Goal: Task Accomplishment & Management: Manage account settings

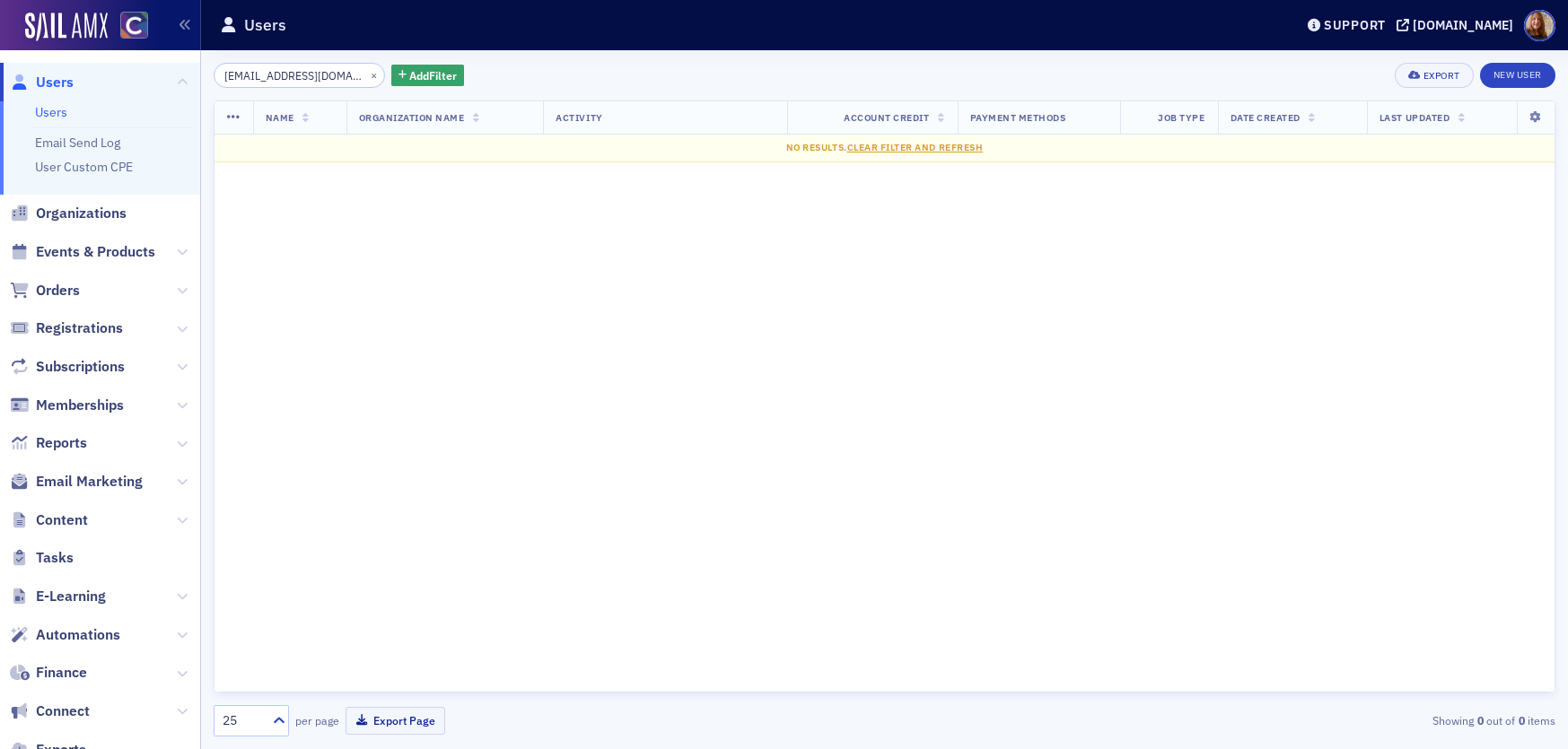
click at [284, 83] on input "lohuertas@msudenver.edu" at bounding box center [299, 76] width 172 height 25
click at [285, 82] on input "lohuertas@msudenver.edu" at bounding box center [299, 76] width 172 height 25
click at [285, 83] on input "lohuertas@msudenver.edu" at bounding box center [299, 76] width 172 height 25
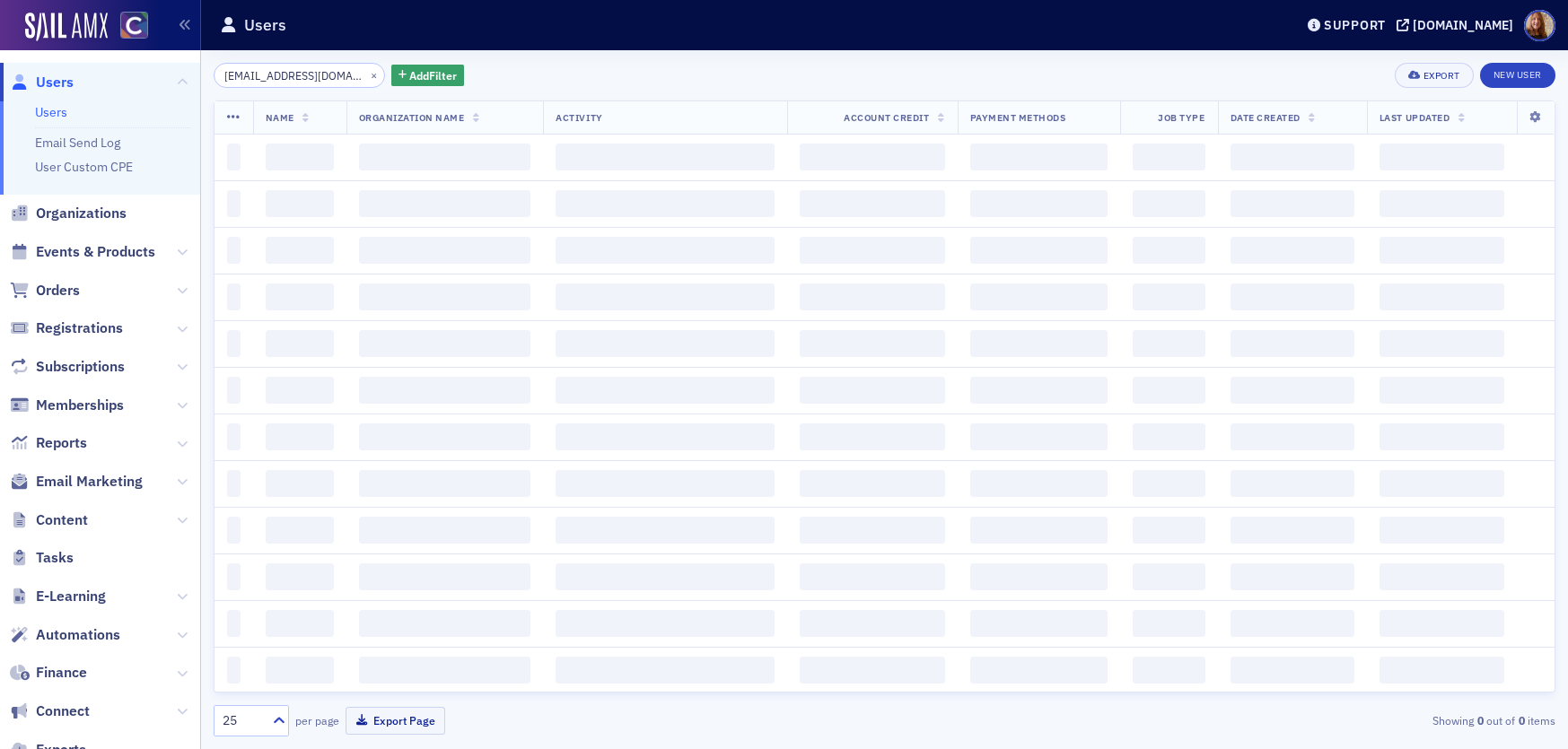
scroll to position [0, 33]
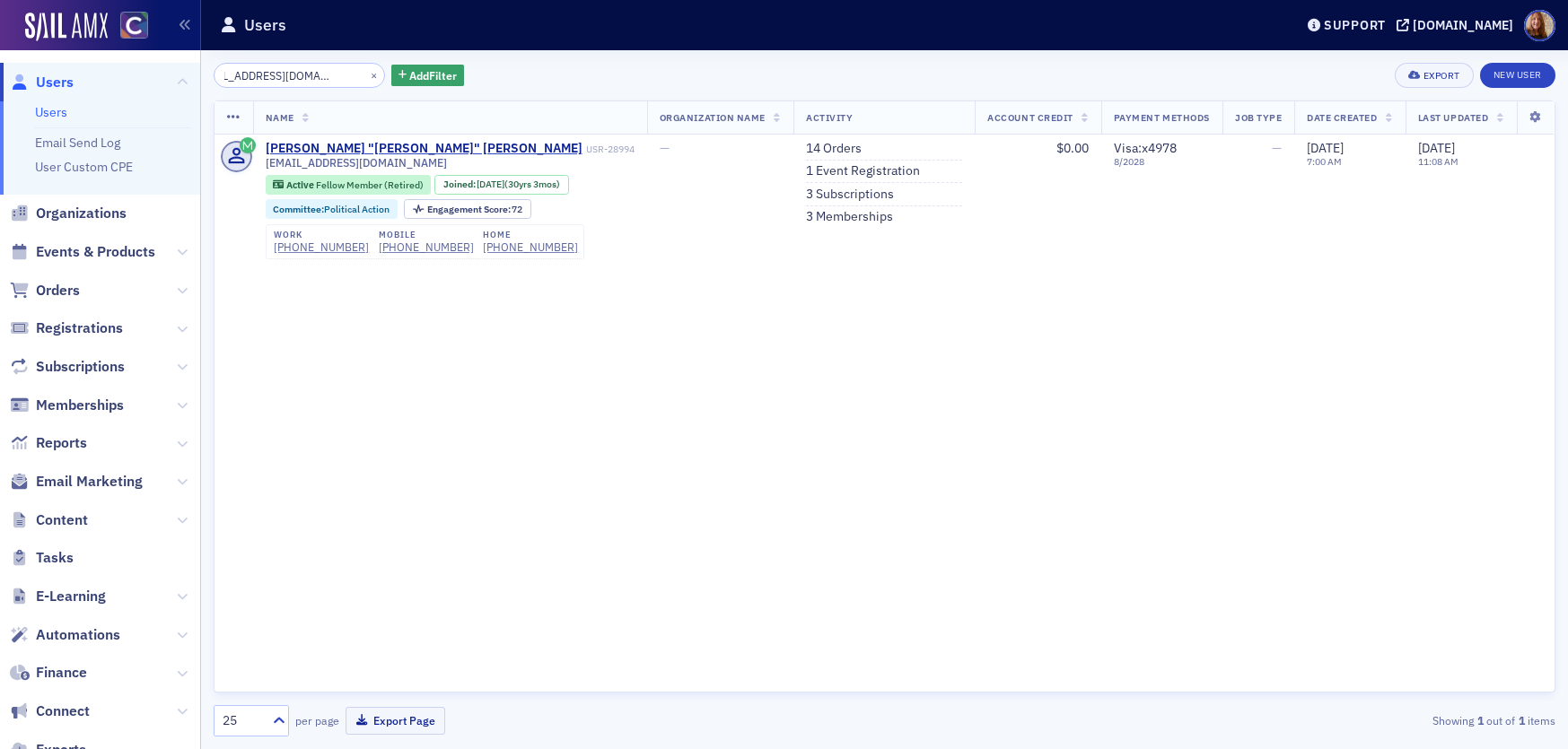
type input "sandyadamscpa@comcast.net"
click at [43, 116] on link "Users" at bounding box center [52, 112] width 33 height 16
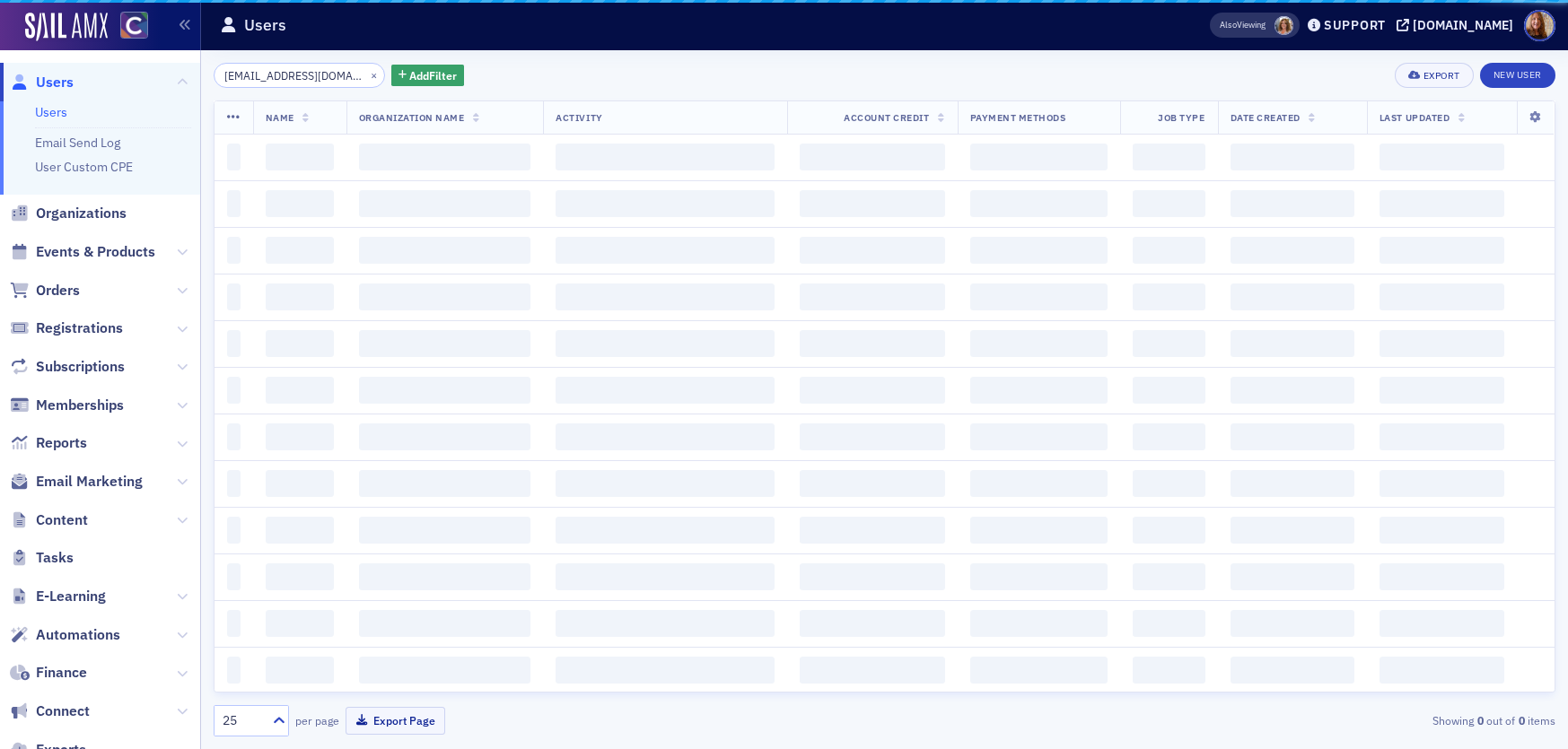
scroll to position [0, 33]
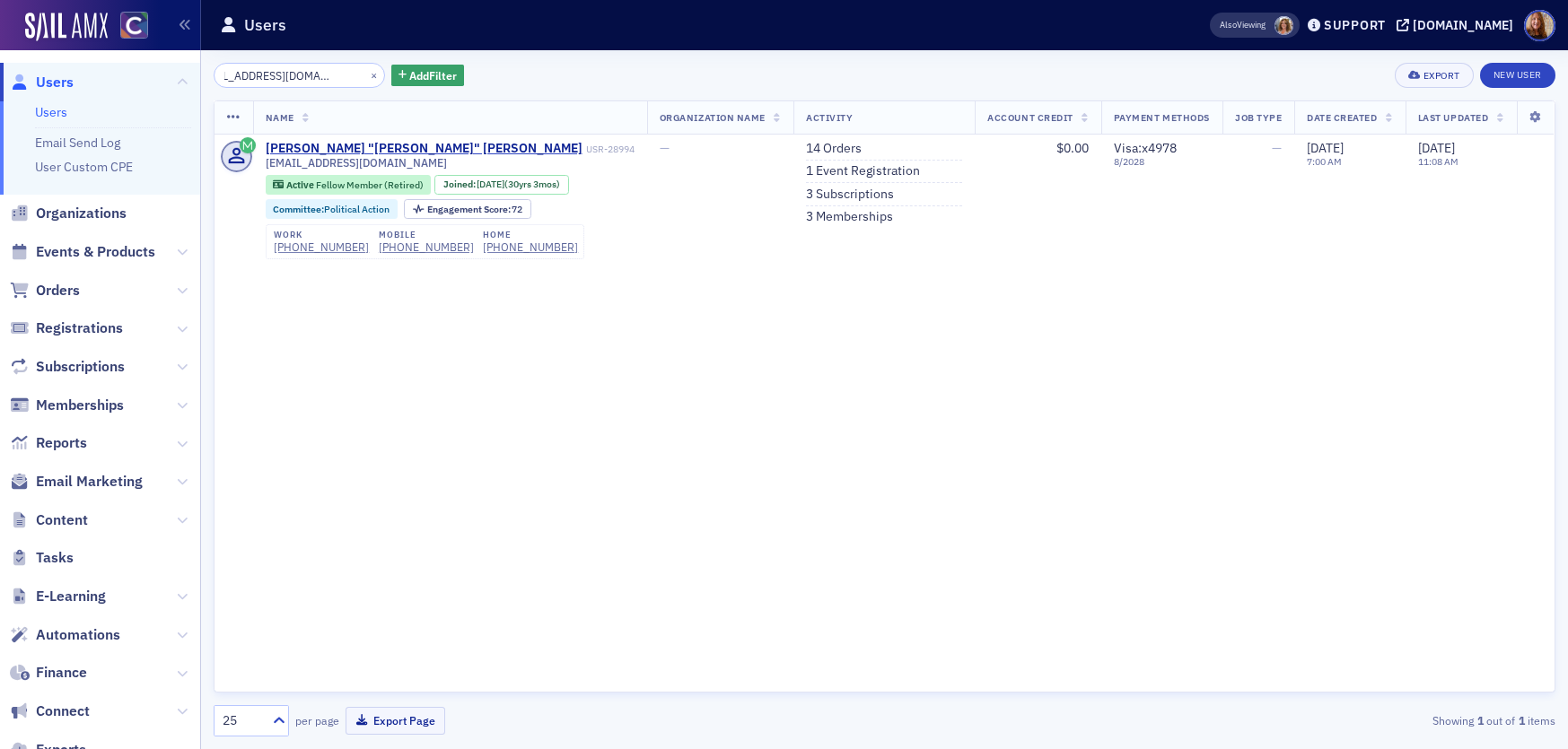
click at [276, 78] on input "sandyadamscpa@comcast.net" at bounding box center [299, 76] width 172 height 25
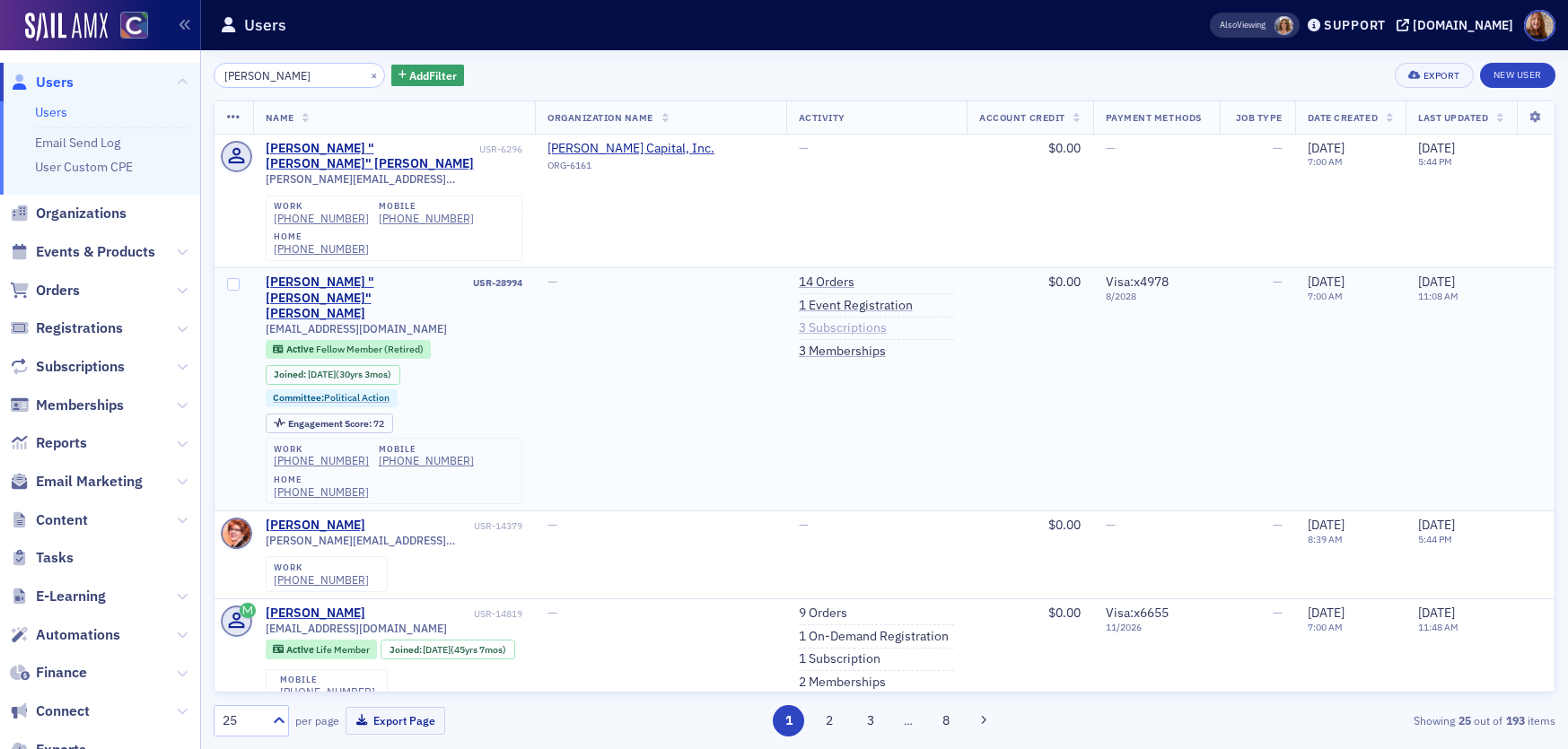
type input "sandra adams"
click at [860, 320] on link "3 Subscriptions" at bounding box center [843, 328] width 88 height 16
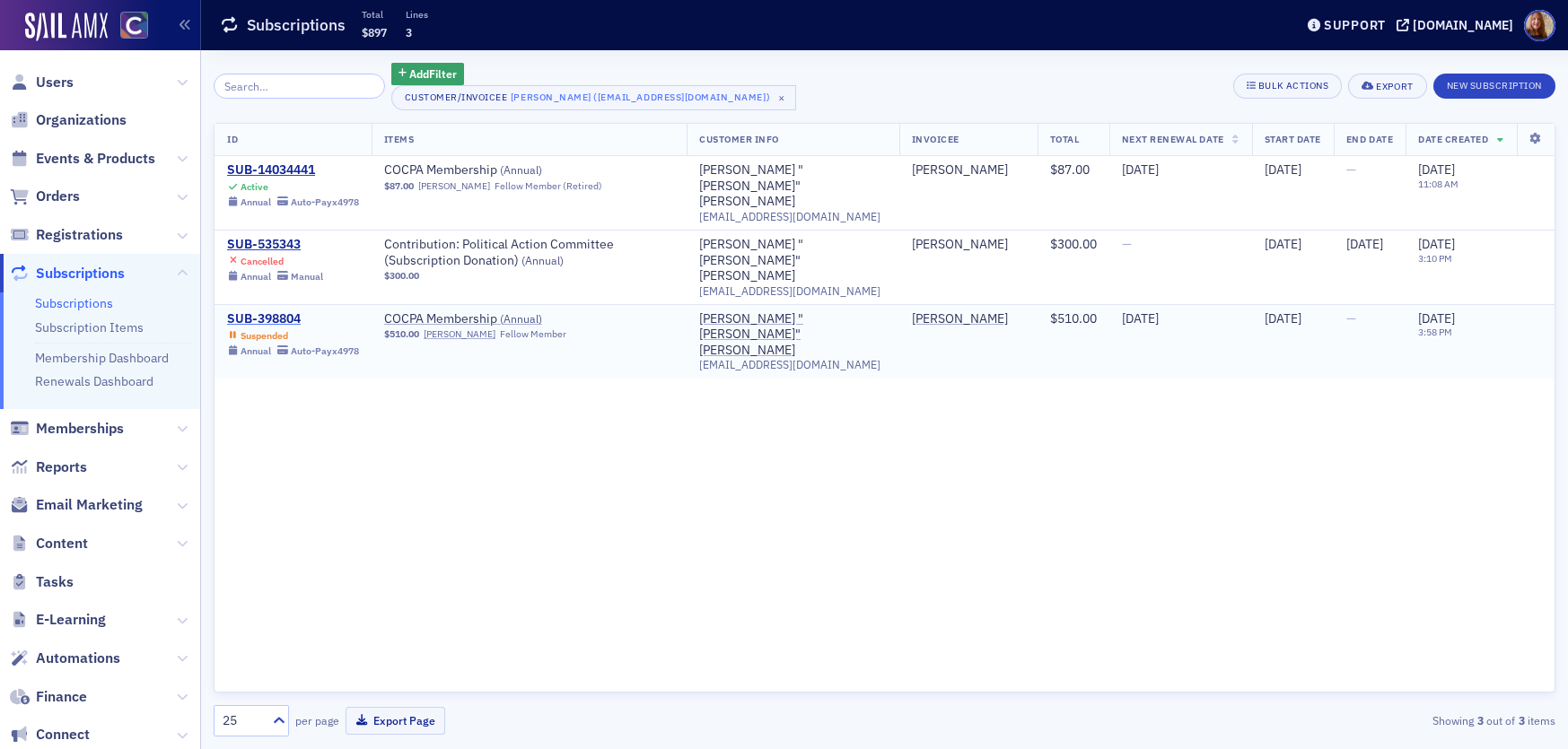
click at [265, 311] on div "SUB-398804" at bounding box center [293, 319] width 132 height 16
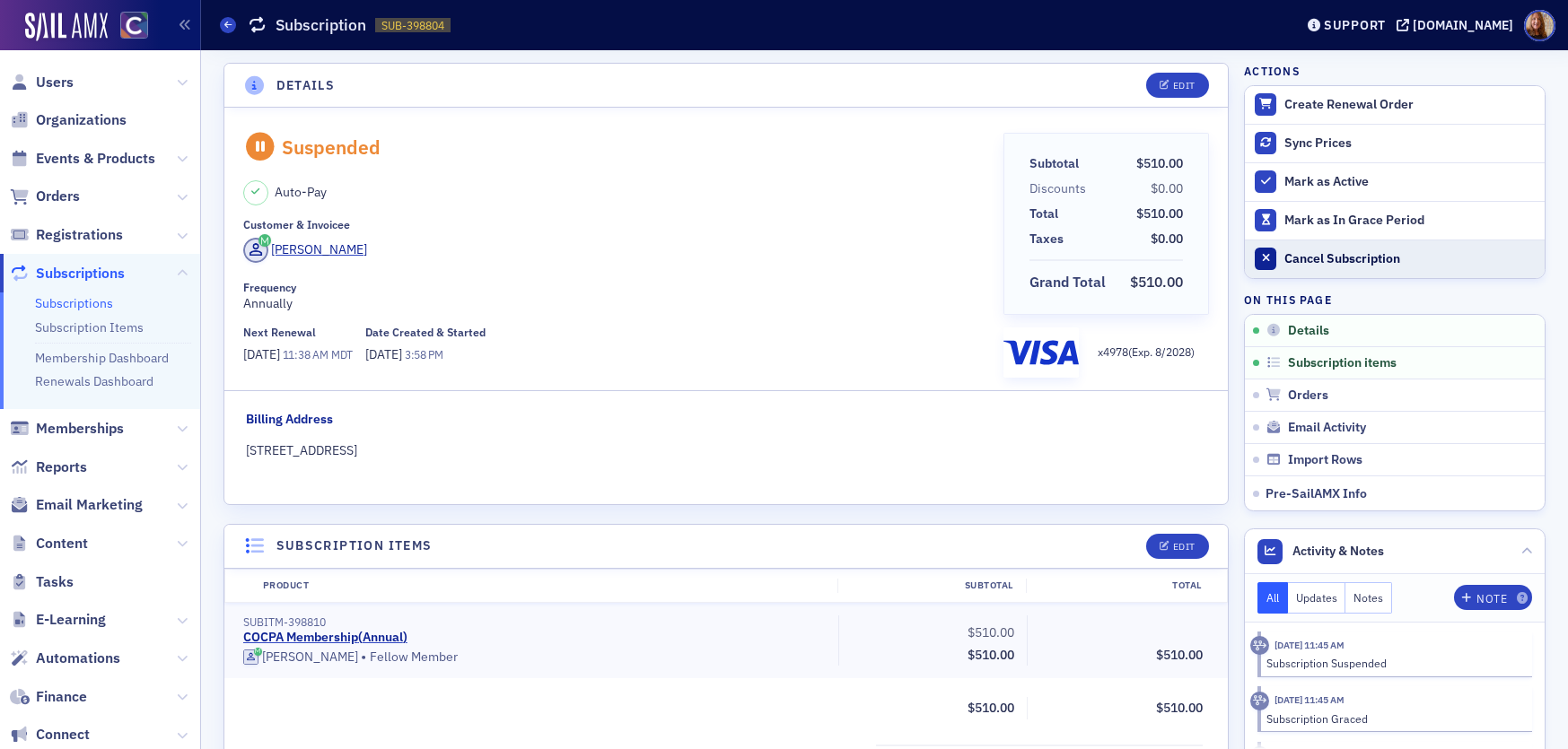
click at [1372, 253] on div "Cancel Subscription" at bounding box center [1410, 259] width 251 height 16
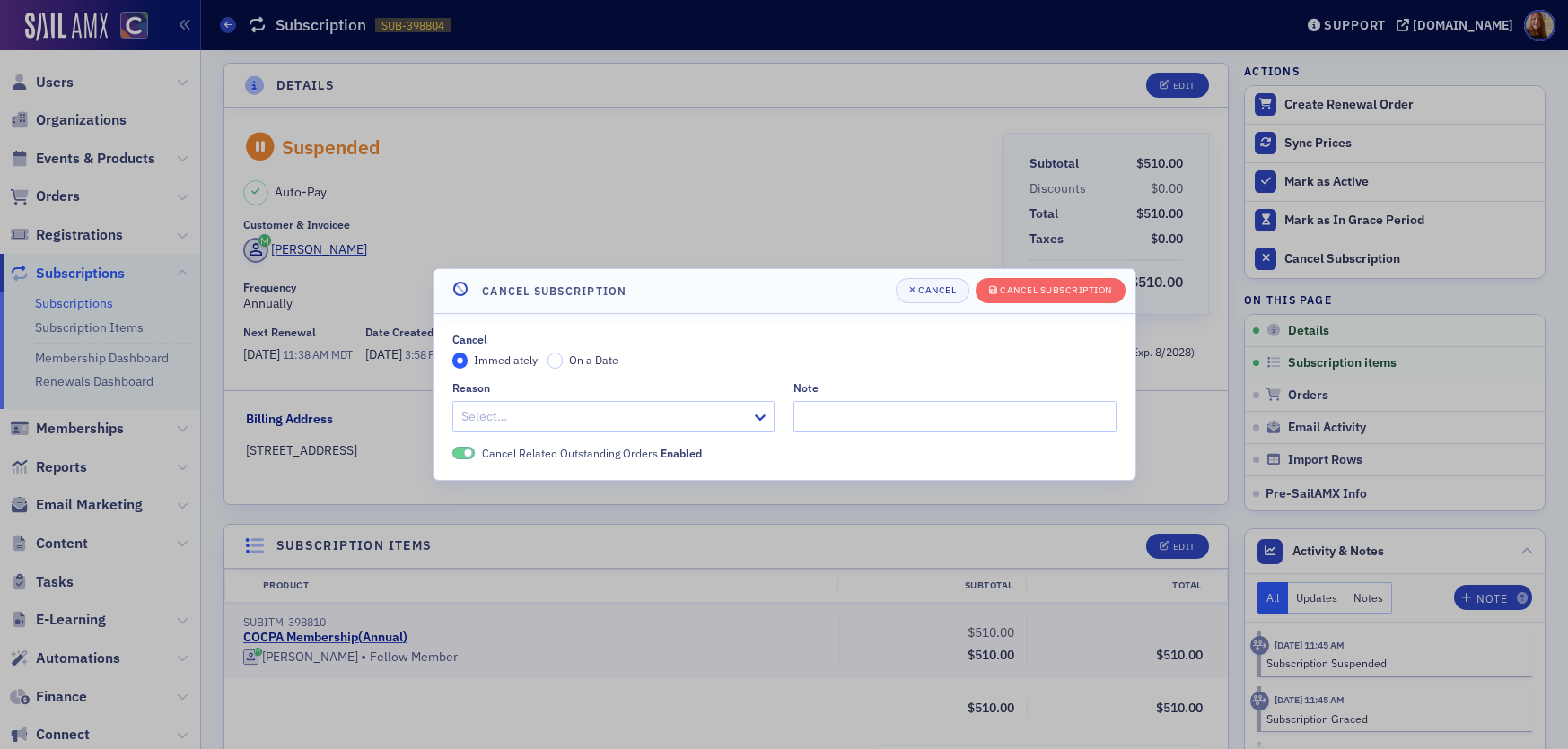
click at [532, 416] on div at bounding box center [605, 416] width 290 height 22
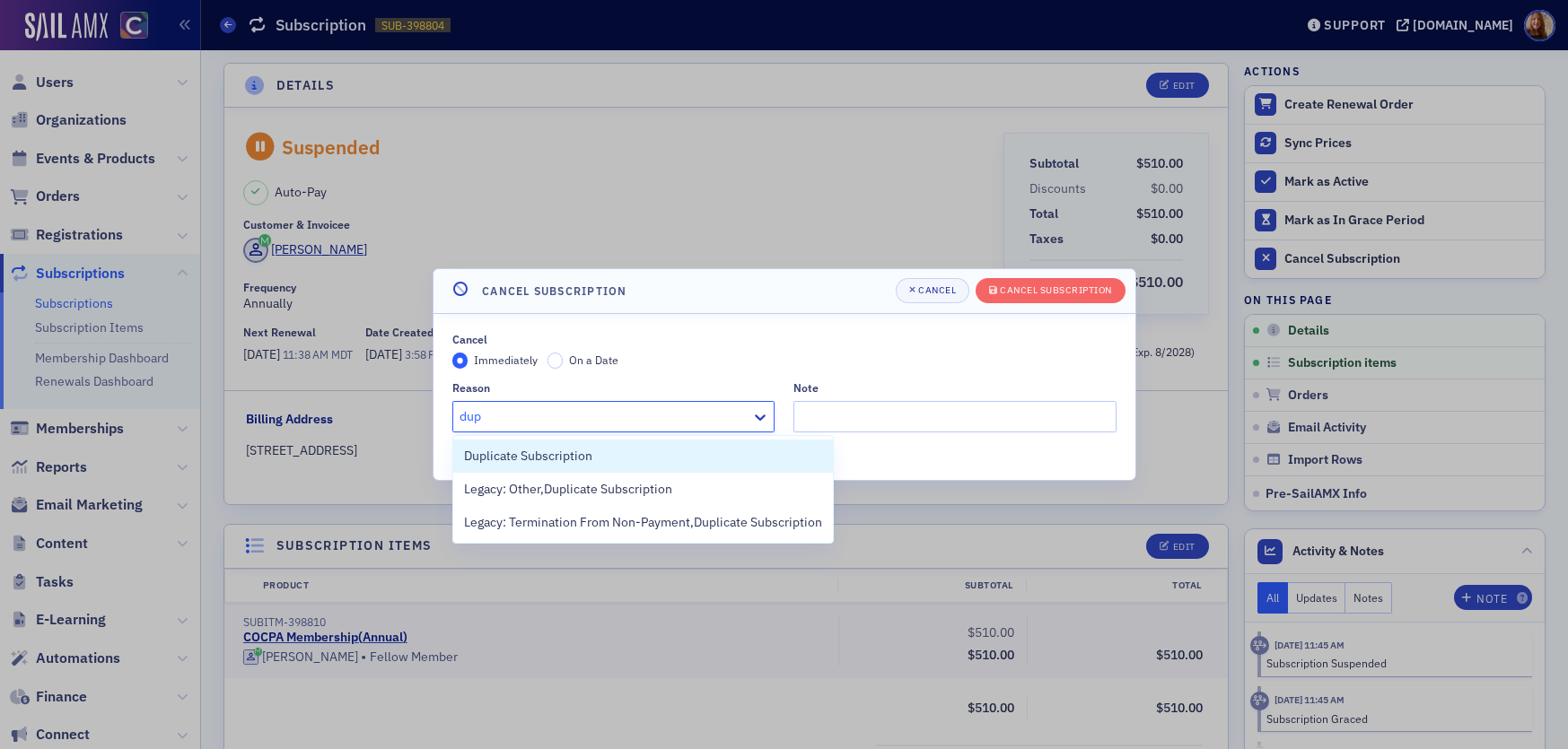
type input "dupl"
click at [542, 447] on span "Duplicate Subscription" at bounding box center [528, 456] width 128 height 19
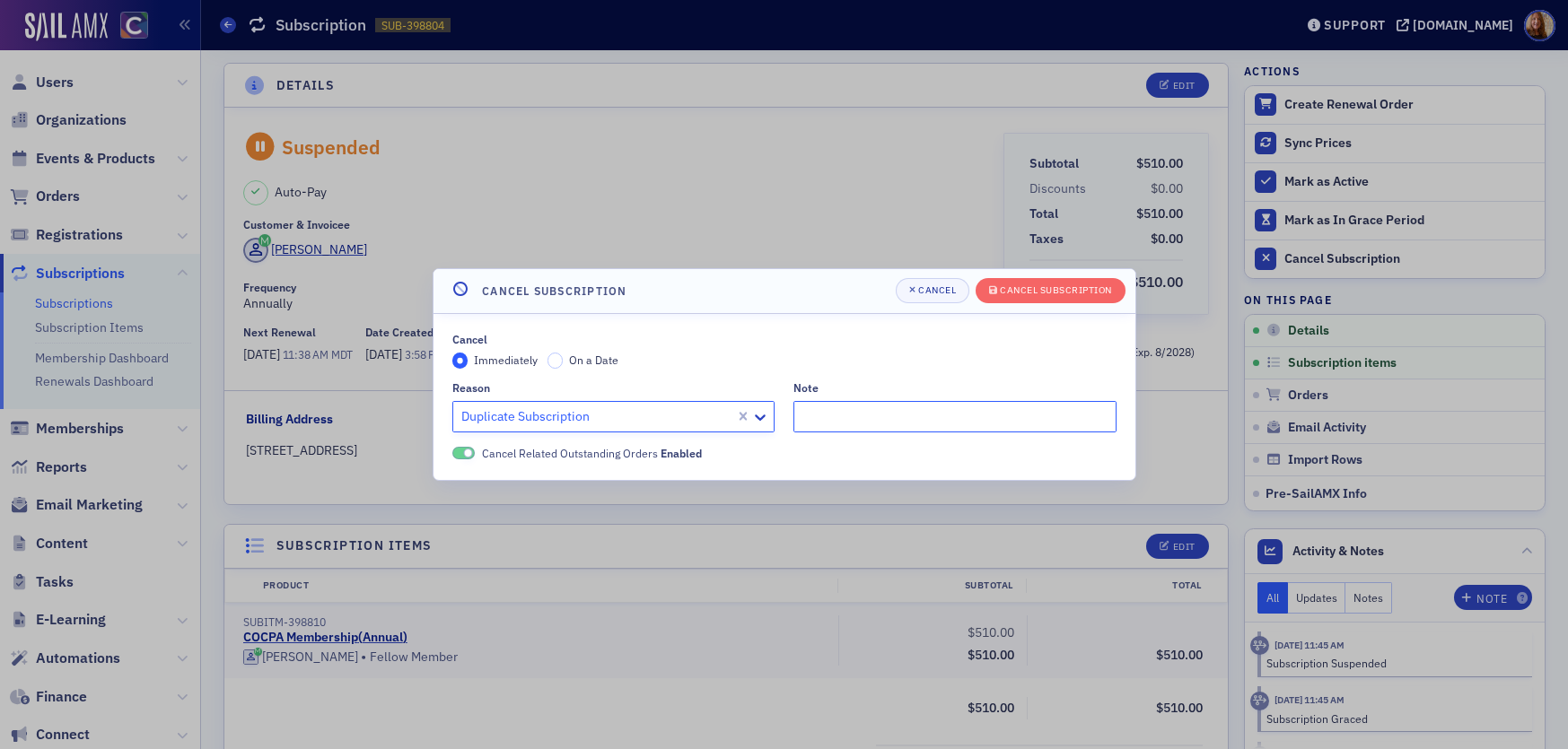
click at [829, 406] on input "Note" at bounding box center [955, 417] width 323 height 32
type input "has a retired membership"
click at [474, 457] on label "Cancel Related Outstanding Orders Enabled" at bounding box center [577, 453] width 250 height 16
click at [1038, 291] on div "Cancel Subscription" at bounding box center [1055, 290] width 112 height 10
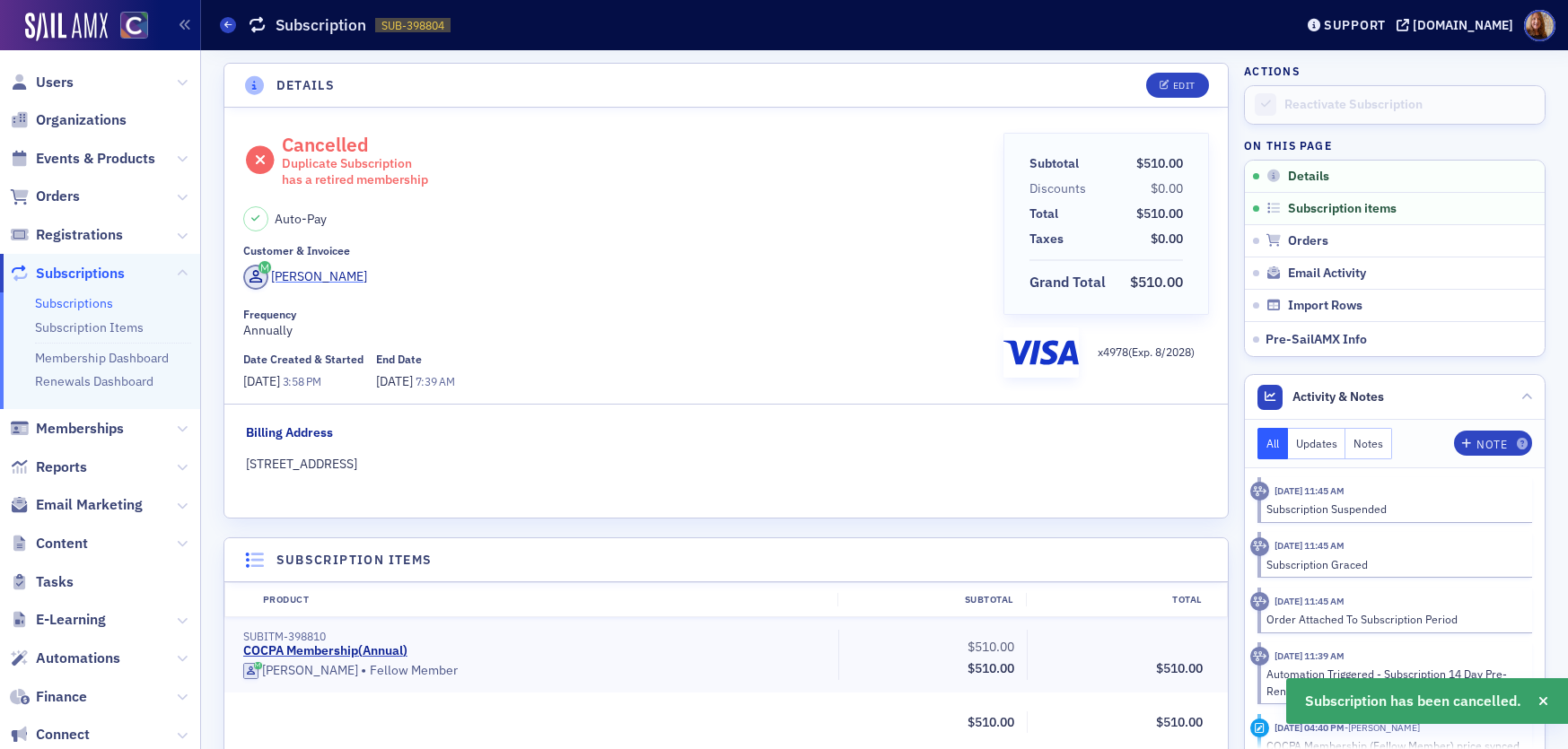
click at [305, 277] on div "Sandy Adams" at bounding box center [319, 277] width 96 height 19
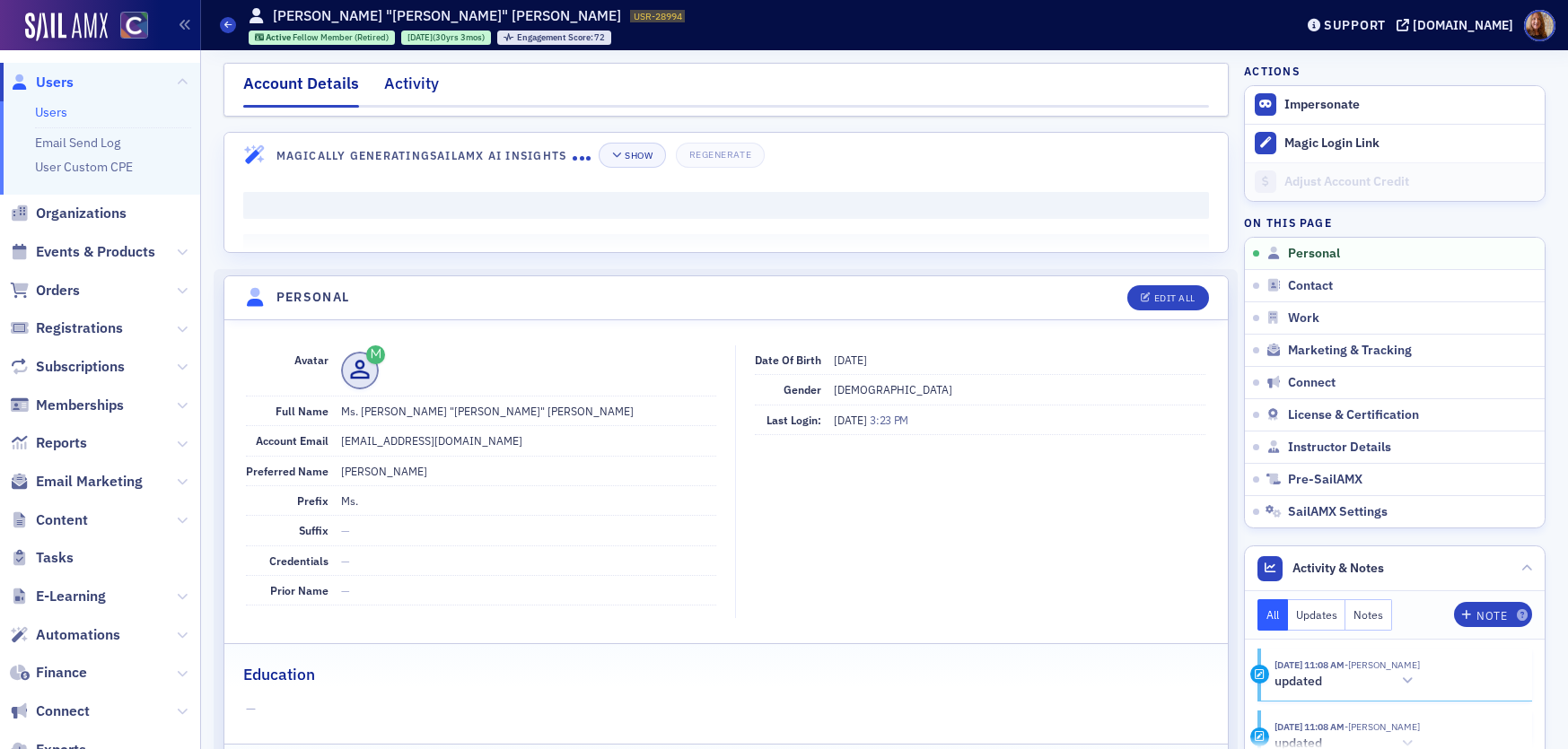
click at [400, 87] on div "Activity" at bounding box center [411, 88] width 55 height 34
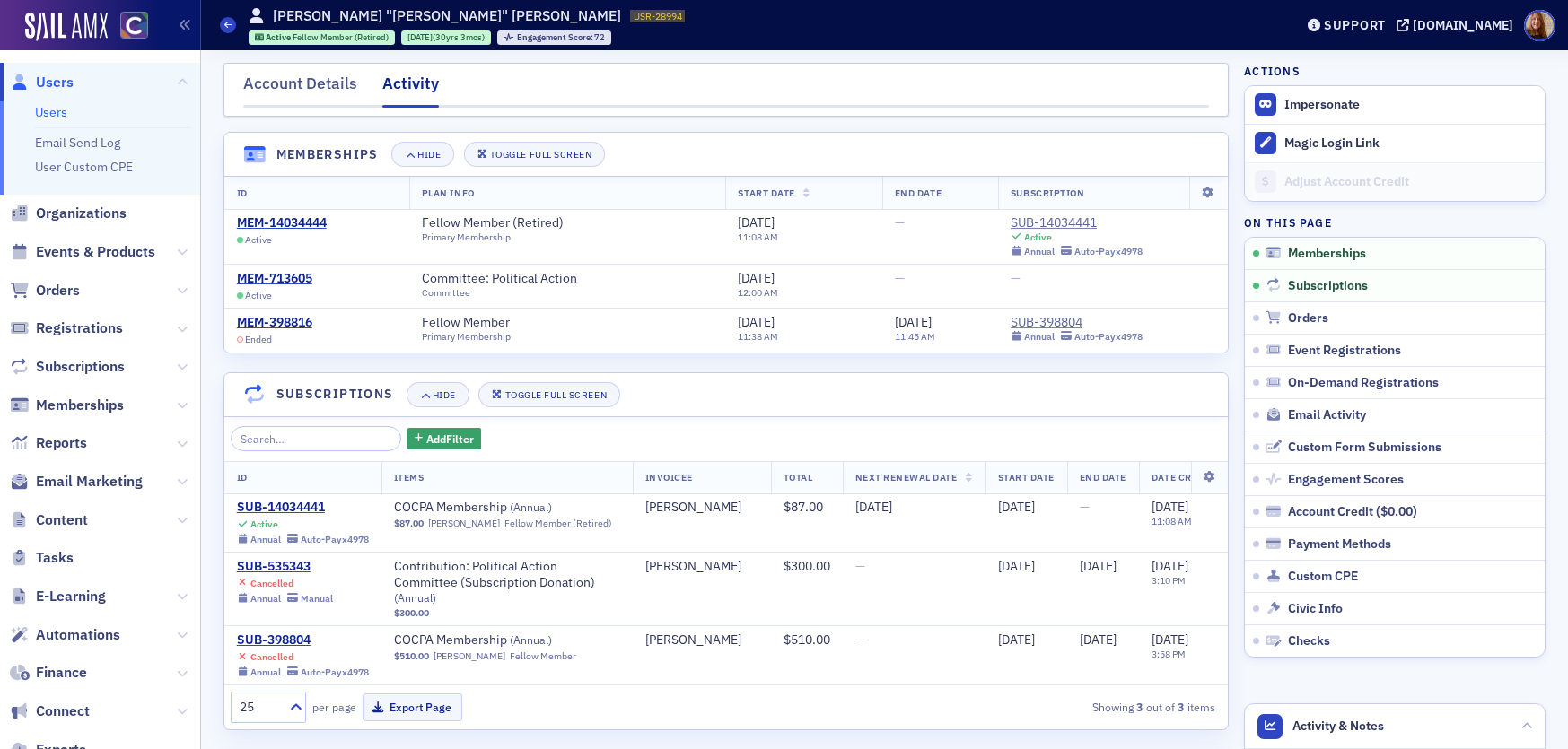
click at [1322, 243] on link "Memberships" at bounding box center [1395, 253] width 300 height 32
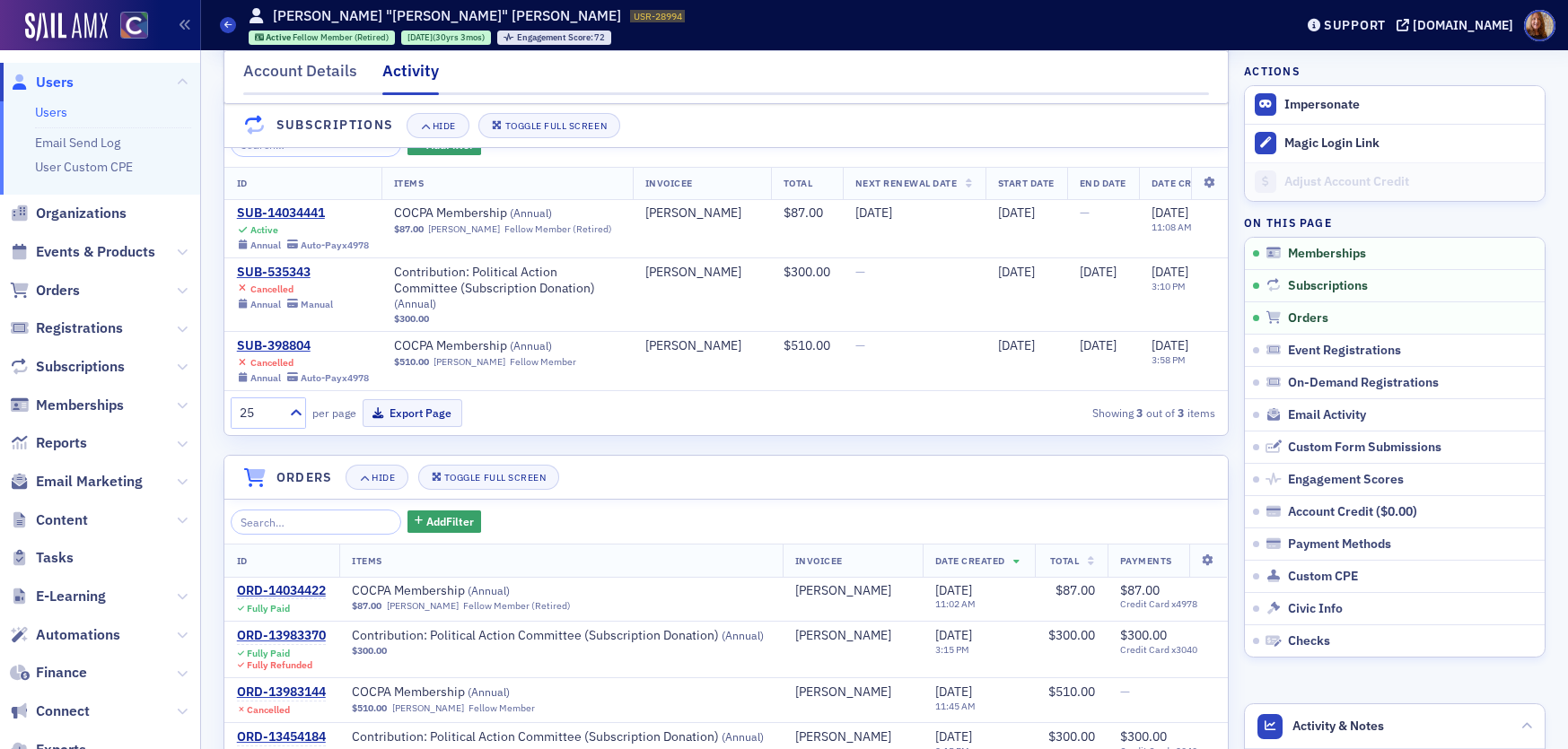
scroll to position [290, 0]
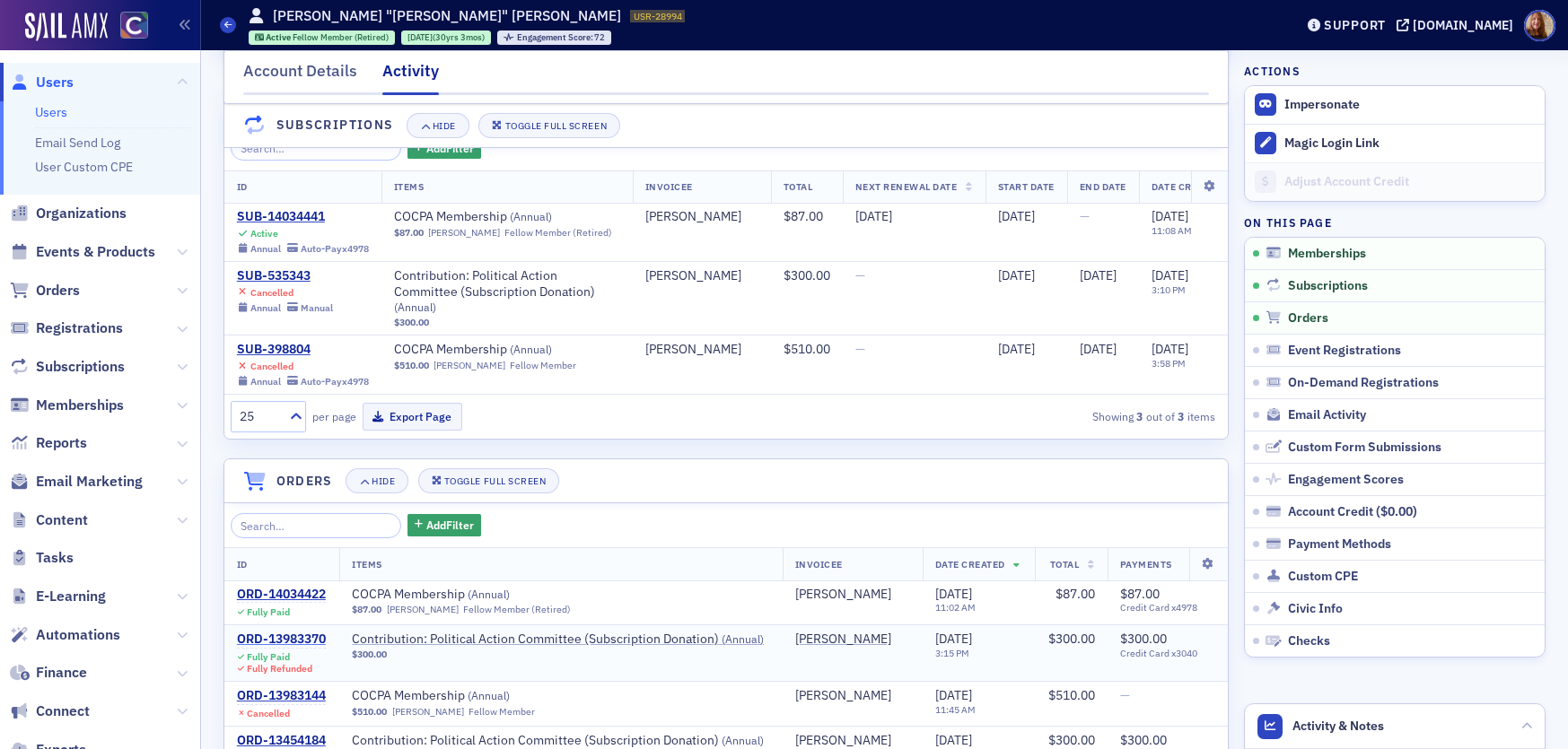
click at [292, 647] on div "ORD-13983370" at bounding box center [281, 639] width 89 height 16
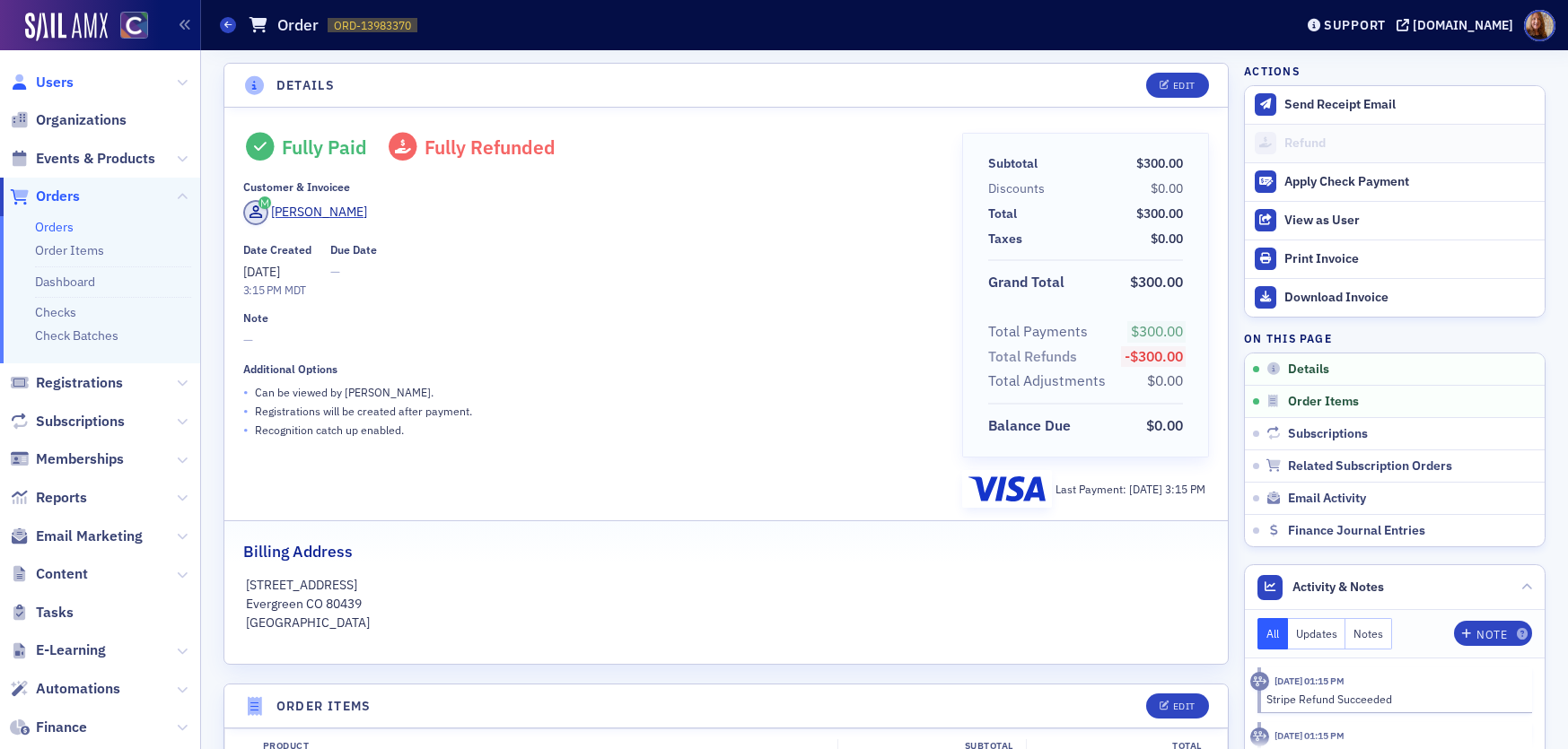
click at [61, 80] on span "Users" at bounding box center [54, 82] width 37 height 20
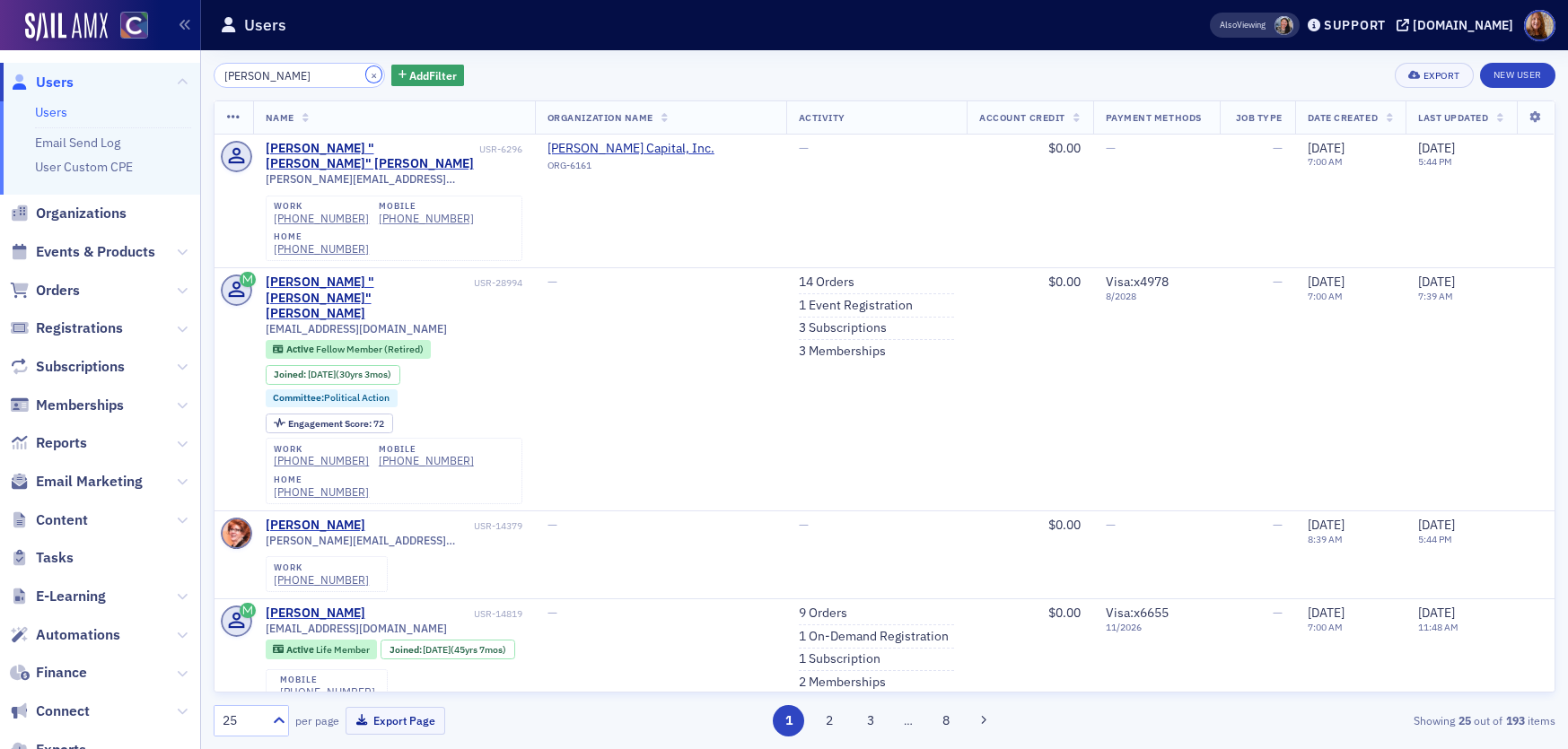
click at [366, 78] on button "×" at bounding box center [374, 74] width 16 height 16
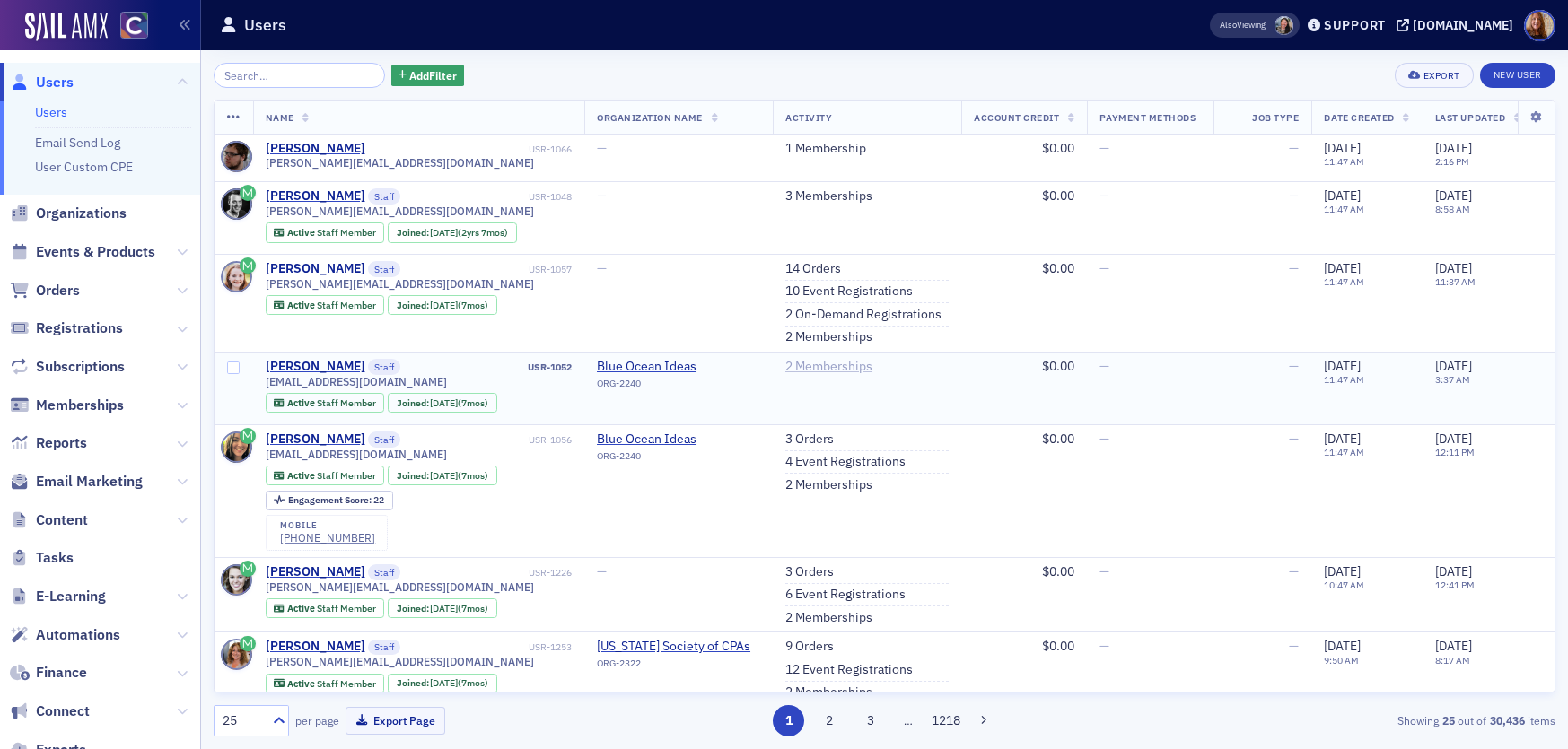
click at [857, 368] on link "2 Memberships" at bounding box center [829, 367] width 87 height 16
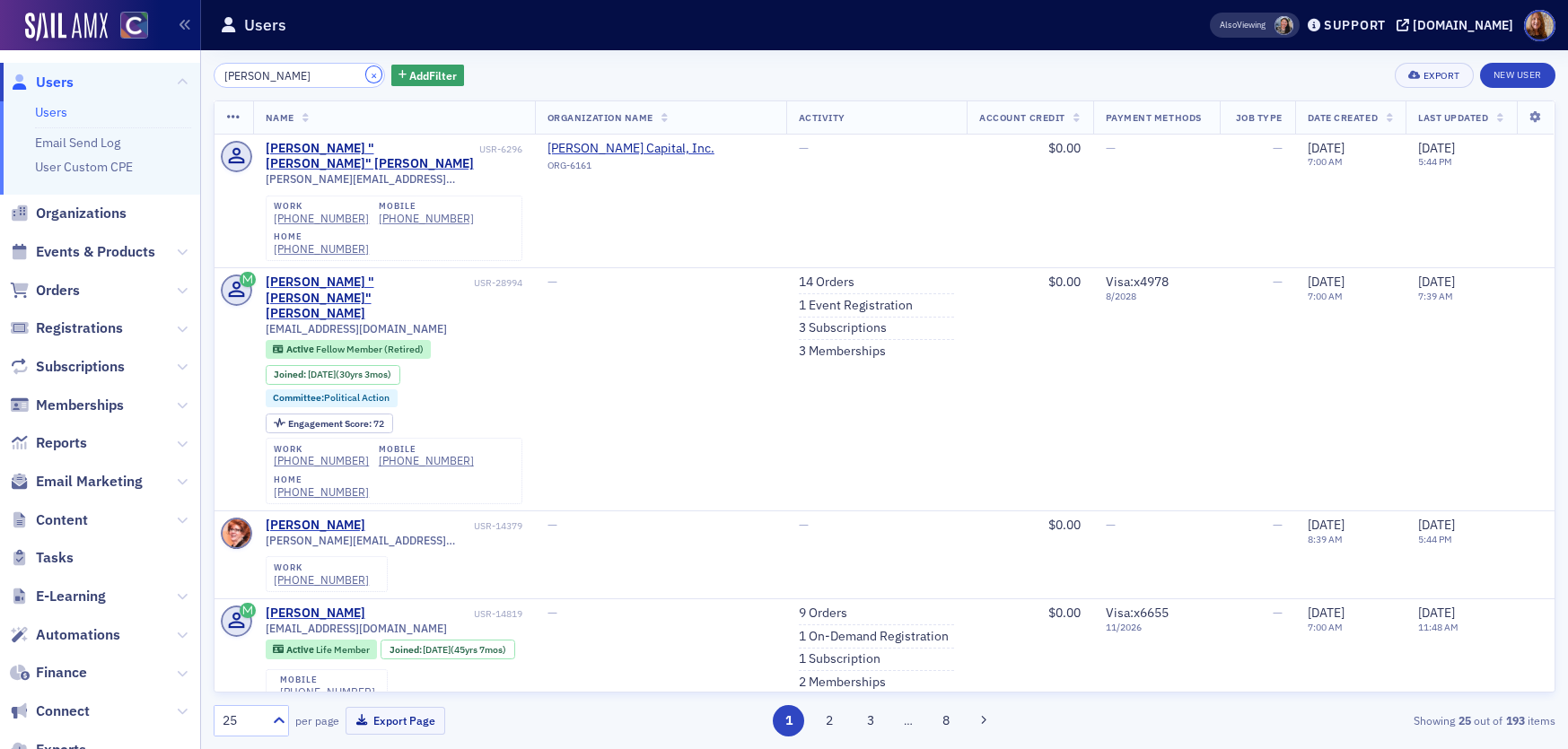
click at [366, 77] on button "×" at bounding box center [374, 74] width 16 height 16
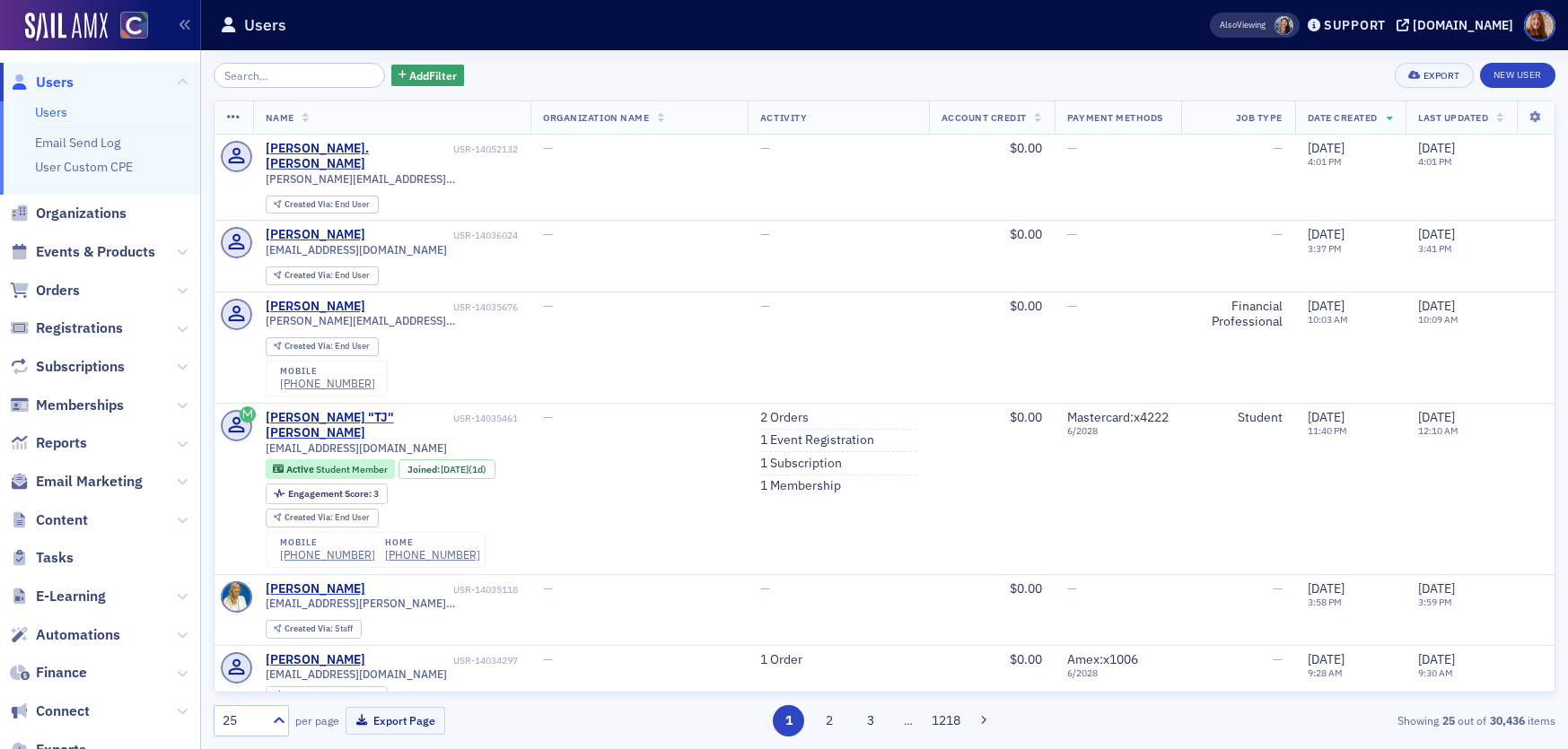
click at [280, 79] on input "search" at bounding box center [299, 76] width 172 height 25
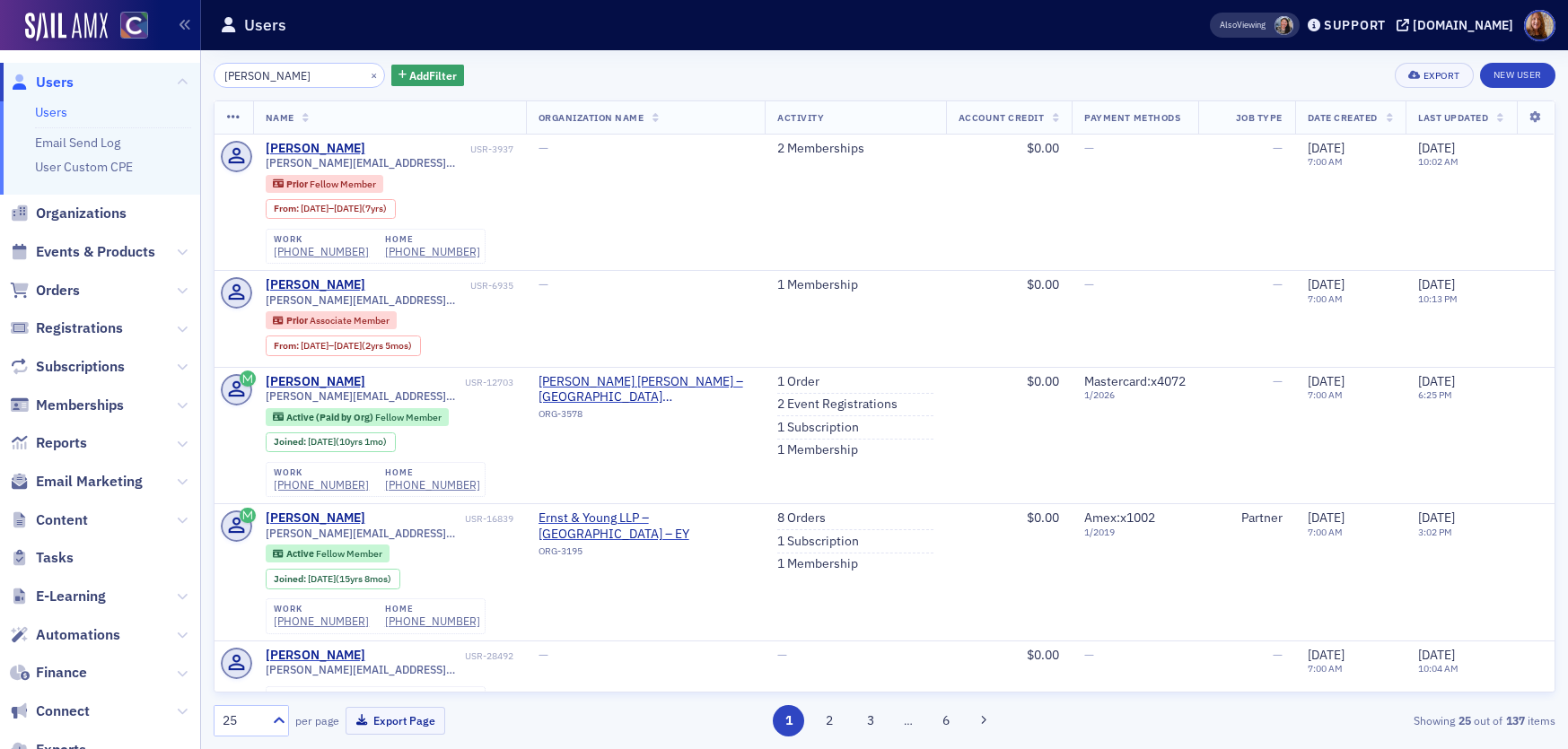
drag, startPoint x: 256, startPoint y: 80, endPoint x: 304, endPoint y: 80, distance: 48.0
click at [256, 80] on input "[PERSON_NAME]" at bounding box center [299, 76] width 172 height 25
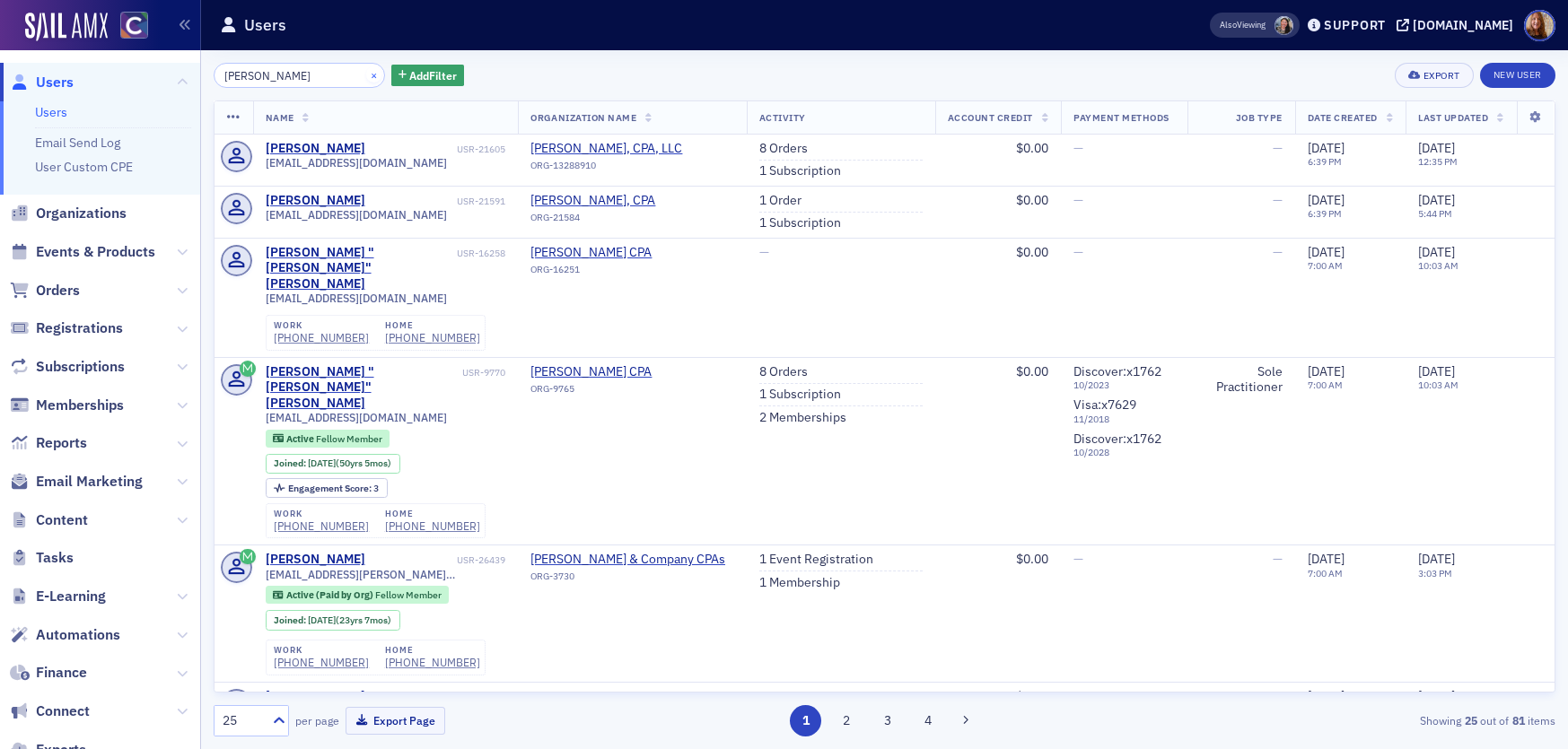
type input "[PERSON_NAME]"
click at [366, 78] on button "×" at bounding box center [374, 74] width 16 height 16
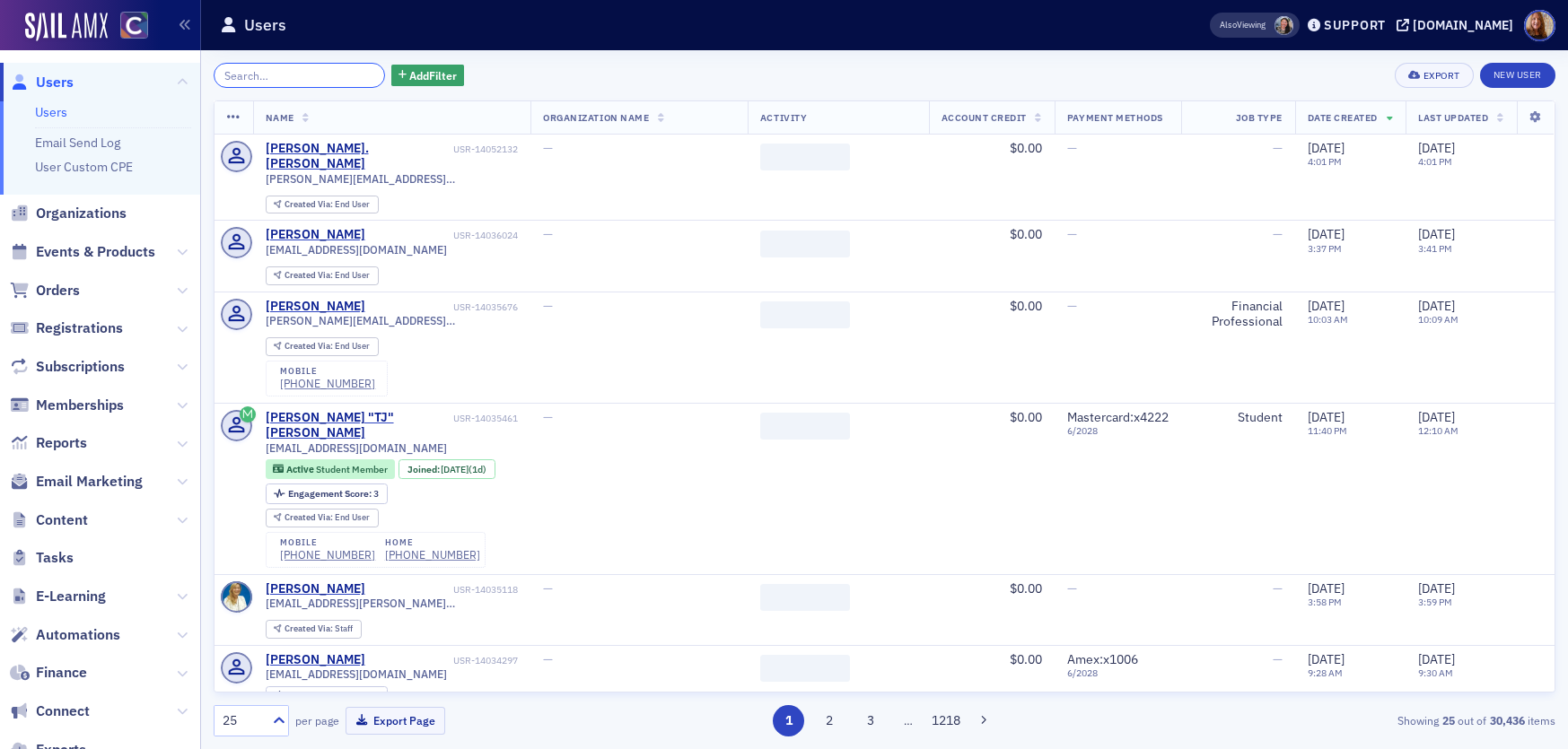
click at [283, 79] on input "search" at bounding box center [299, 76] width 172 height 25
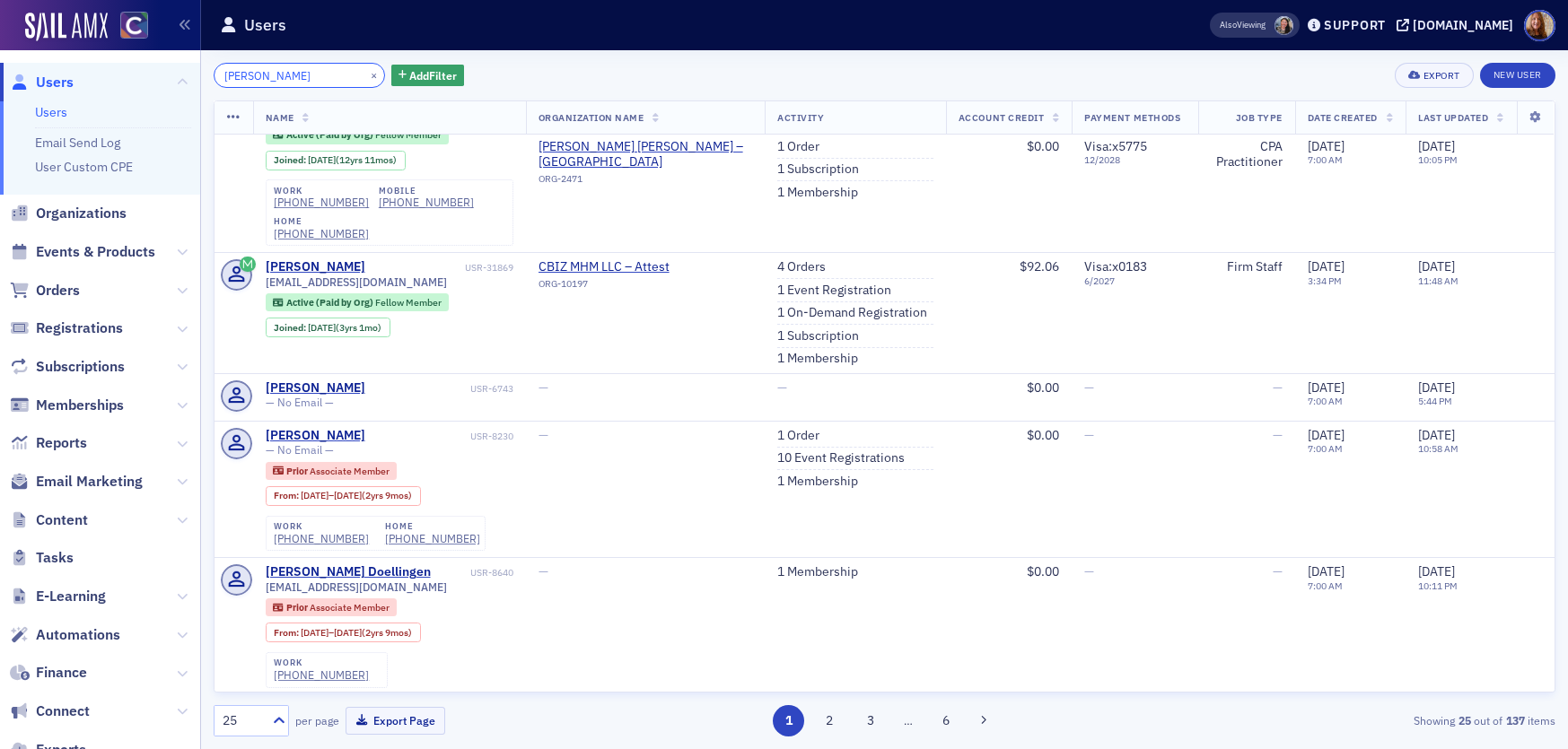
scroll to position [535, 0]
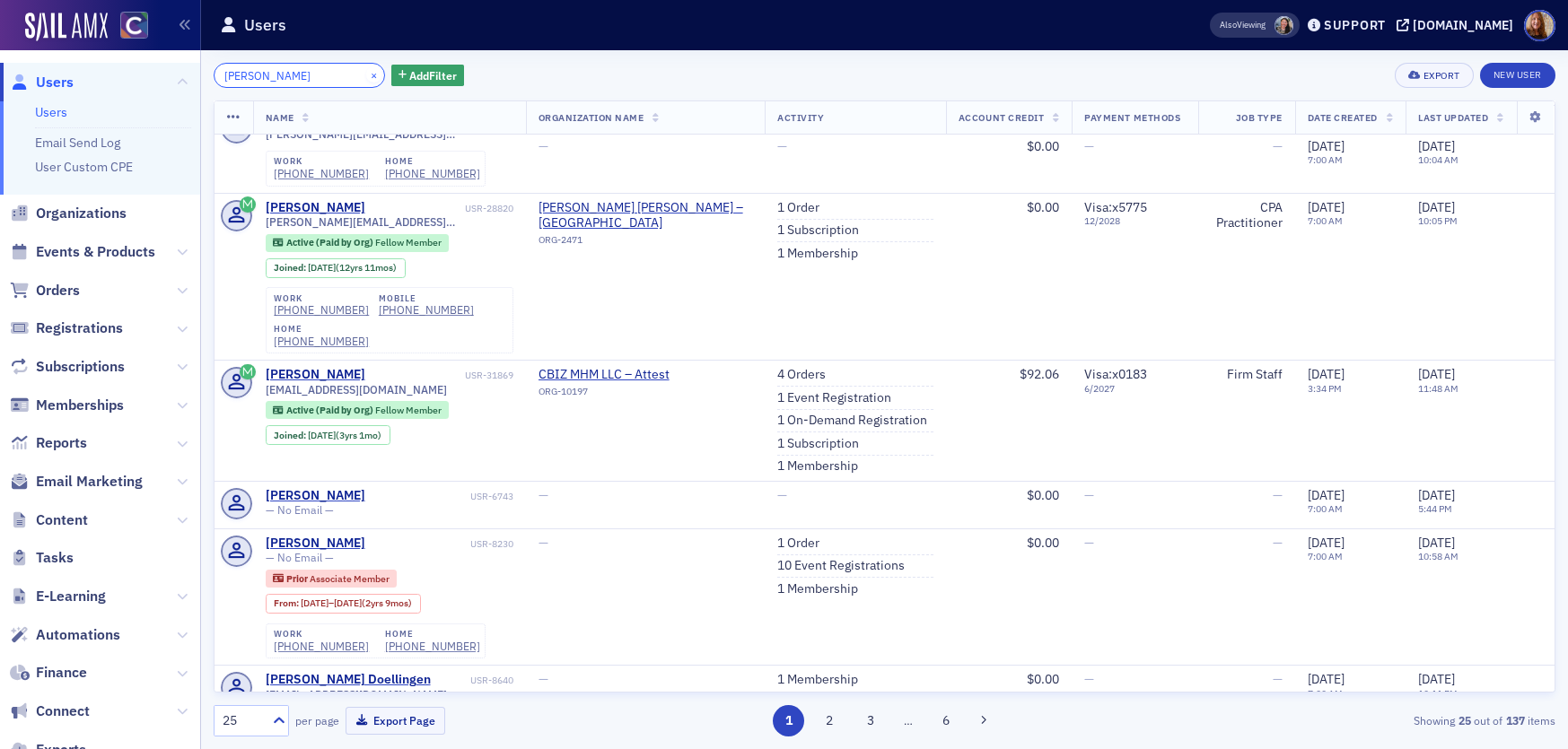
type input "brandon moor"
click at [366, 73] on button "×" at bounding box center [374, 74] width 16 height 16
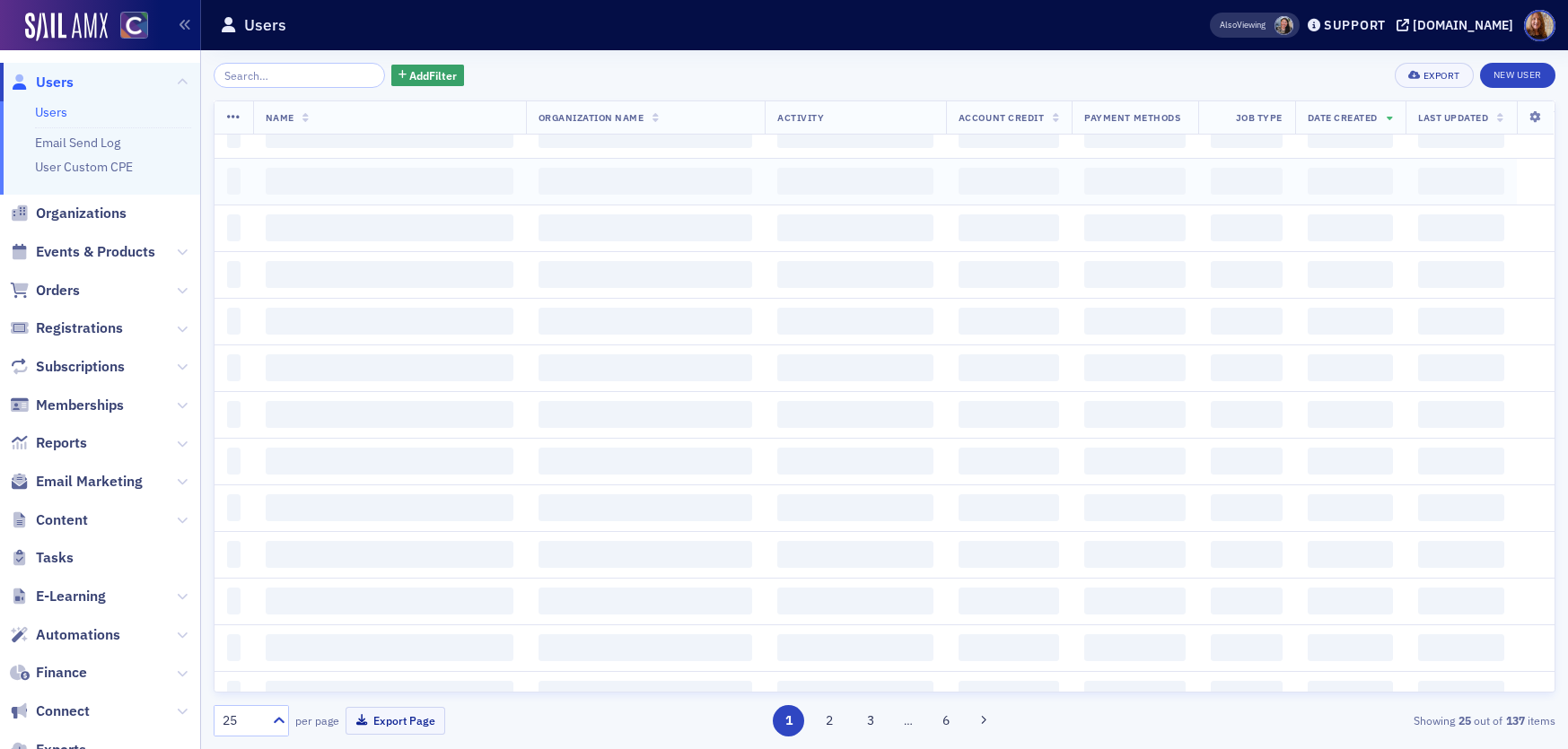
scroll to position [533, 0]
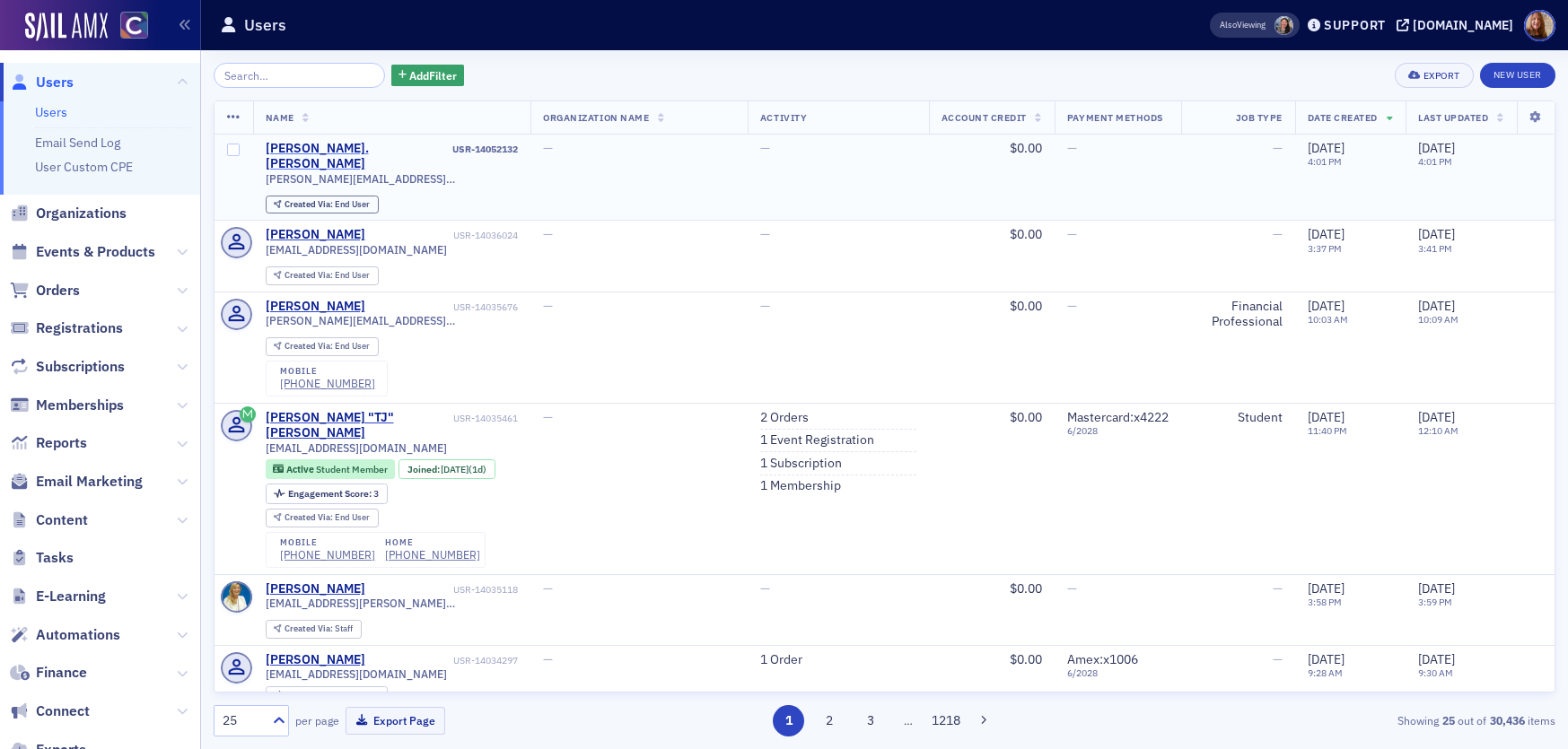
click at [340, 141] on div "brandon.moore" at bounding box center [357, 156] width 184 height 32
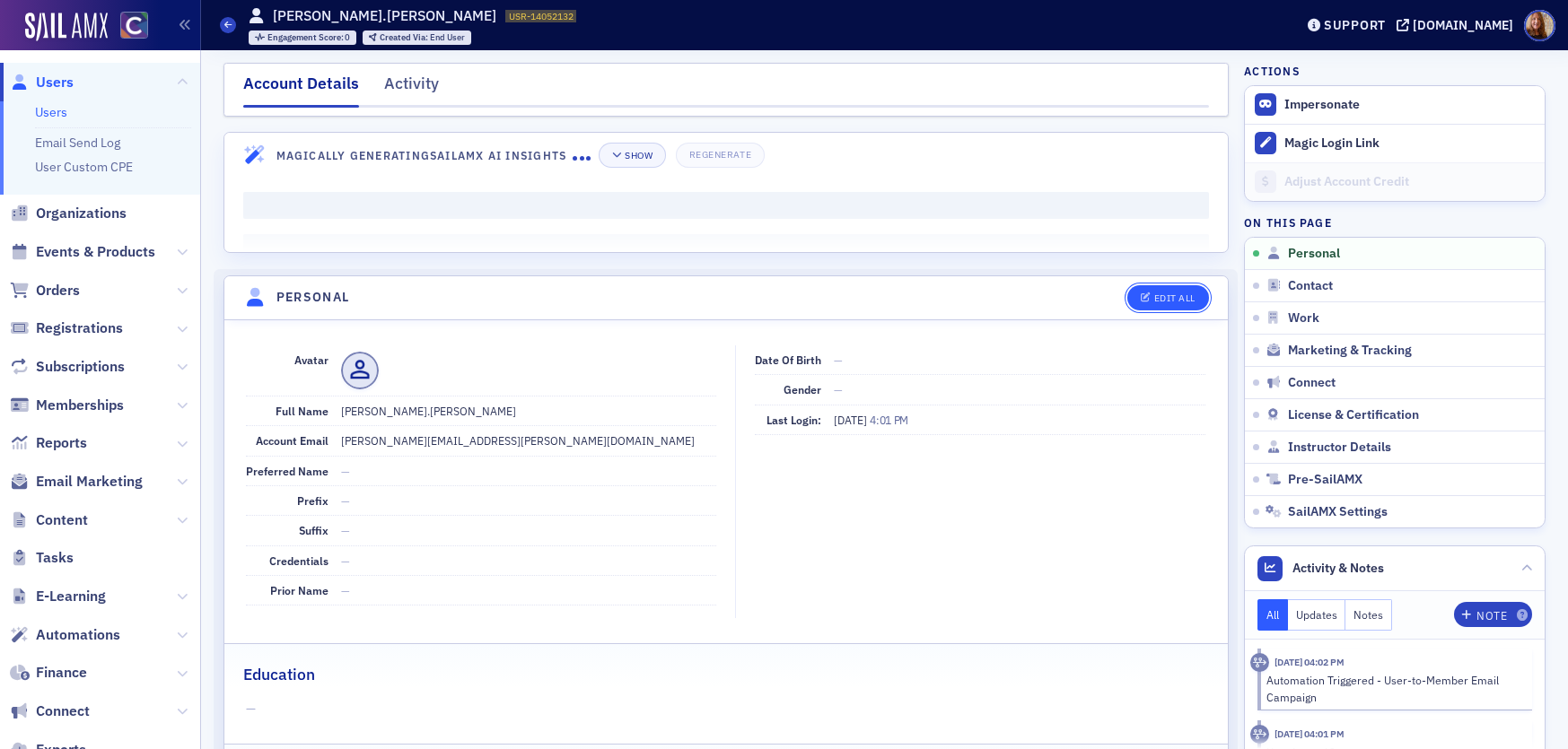
click at [1181, 301] on div "Edit All" at bounding box center [1175, 298] width 41 height 10
select select "US"
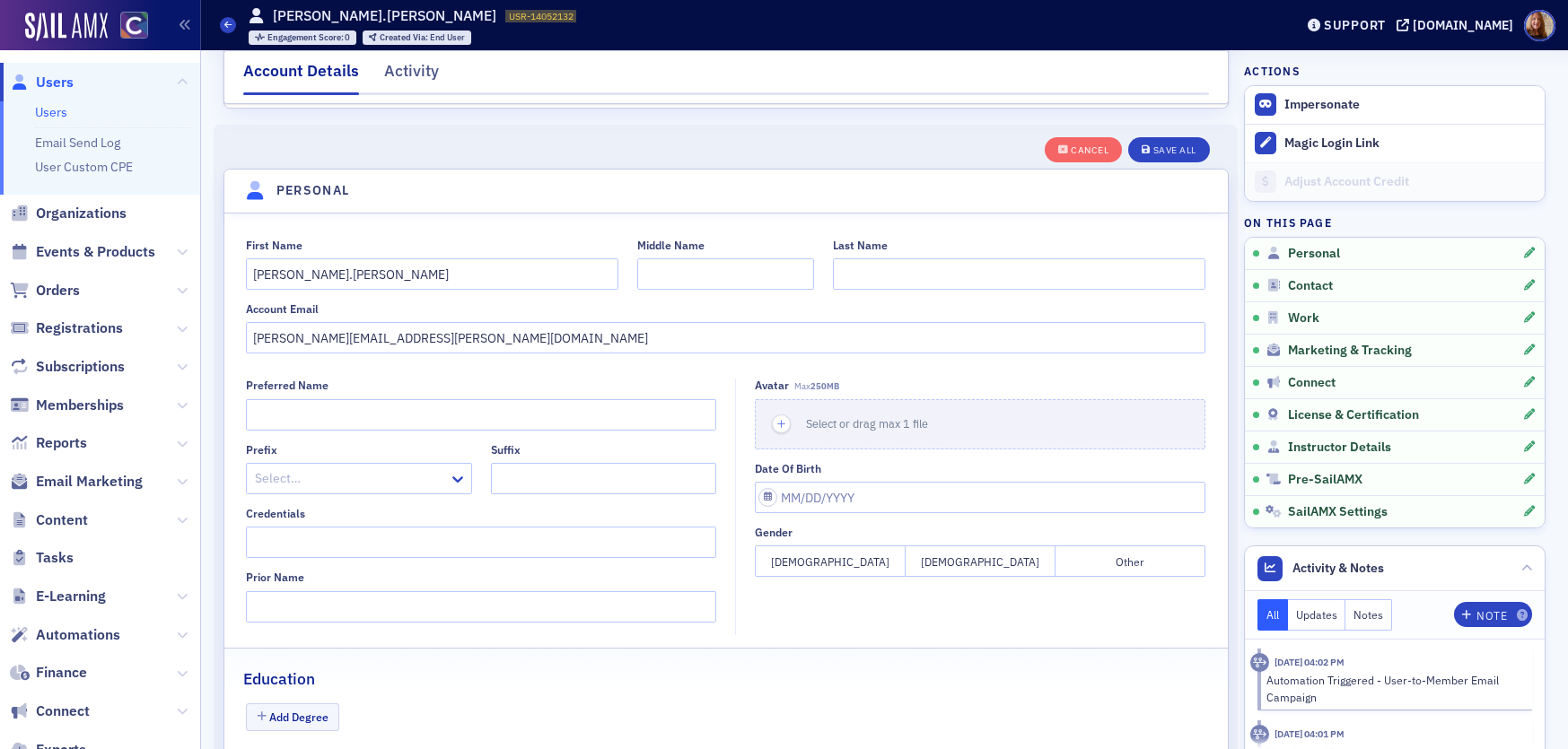
scroll to position [209, 0]
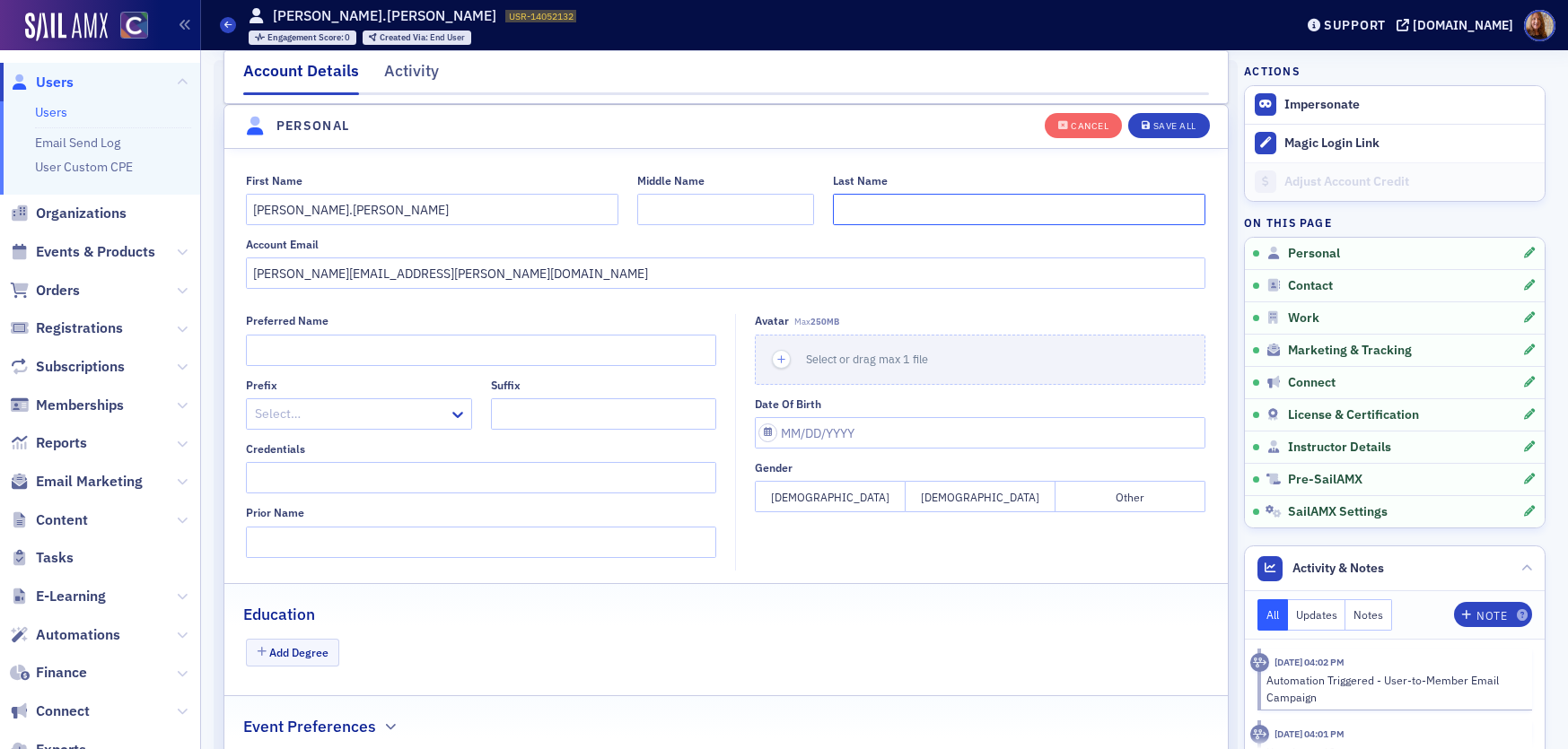
click at [908, 215] on input "Last Name" at bounding box center [1019, 209] width 373 height 32
type input "N"
type input "Moore"
click at [354, 212] on input "brandon.moore" at bounding box center [432, 209] width 373 height 32
click at [252, 214] on input "brandon" at bounding box center [432, 209] width 373 height 32
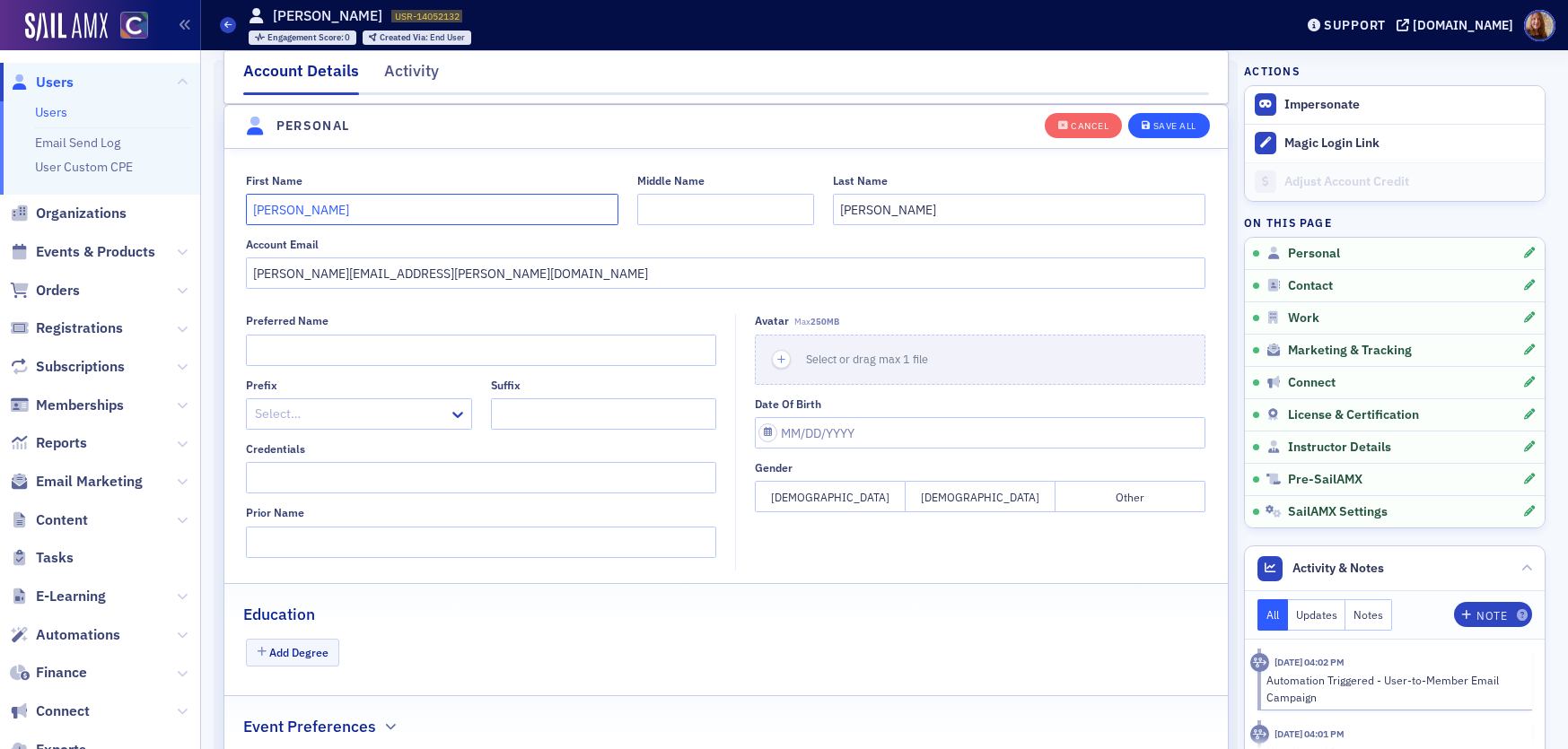
type input "Brandon"
click at [1184, 125] on div "Save All" at bounding box center [1175, 125] width 43 height 10
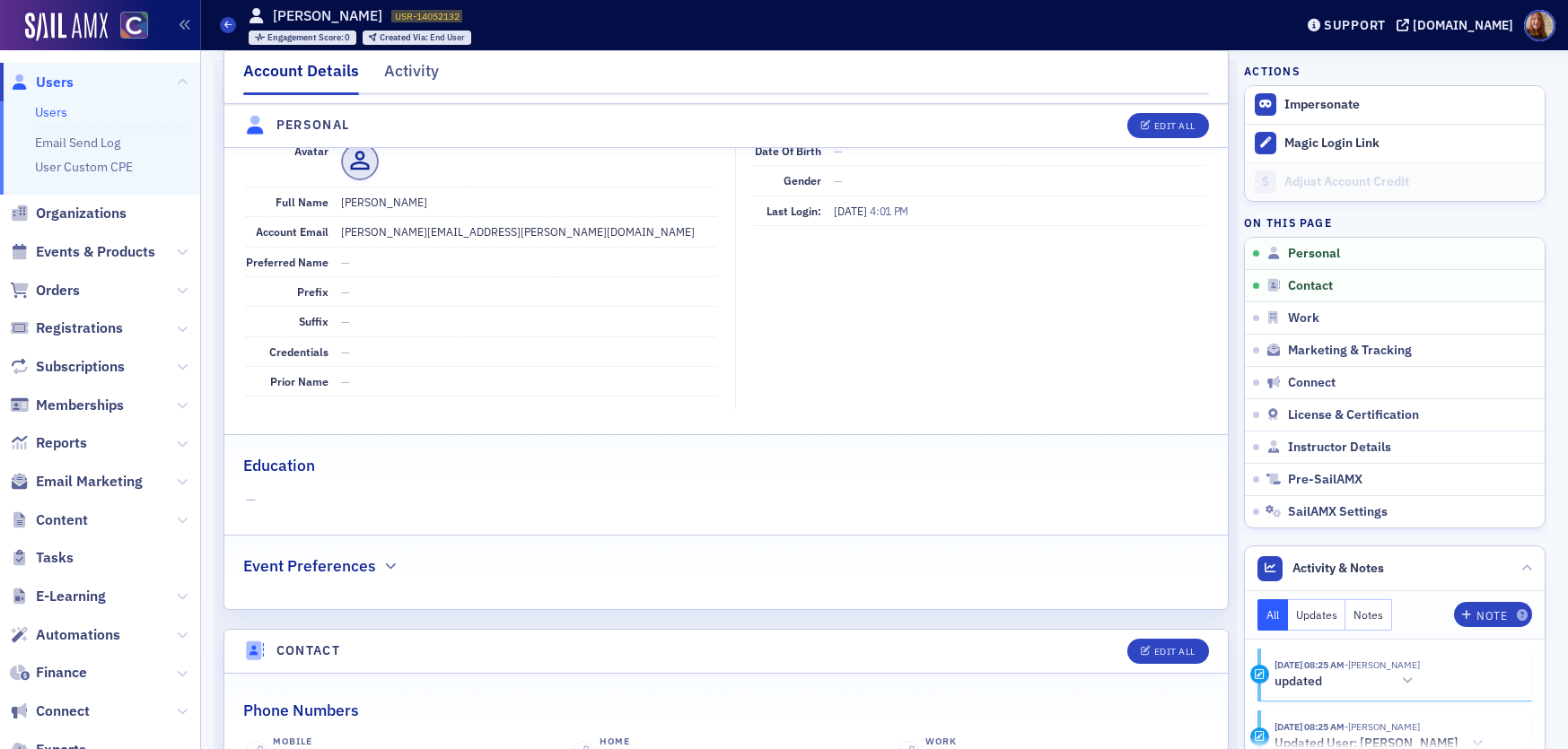
click at [64, 106] on link "Users" at bounding box center [52, 112] width 33 height 16
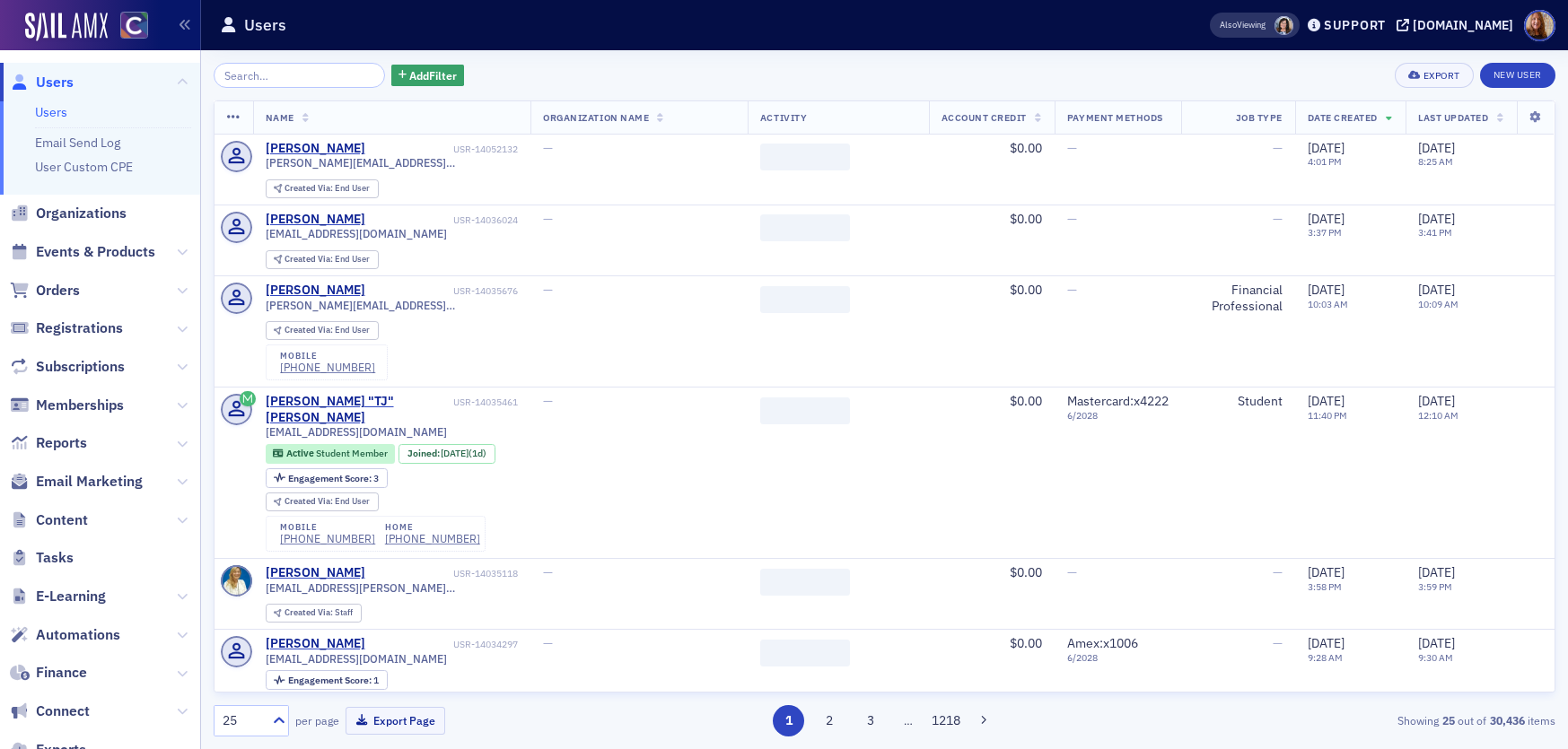
click at [300, 79] on input "search" at bounding box center [299, 76] width 172 height 25
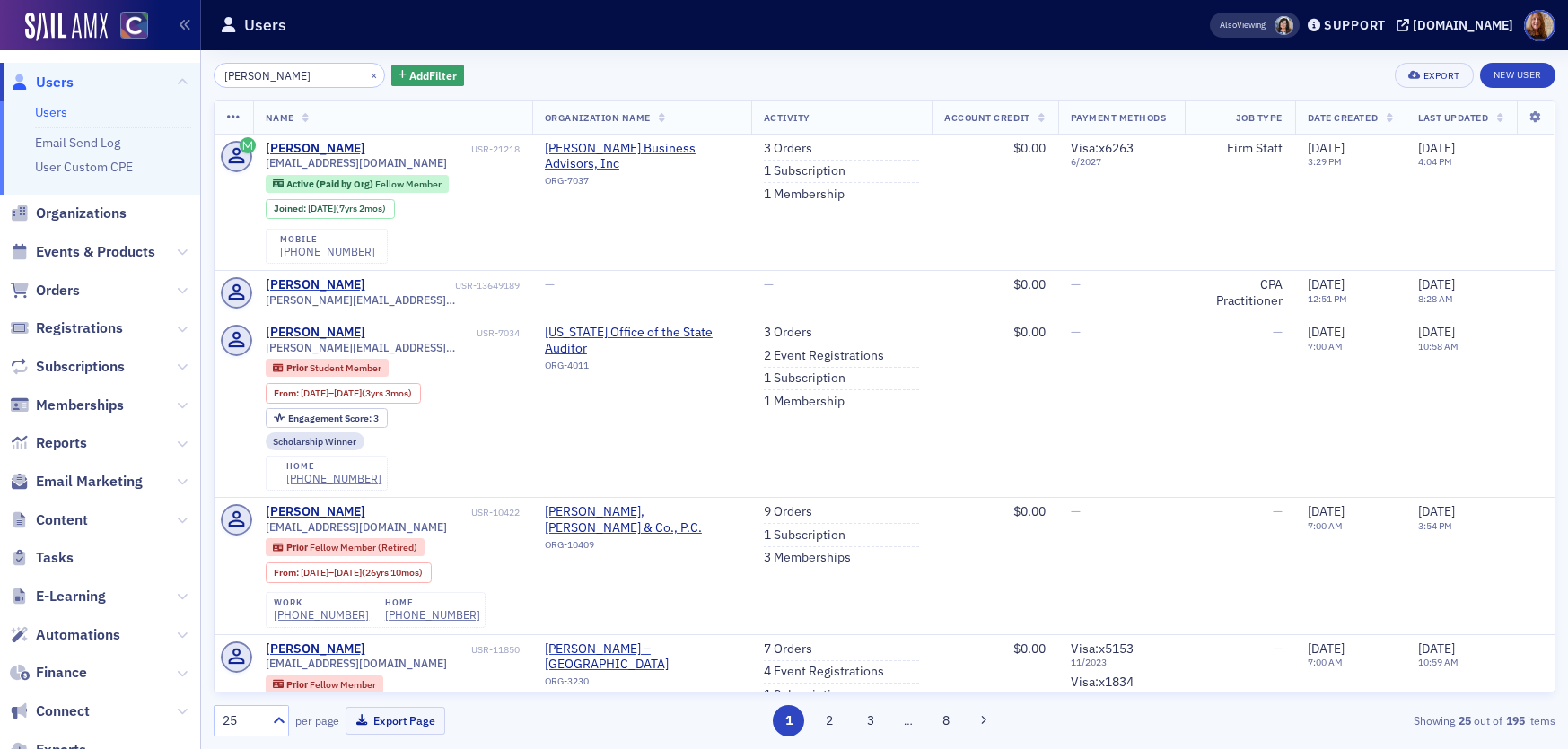
type input "kim walto"
click at [657, 73] on div "kim walto × Add Filter Export New User" at bounding box center [885, 76] width 1342 height 25
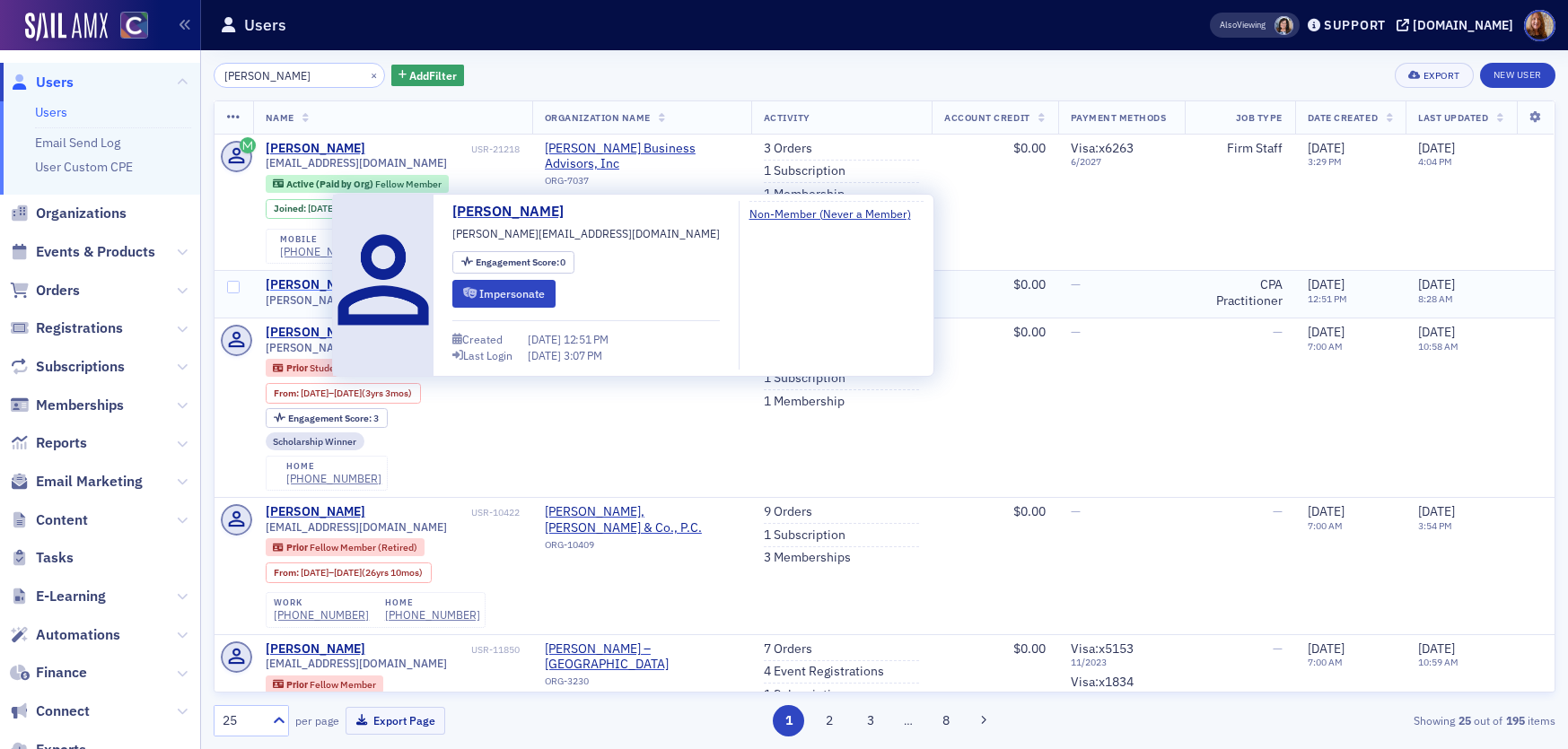
click at [295, 283] on div "Kim Walton" at bounding box center [315, 284] width 100 height 16
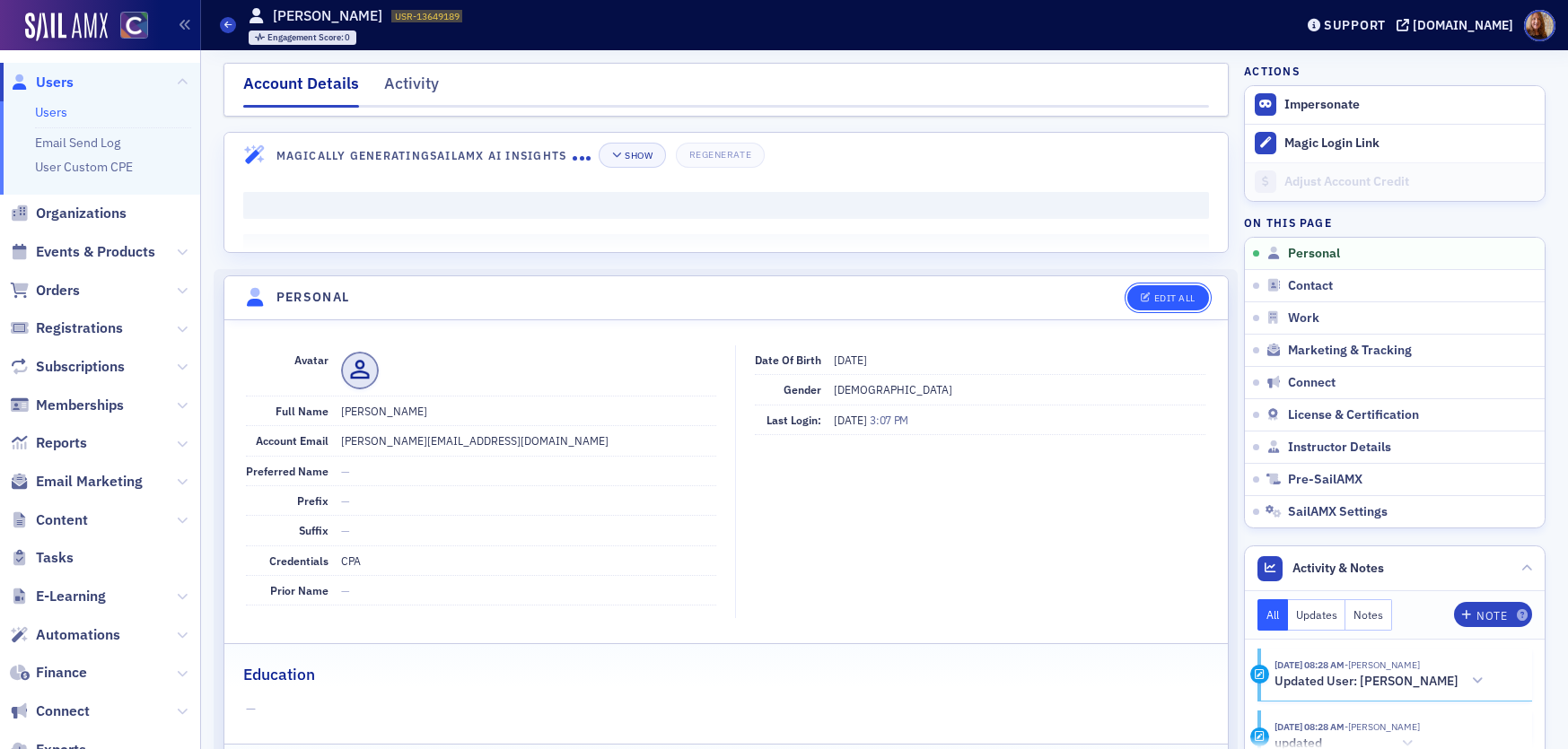
click at [1155, 304] on div "Edit All" at bounding box center [1175, 298] width 41 height 10
select select "US"
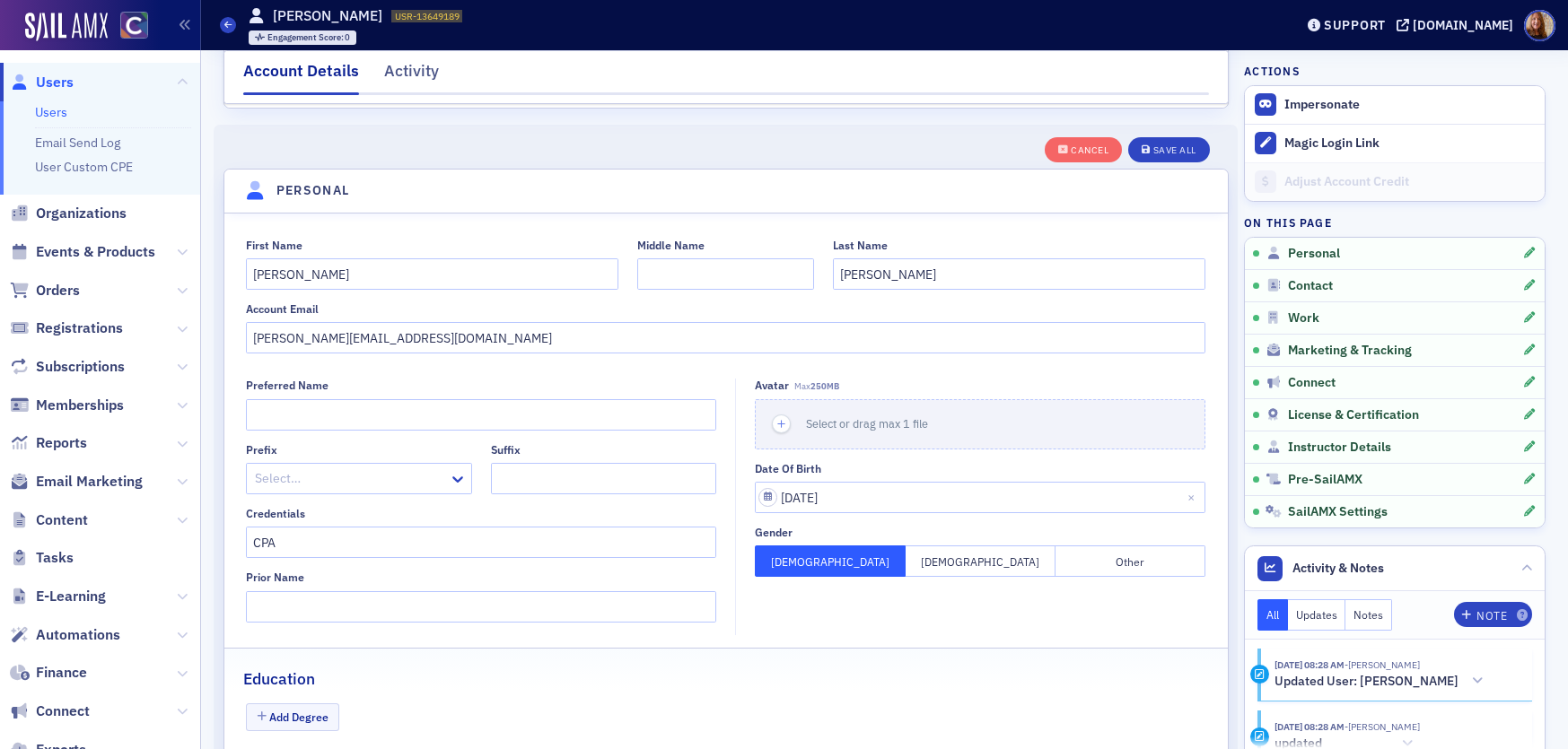
scroll to position [209, 0]
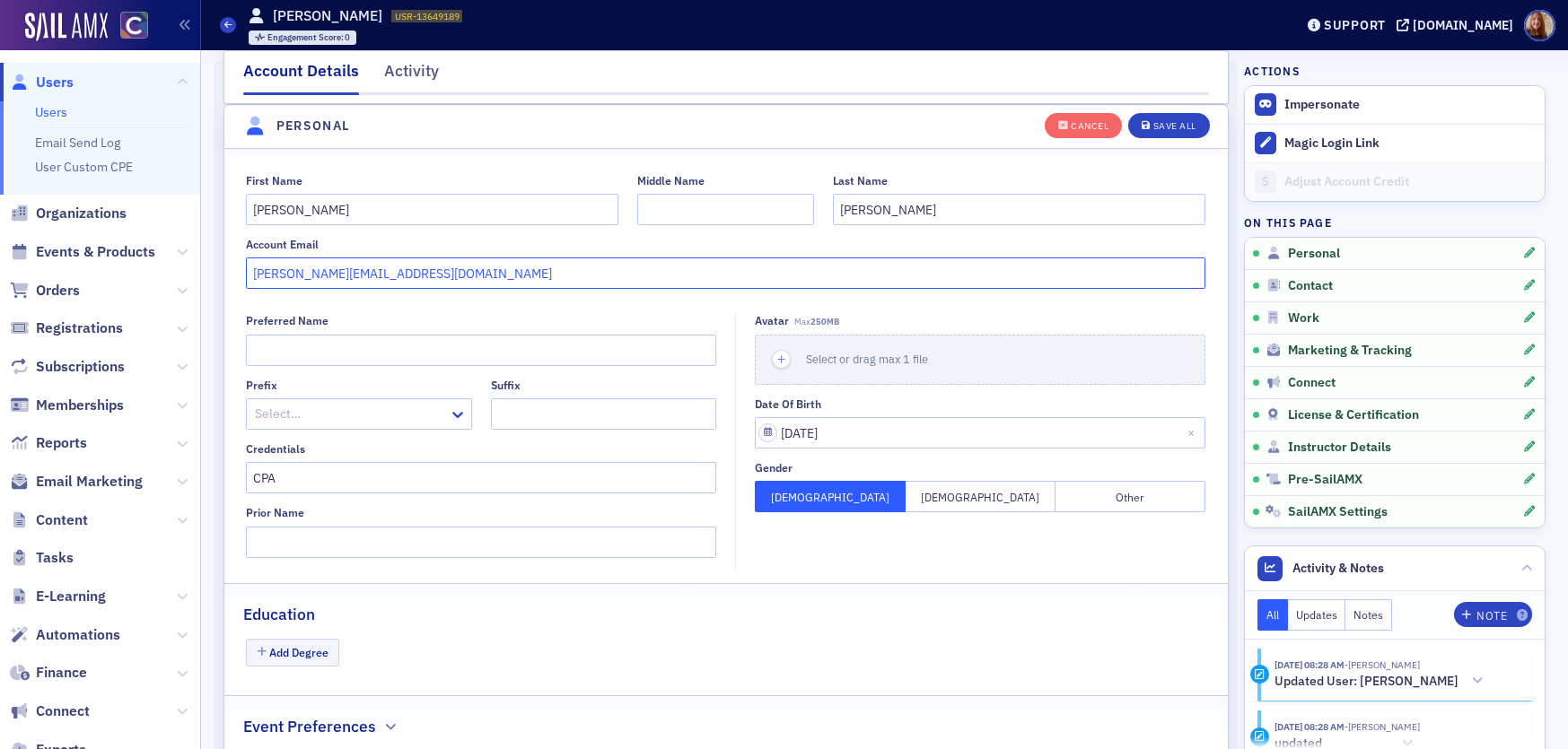
click at [338, 275] on input "kim@zickcpa.com" at bounding box center [726, 273] width 959 height 32
click at [247, 209] on input "Kim" at bounding box center [432, 209] width 373 height 32
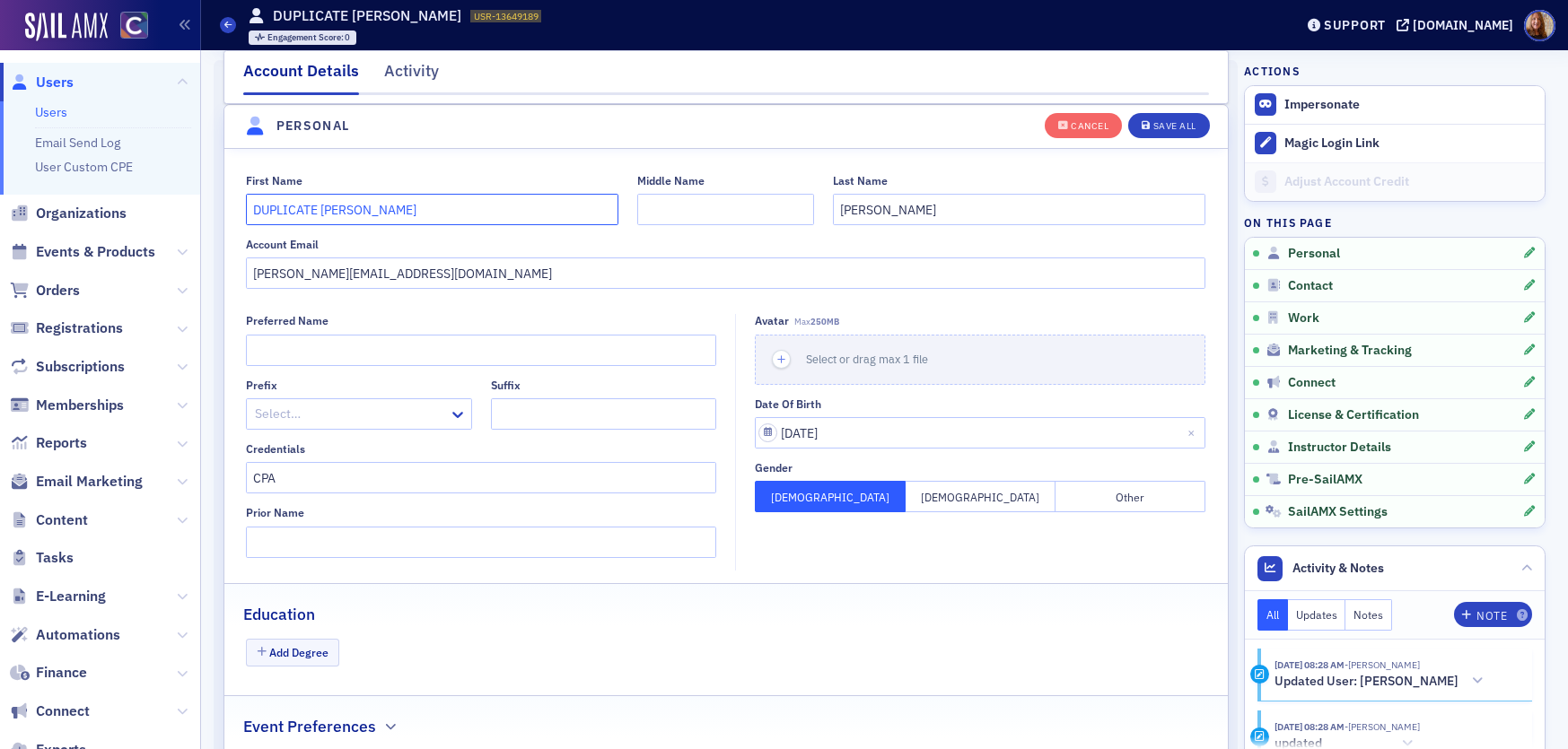
type input "DUPLICATE Kim"
click at [324, 271] on input "kim@zickcpa.com" at bounding box center [726, 273] width 959 height 32
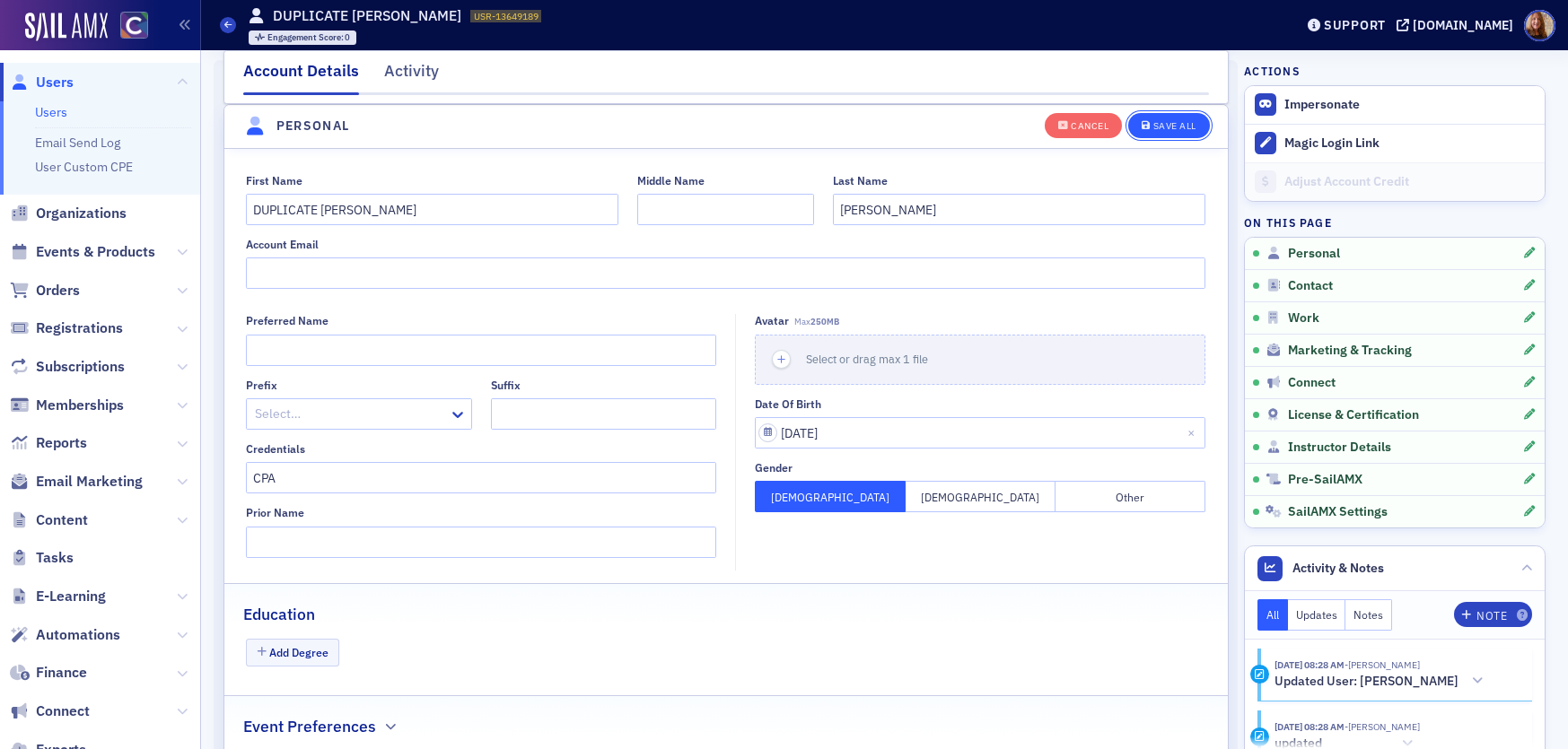
click at [1166, 125] on div "Save All" at bounding box center [1175, 125] width 43 height 10
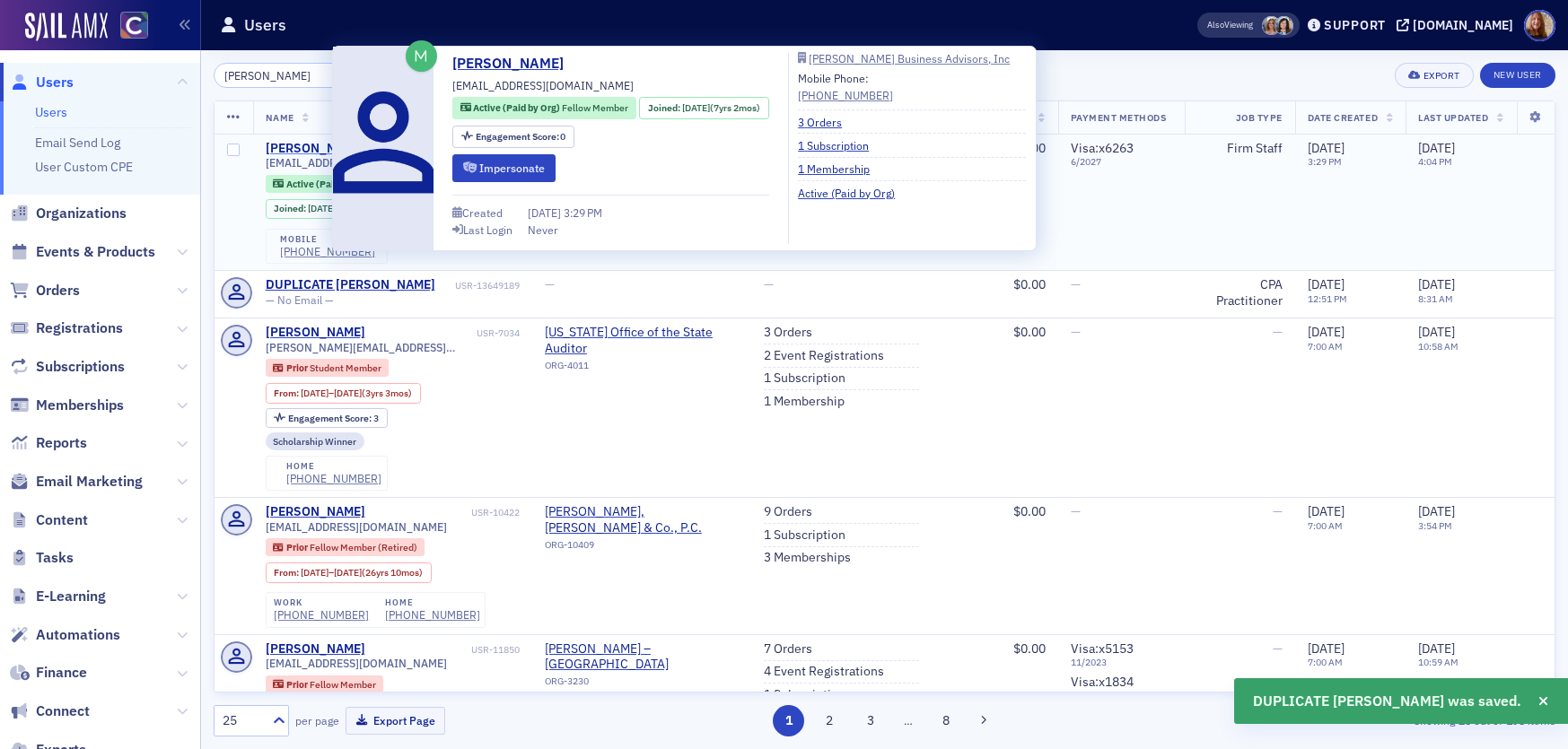
click at [323, 148] on div "Kim Walton" at bounding box center [315, 148] width 100 height 16
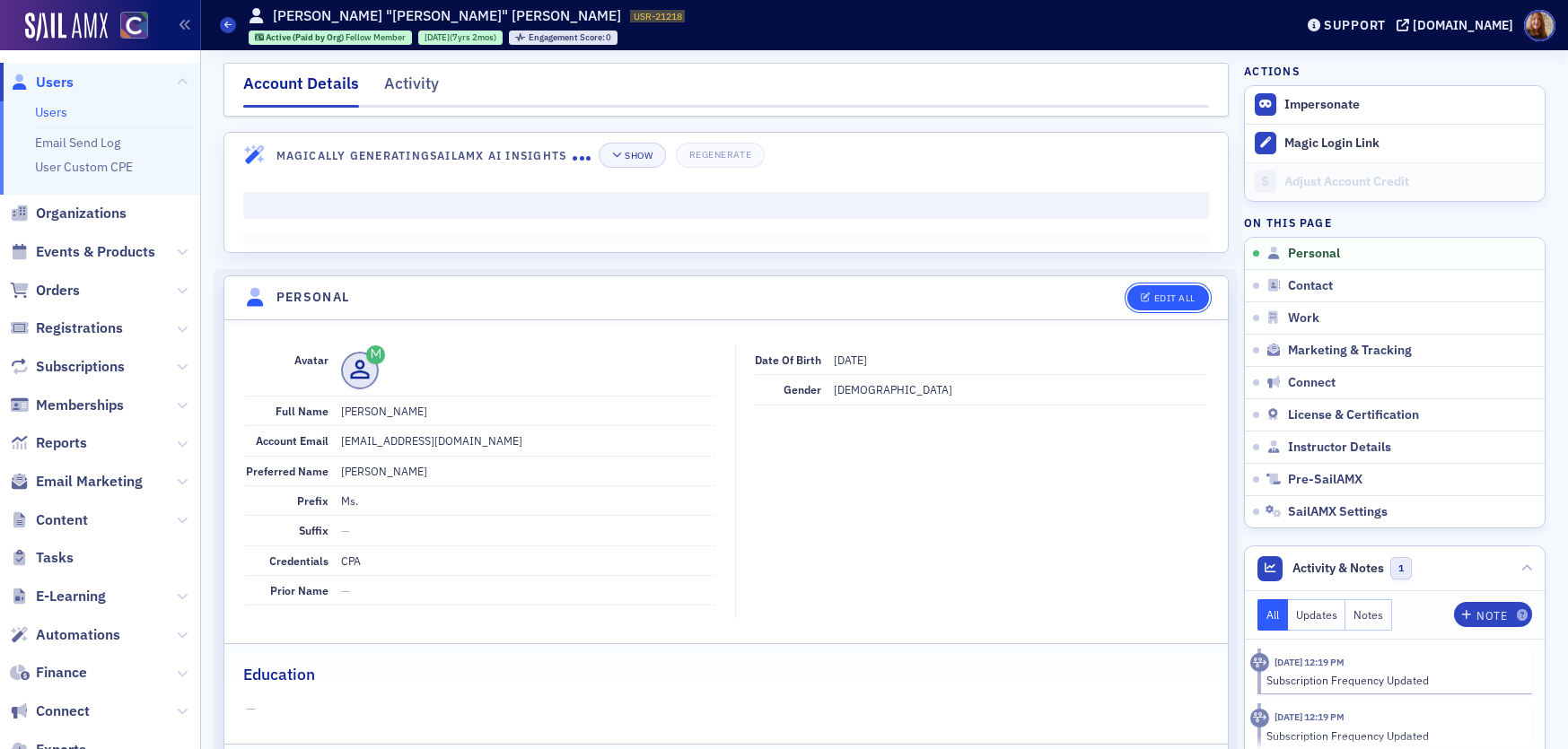
click at [1163, 293] on div "Edit All" at bounding box center [1175, 298] width 41 height 10
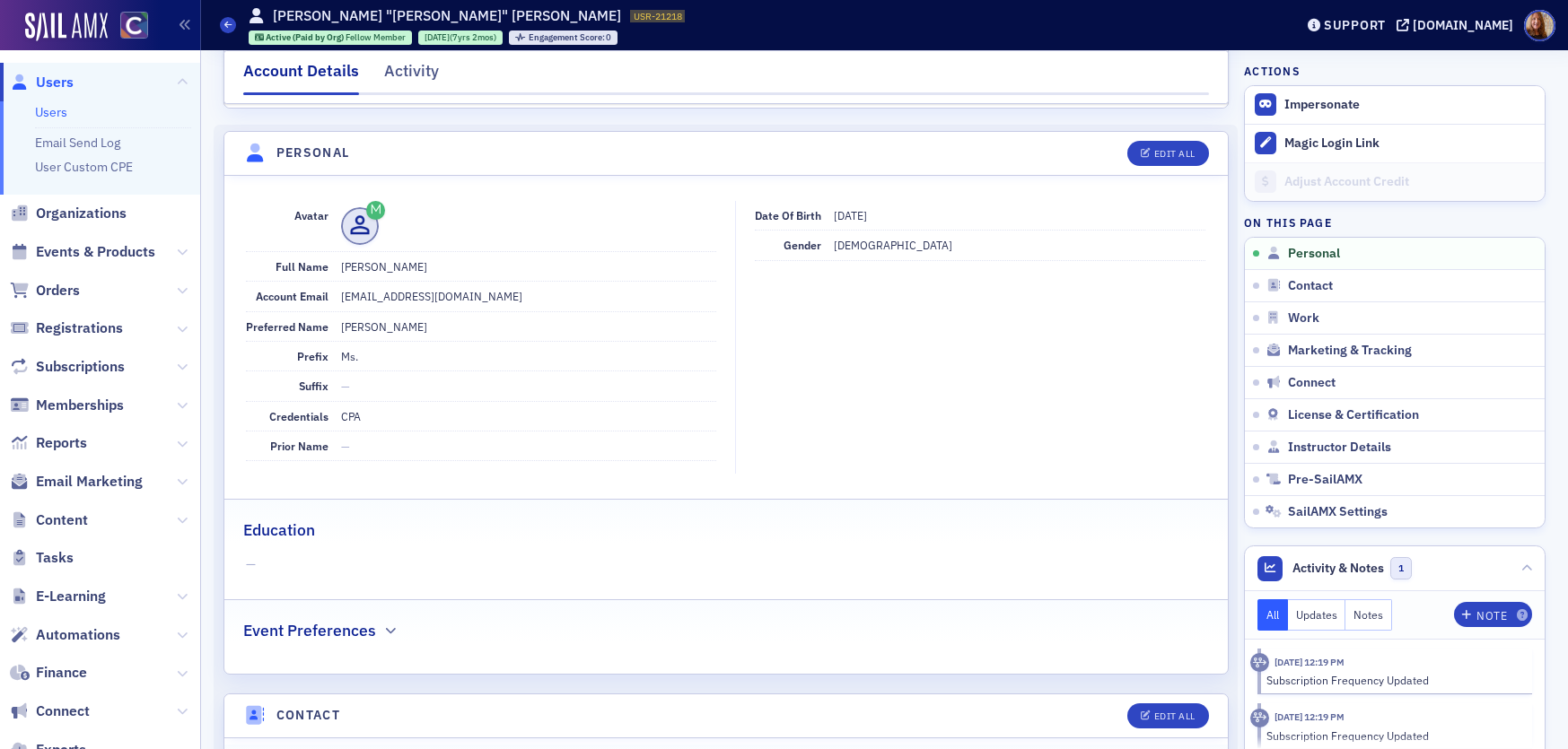
select select "US"
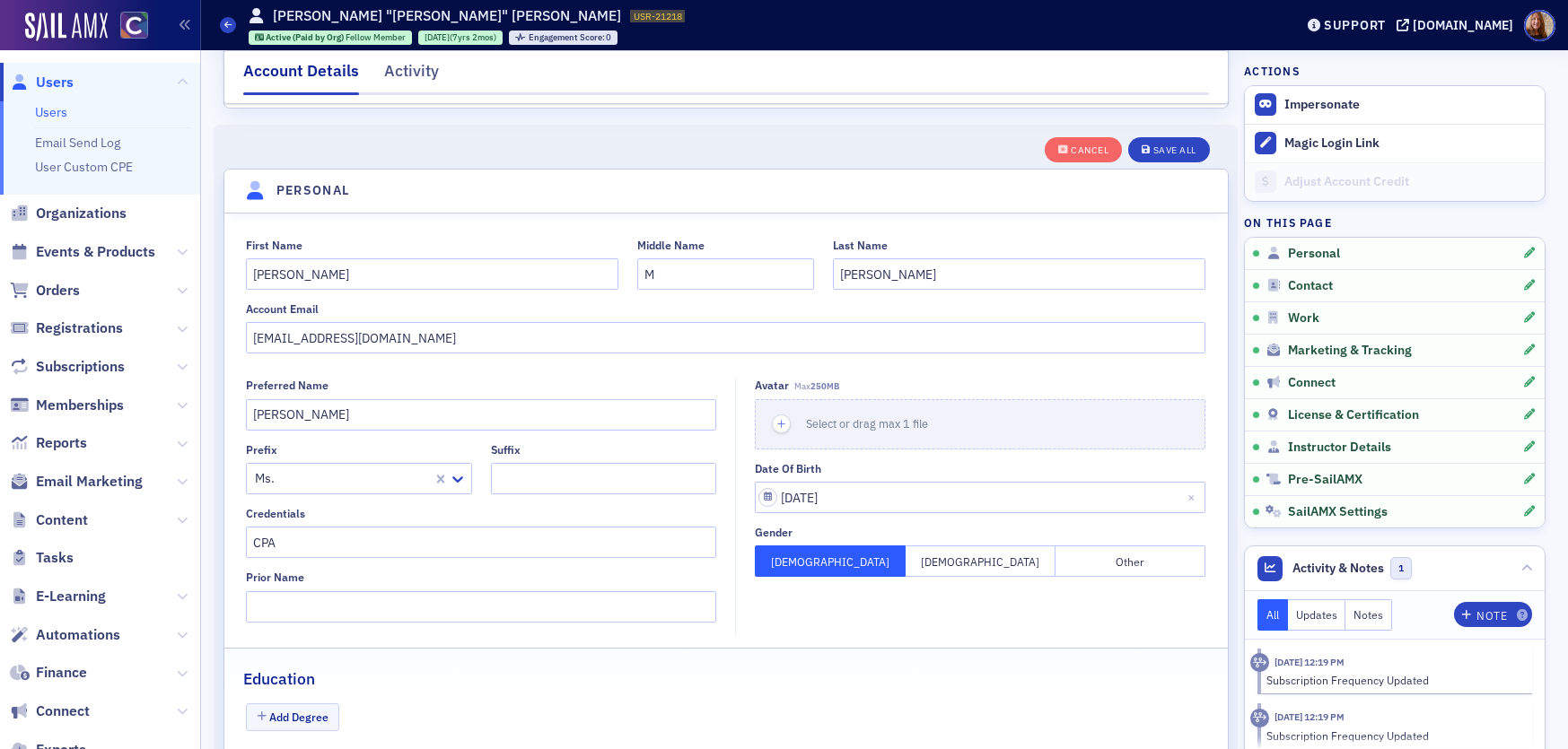
scroll to position [209, 0]
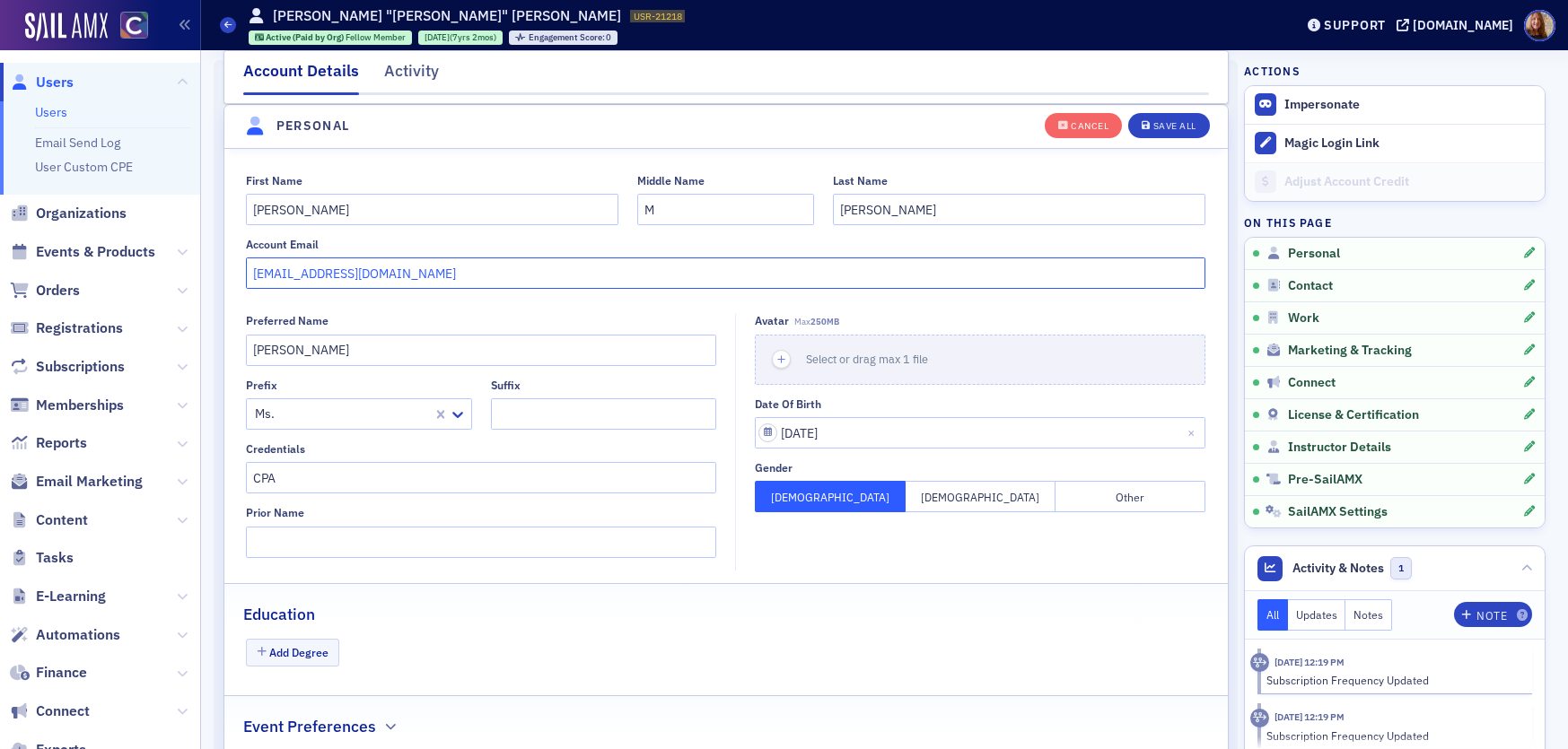
click at [448, 282] on input "kmi3t@yahoo.com" at bounding box center [726, 273] width 959 height 32
paste input "kim@zickcpa.com"
drag, startPoint x: 499, startPoint y: 276, endPoint x: 200, endPoint y: 282, distance: 299.1
click at [200, 282] on div "Users Users Email Send Log User Custom CPE Organizations Events & Products Orde…" at bounding box center [784, 374] width 1568 height 749
click at [440, 274] on input "kmi3t@yahoo.com kim@zickcpa.com" at bounding box center [726, 273] width 959 height 32
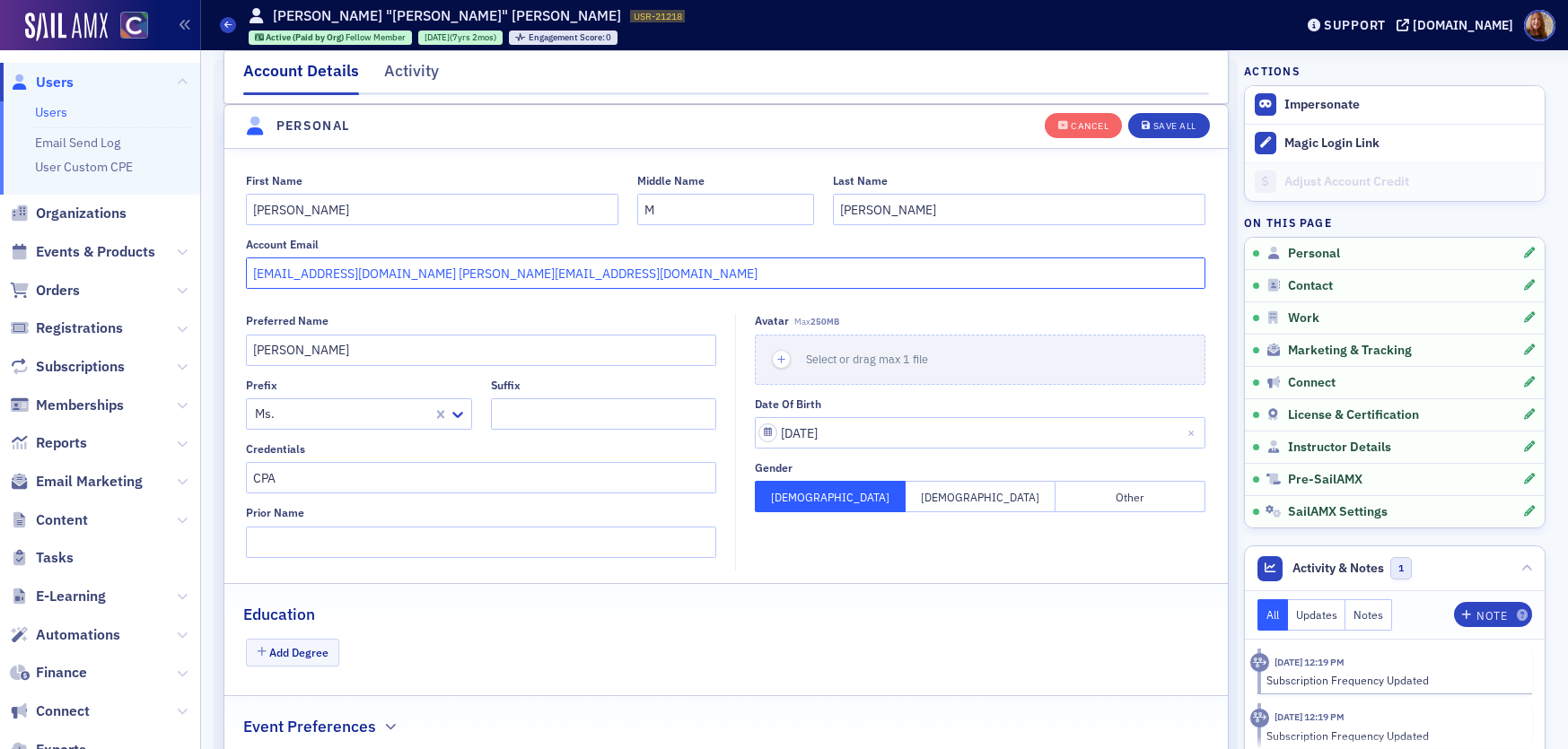
click at [440, 274] on input "kmi3t@yahoo.com kim@zickcpa.com" at bounding box center [726, 273] width 959 height 32
click at [345, 277] on input "kmi3t@yahoo.com kim@zickcpa.com" at bounding box center [726, 273] width 959 height 32
drag, startPoint x: 352, startPoint y: 280, endPoint x: 219, endPoint y: 279, distance: 133.0
click at [224, 279] on div "First Name Kim Middle Name M Last Name Walton Account Email kmi3t@yahoo.com kim…" at bounding box center [726, 232] width 1003 height 116
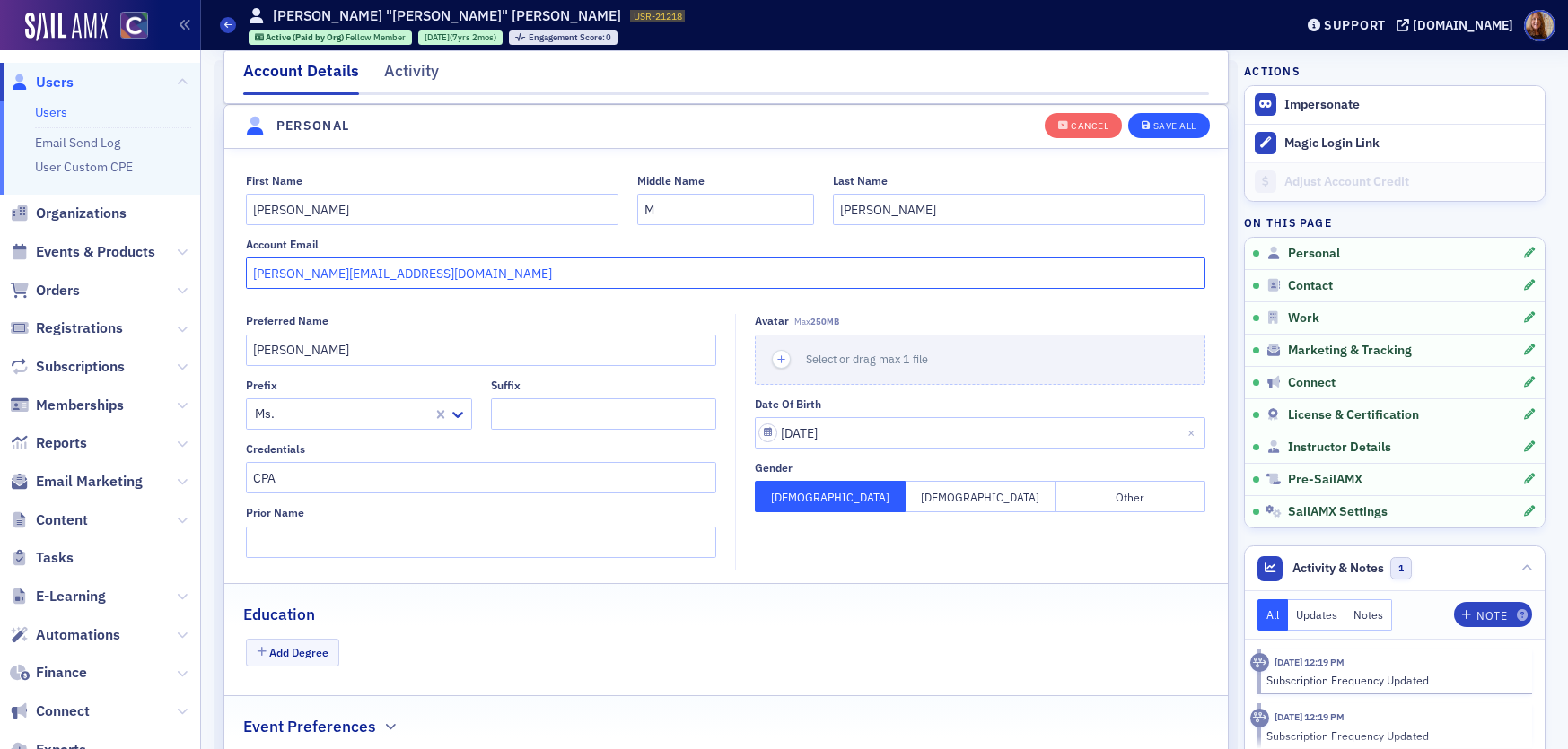
type input "kim@zickcpa.com"
click at [1176, 126] on div "Save All" at bounding box center [1175, 125] width 43 height 10
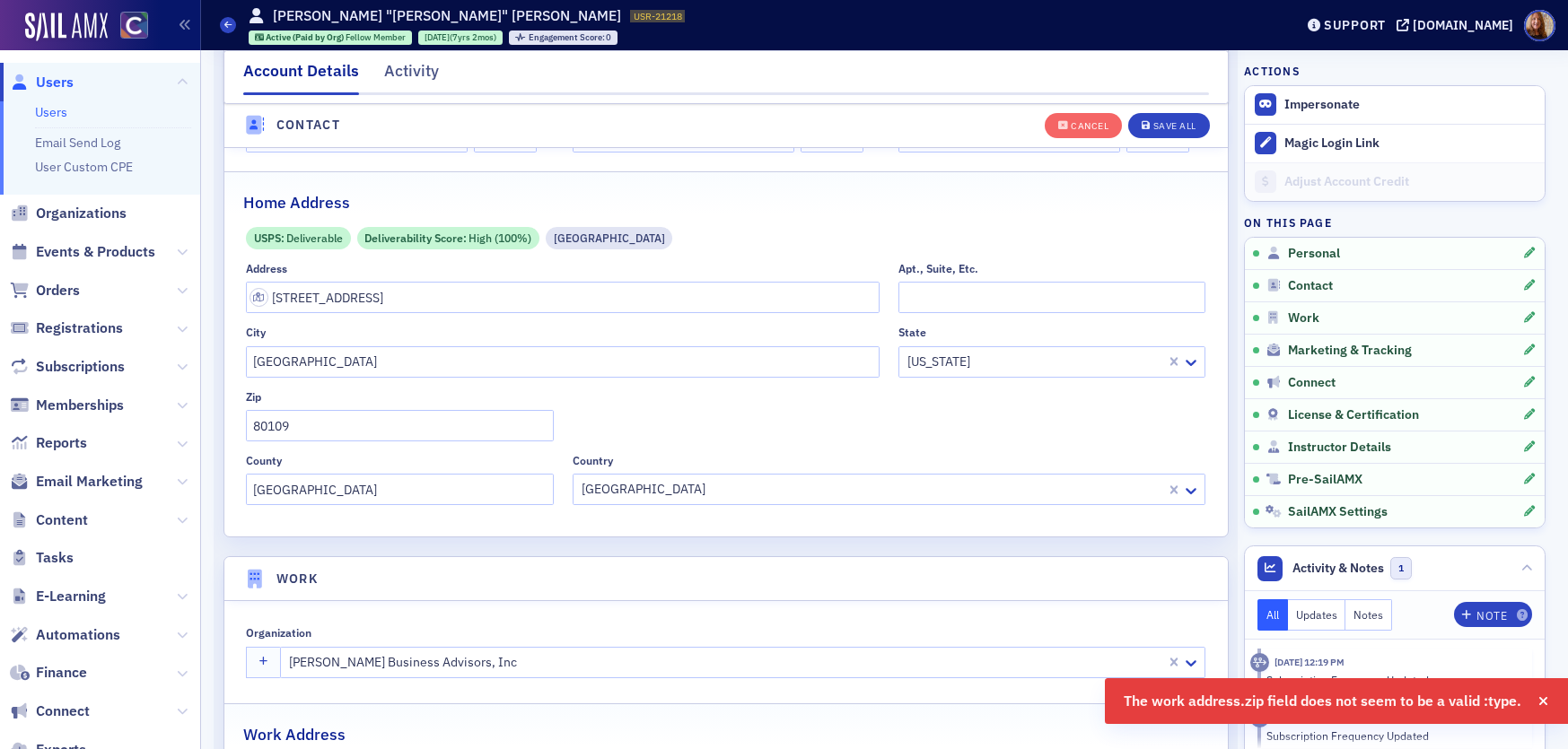
scroll to position [1028, 0]
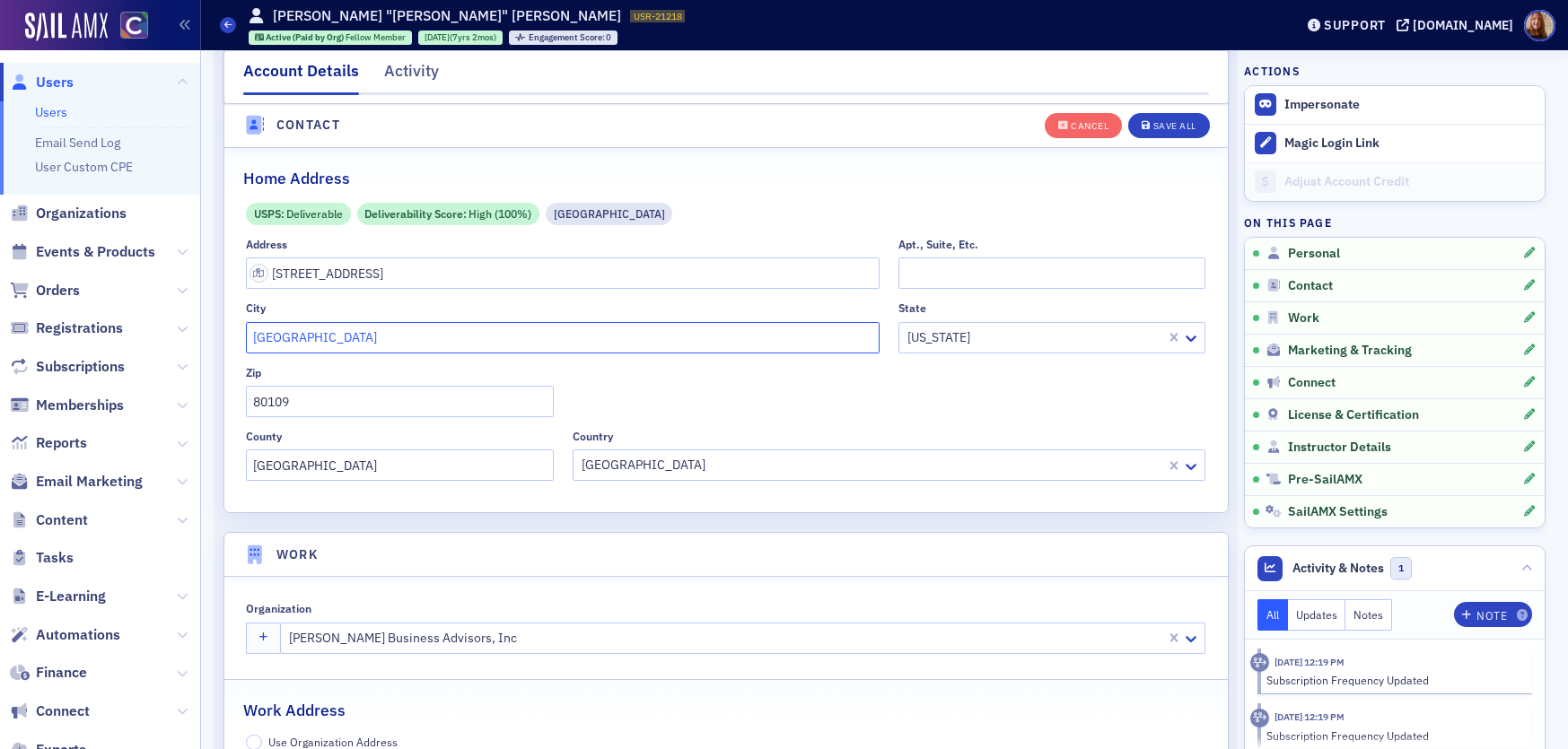
click at [428, 340] on input "Castle Rock" at bounding box center [563, 337] width 634 height 32
click at [483, 272] on input "2823 Shadow Dance Drive" at bounding box center [563, 273] width 634 height 32
type input "2823 Shadow Dance Dr"
type input "80109-4716"
click at [1167, 127] on div "Save All" at bounding box center [1175, 125] width 43 height 10
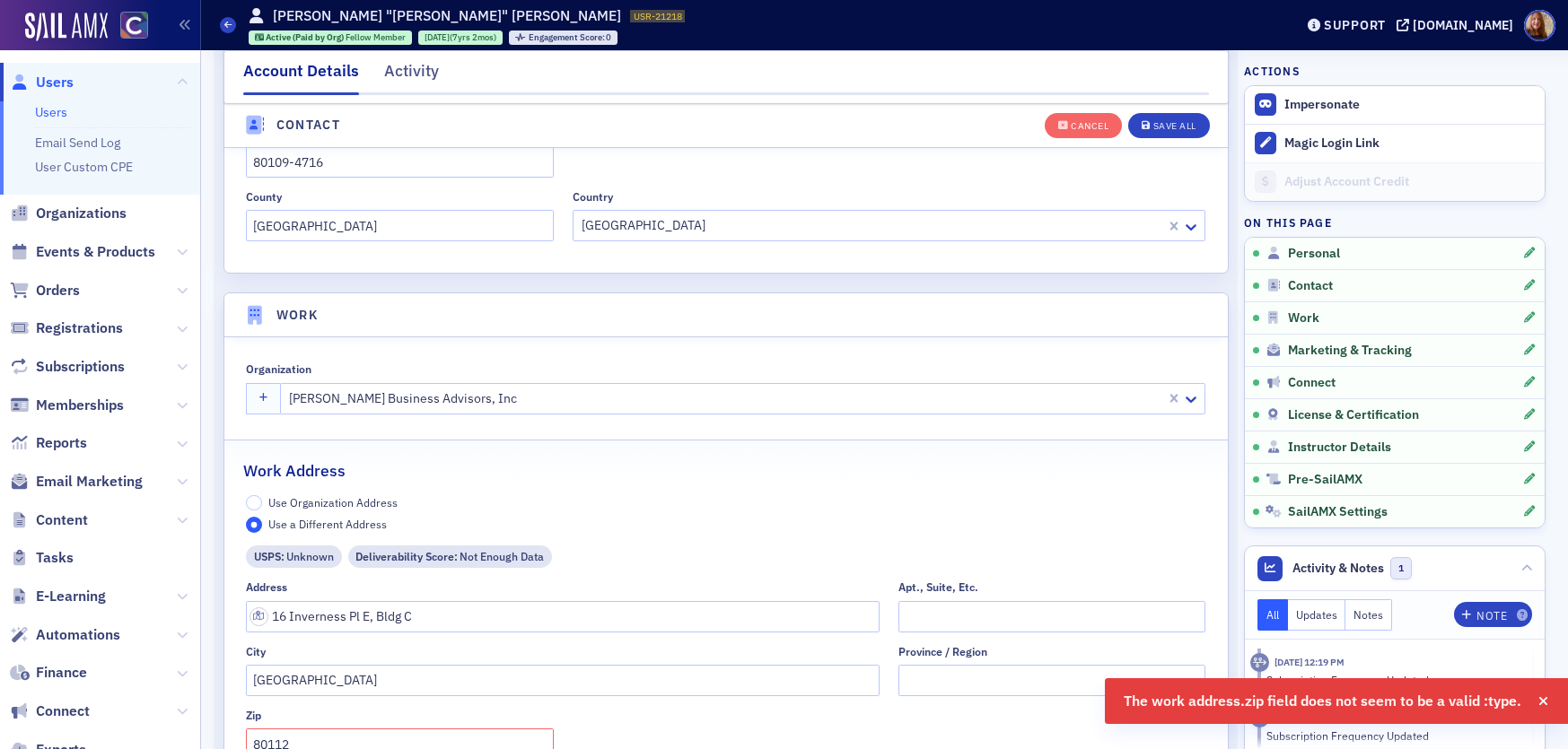
scroll to position [1634, 0]
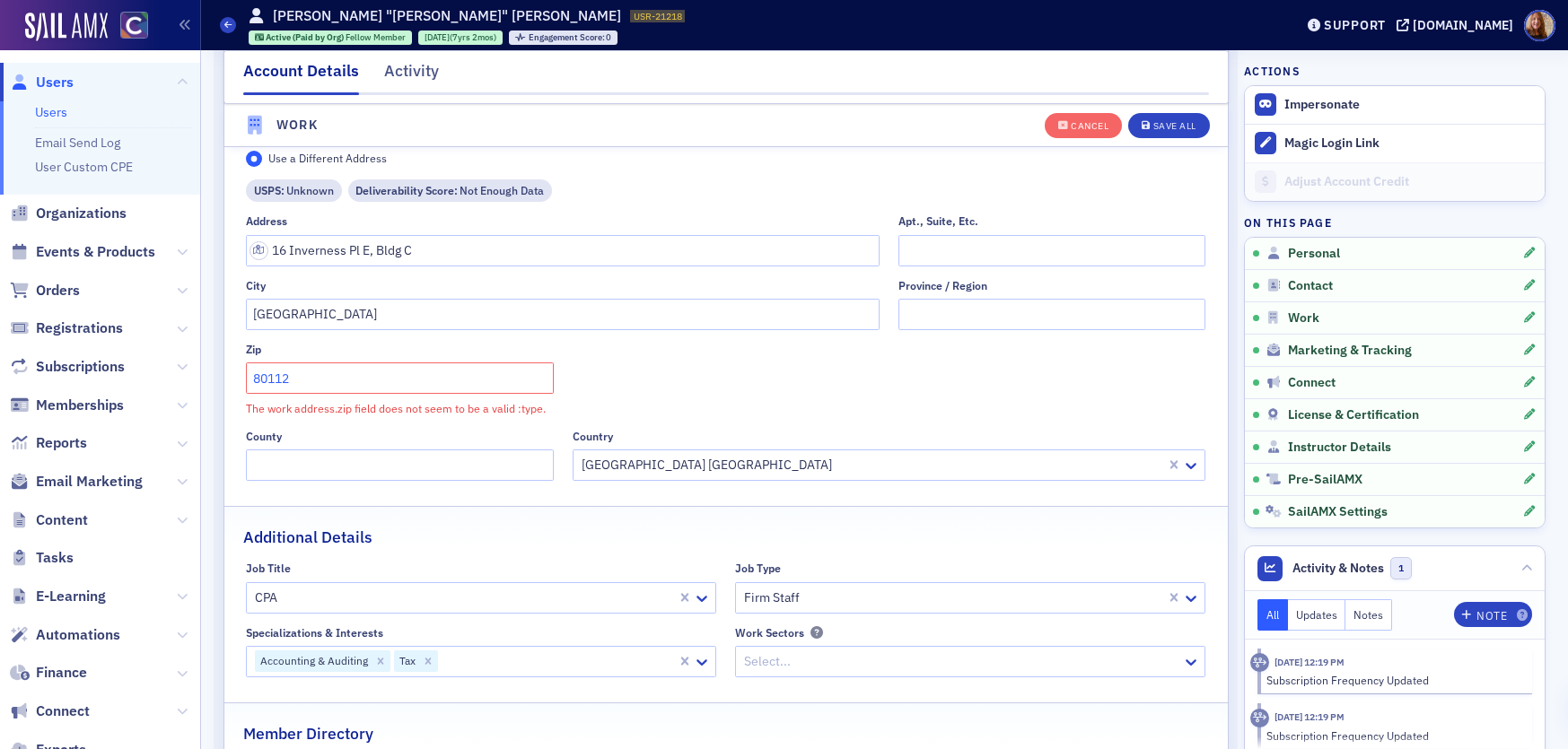
click at [382, 375] on input "80112" at bounding box center [400, 377] width 307 height 32
click at [457, 245] on input "16 Inverness Pl E, Bldg C" at bounding box center [563, 250] width 634 height 32
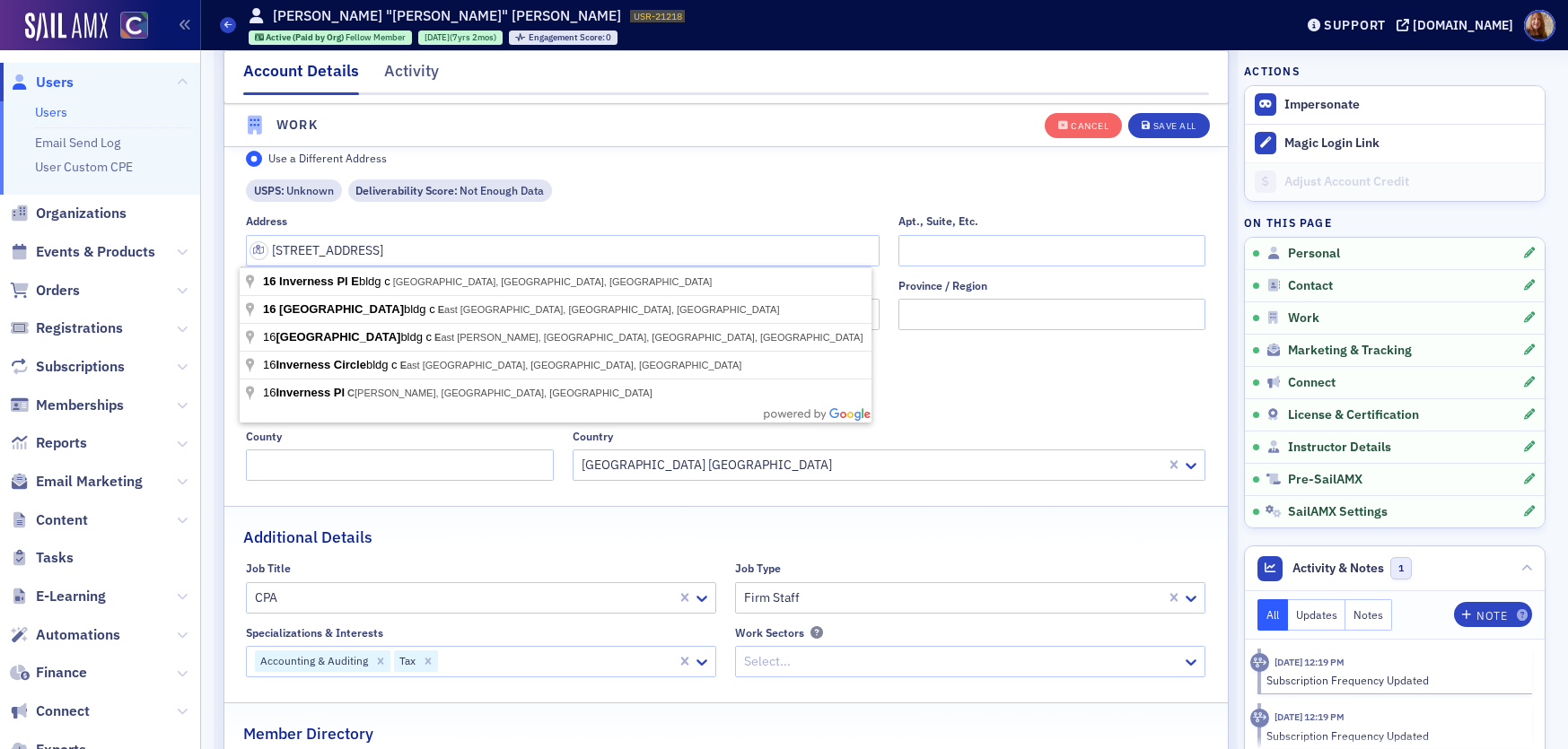
type input "16 Inverness Pl E bldg c"
type input "Arapahoe County"
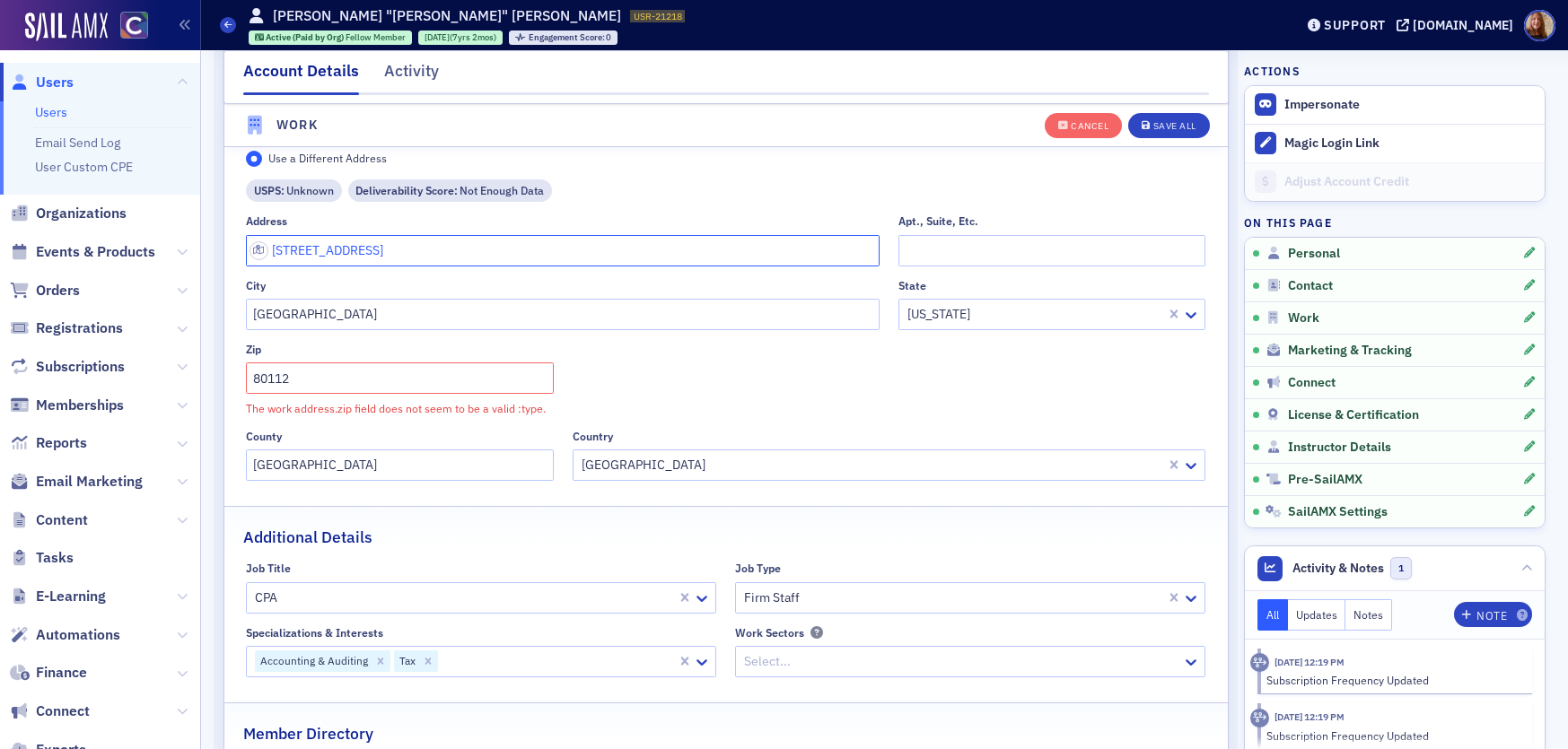
click at [371, 254] on input "16 Inverness Pl E bldg c" at bounding box center [563, 250] width 634 height 32
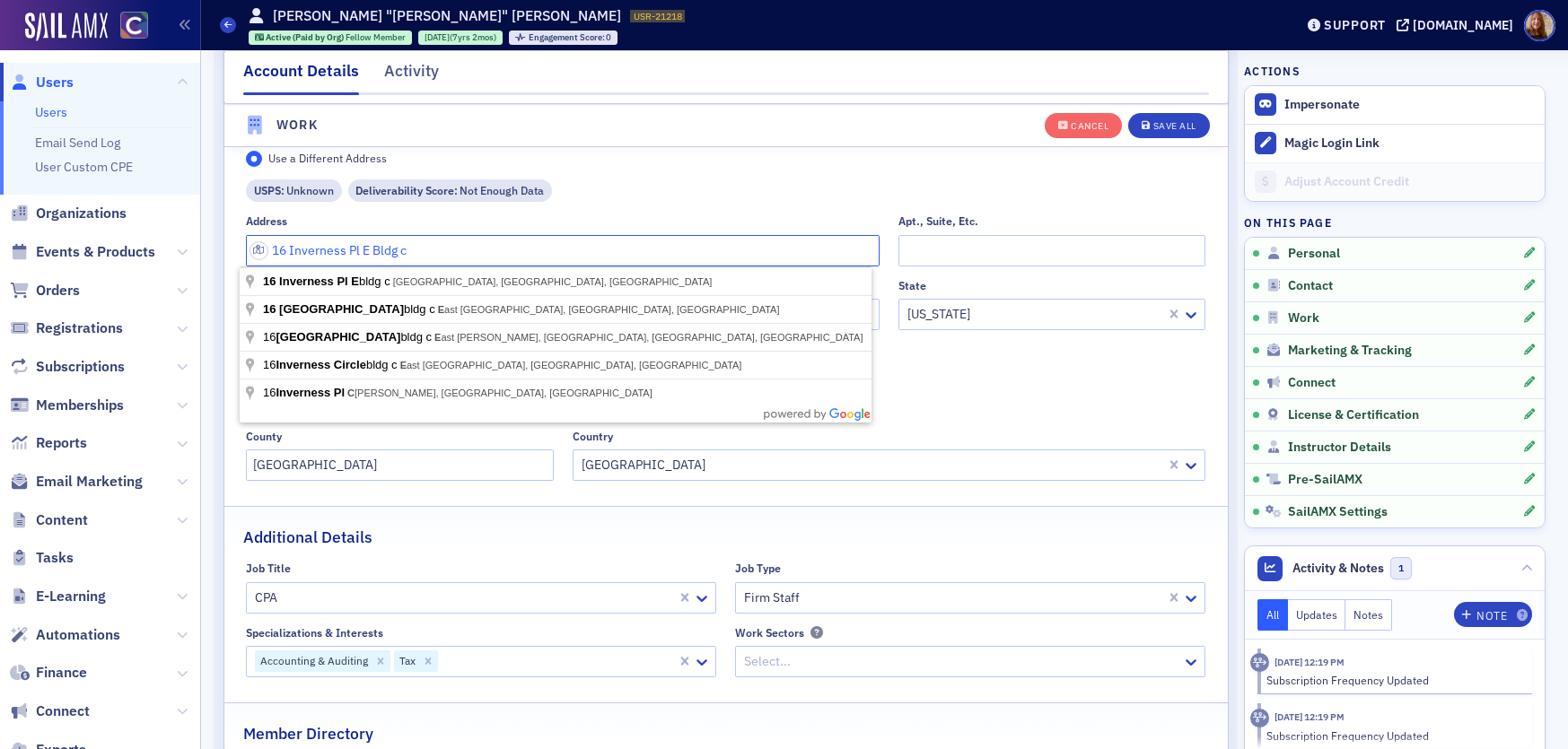
click at [441, 235] on input "16 Inverness Pl E Bldg c" at bounding box center [563, 250] width 634 height 32
click at [430, 256] on input "16 Inverness Pl E Bldg c" at bounding box center [563, 250] width 634 height 32
type input "16 Inverness Pl E Bldg C"
click at [1150, 158] on div "Use Organization Address Use a Different Address" at bounding box center [726, 148] width 959 height 37
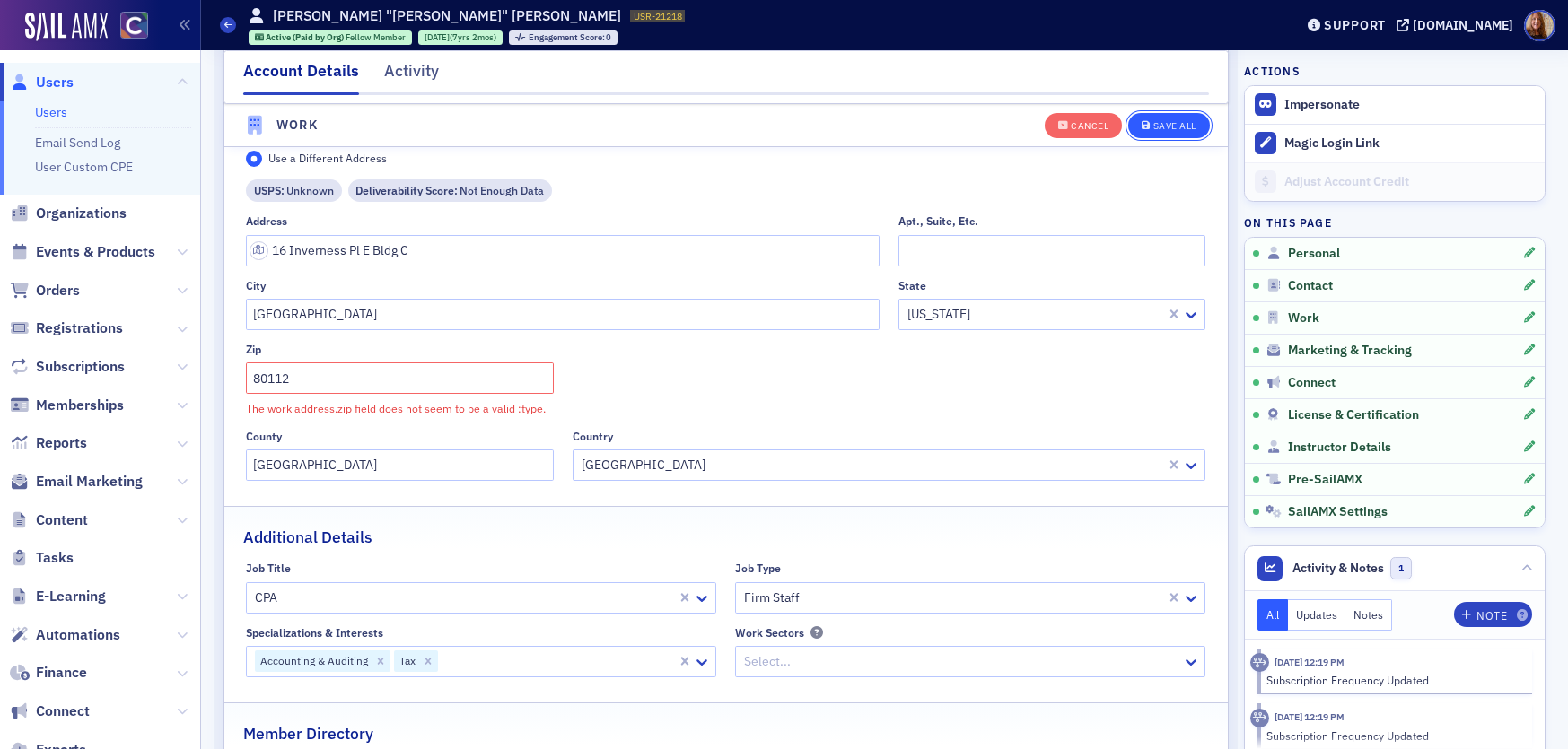
click at [1170, 125] on div "Save All" at bounding box center [1175, 125] width 43 height 10
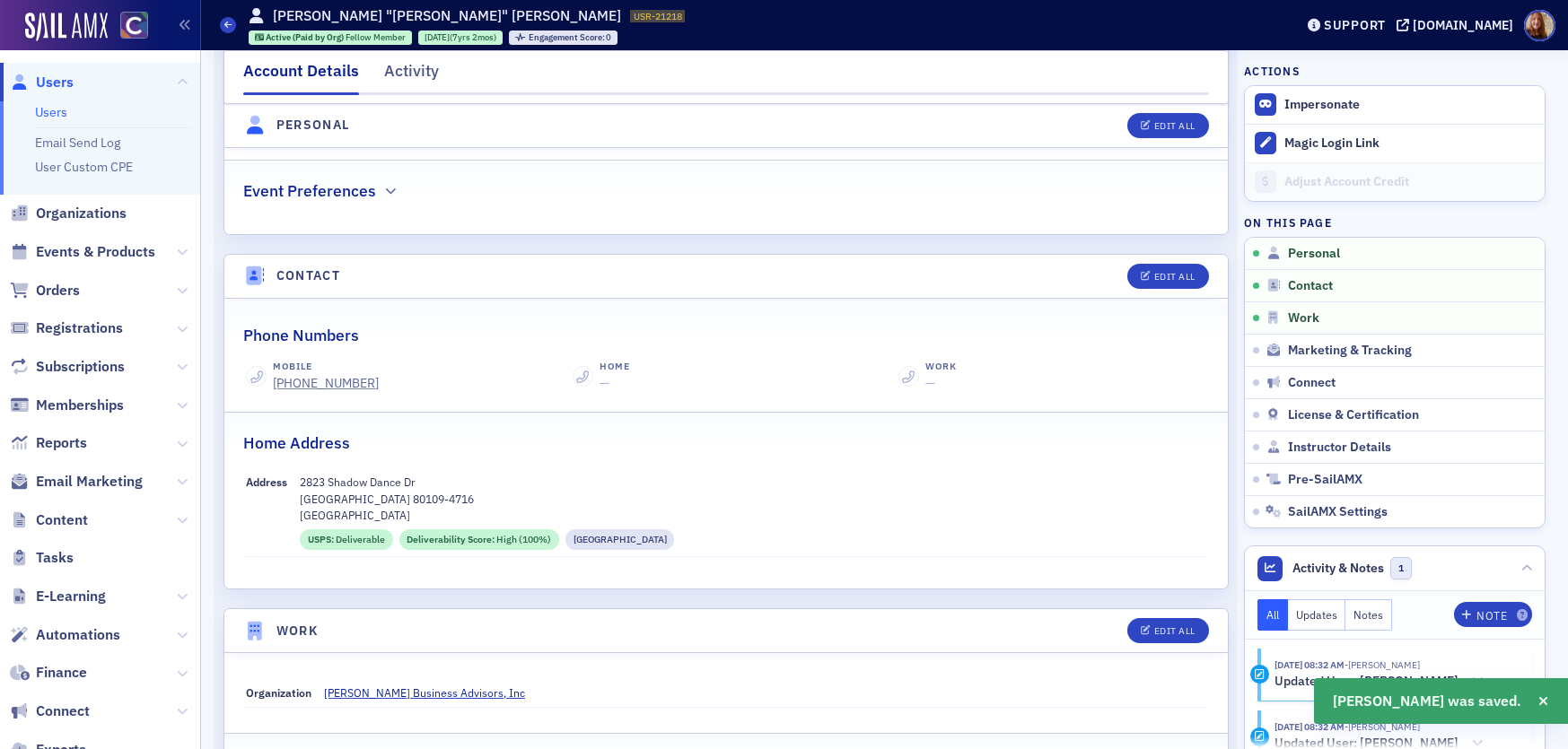
scroll to position [0, 0]
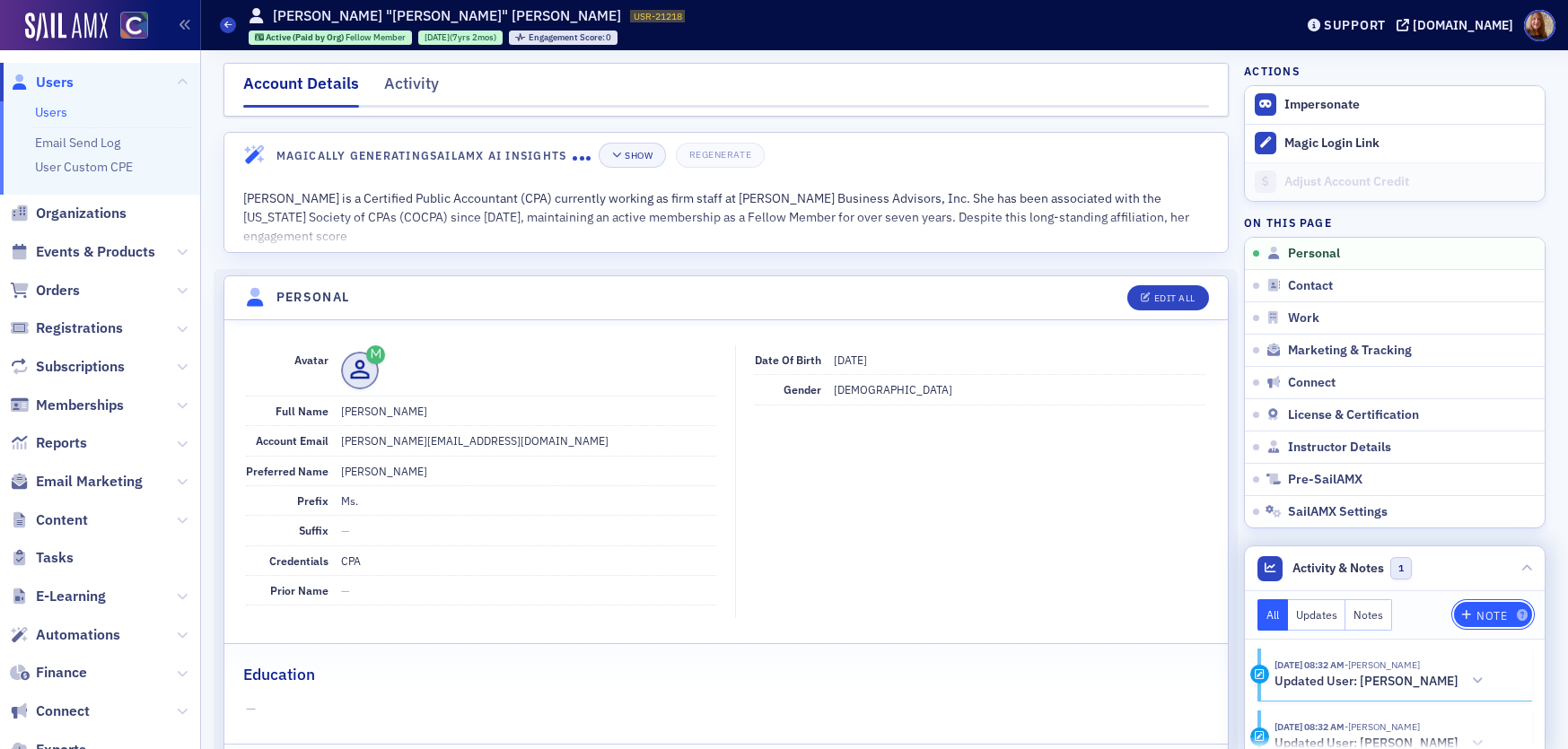
click at [1477, 611] on div "Note" at bounding box center [1492, 616] width 31 height 10
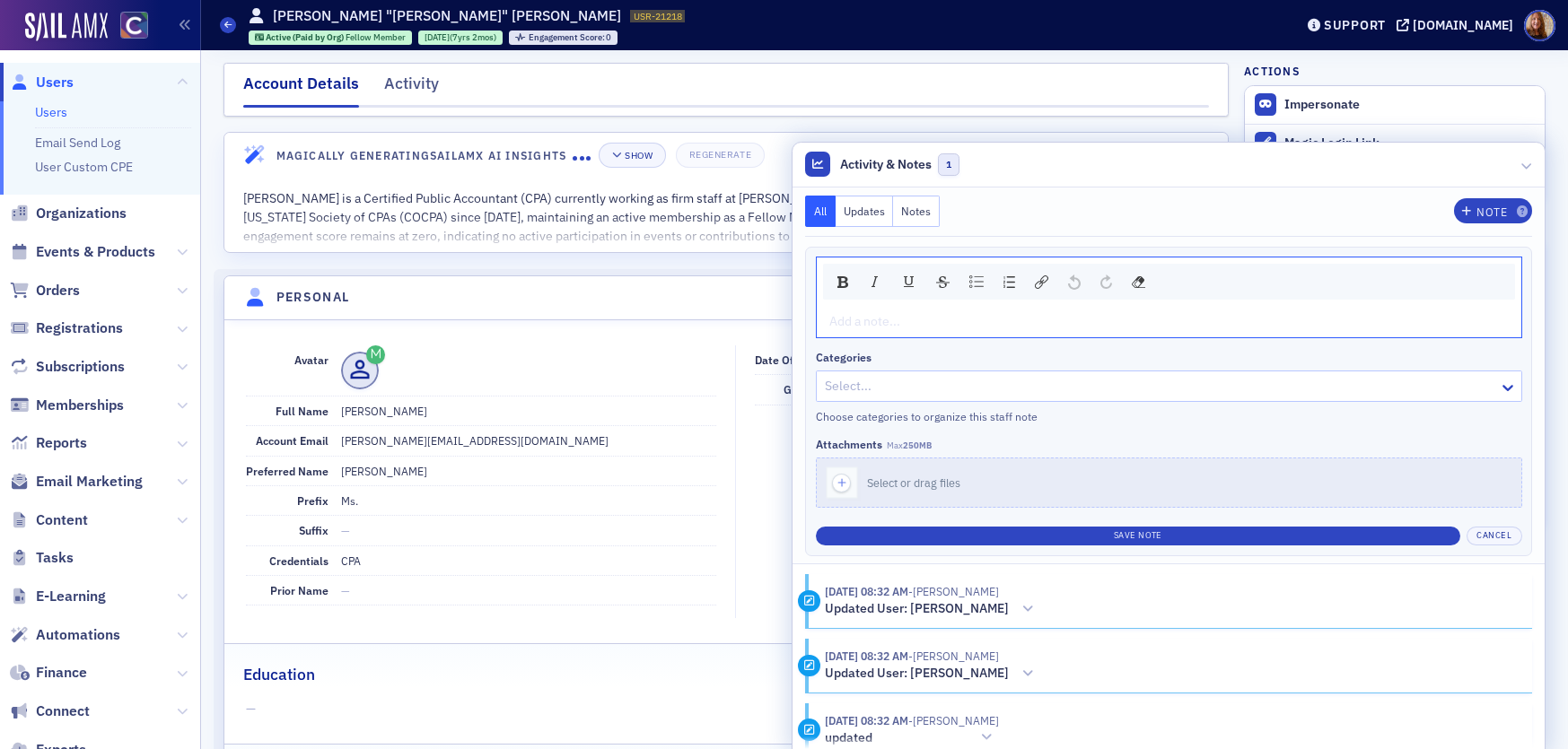
click at [898, 317] on div "rdw-editor" at bounding box center [1169, 322] width 679 height 19
click at [1046, 322] on span "updated email from kmi3t@yahoo.com kim@zickcpa.com" at bounding box center [1139, 321] width 617 height 16
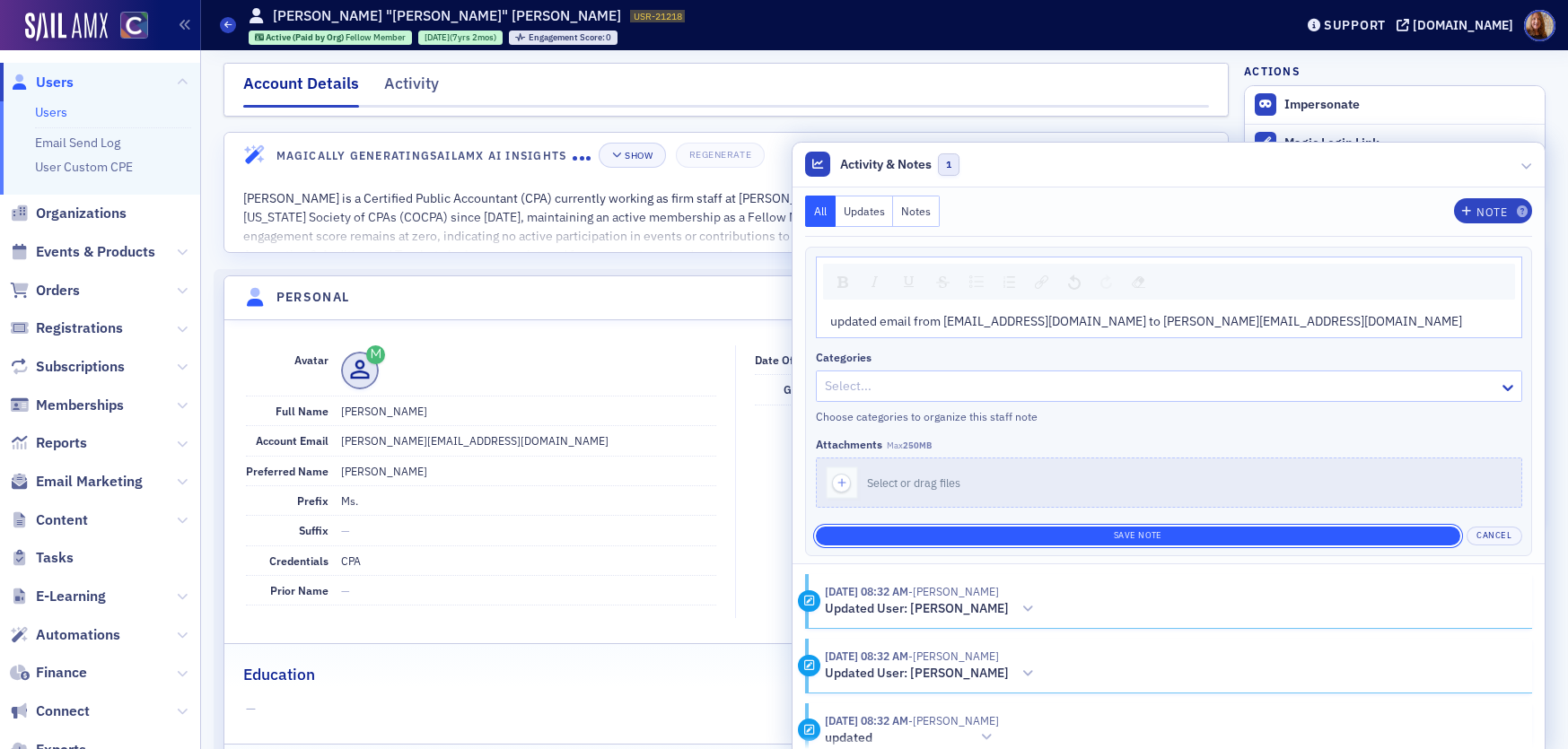
click at [1221, 542] on button "Save Note" at bounding box center [1138, 536] width 645 height 19
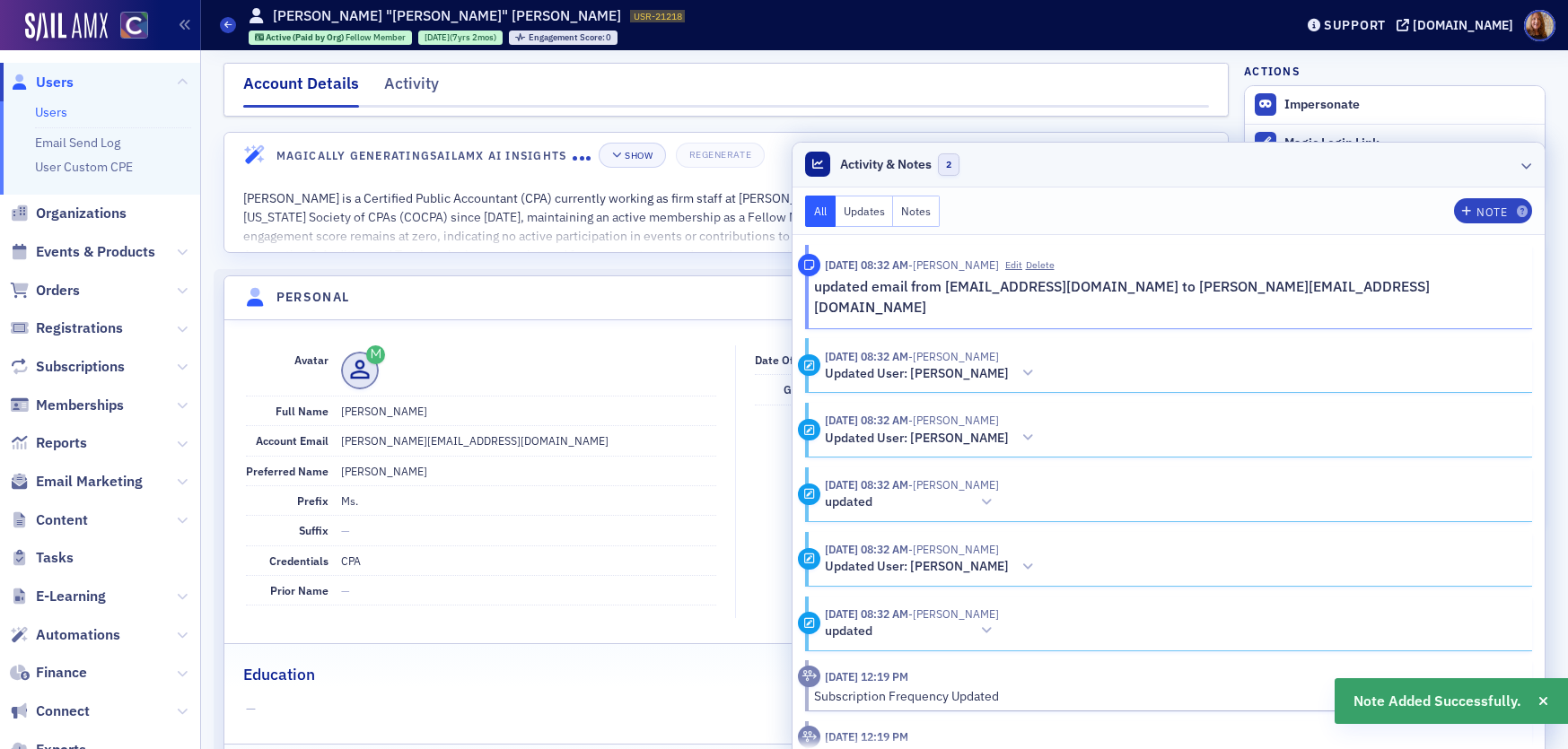
click at [1365, 168] on header "Activity & Notes 2" at bounding box center [1168, 165] width 752 height 45
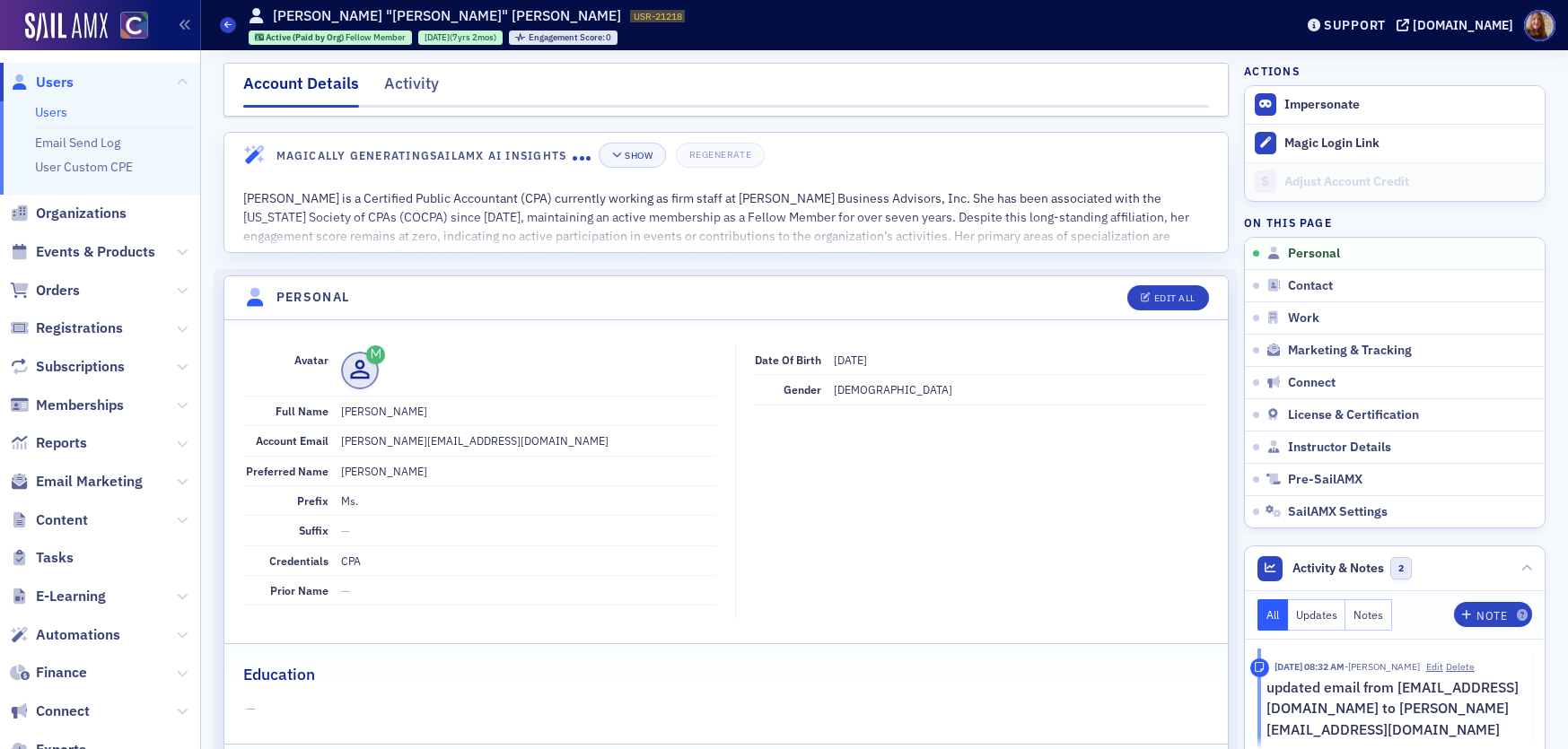
scroll to position [828, 0]
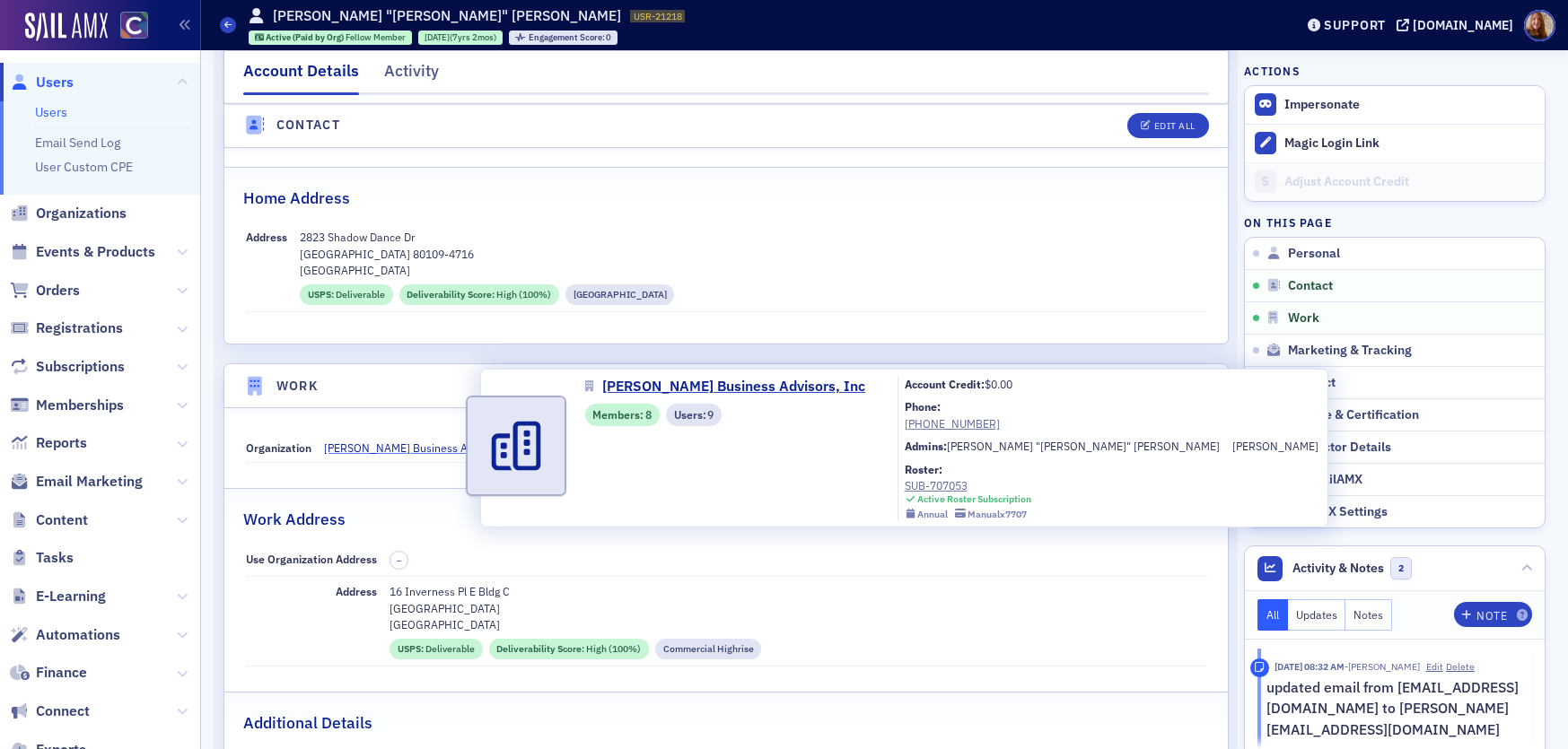
click at [421, 445] on span "Zick Business Advisors, Inc" at bounding box center [425, 447] width 201 height 16
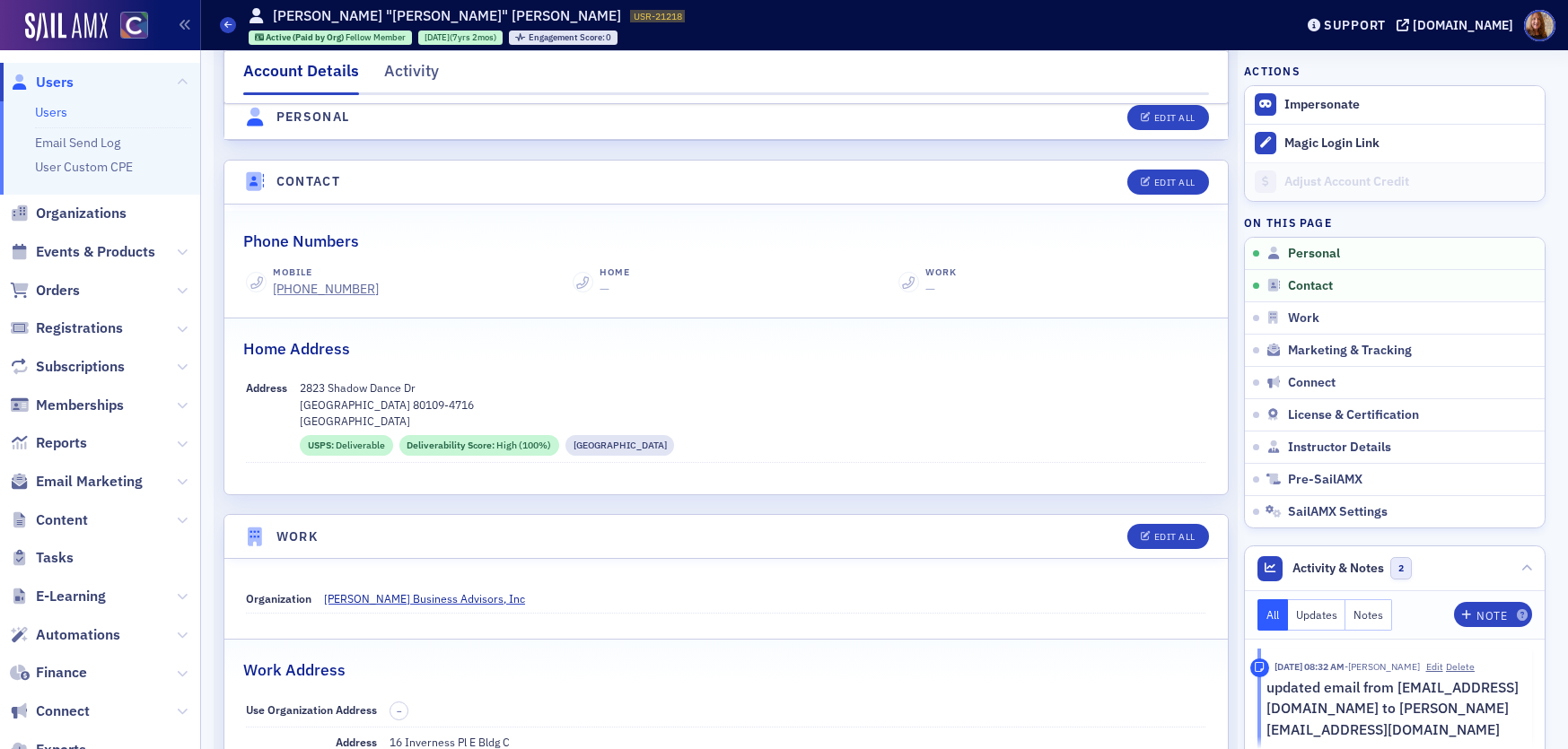
scroll to position [0, 0]
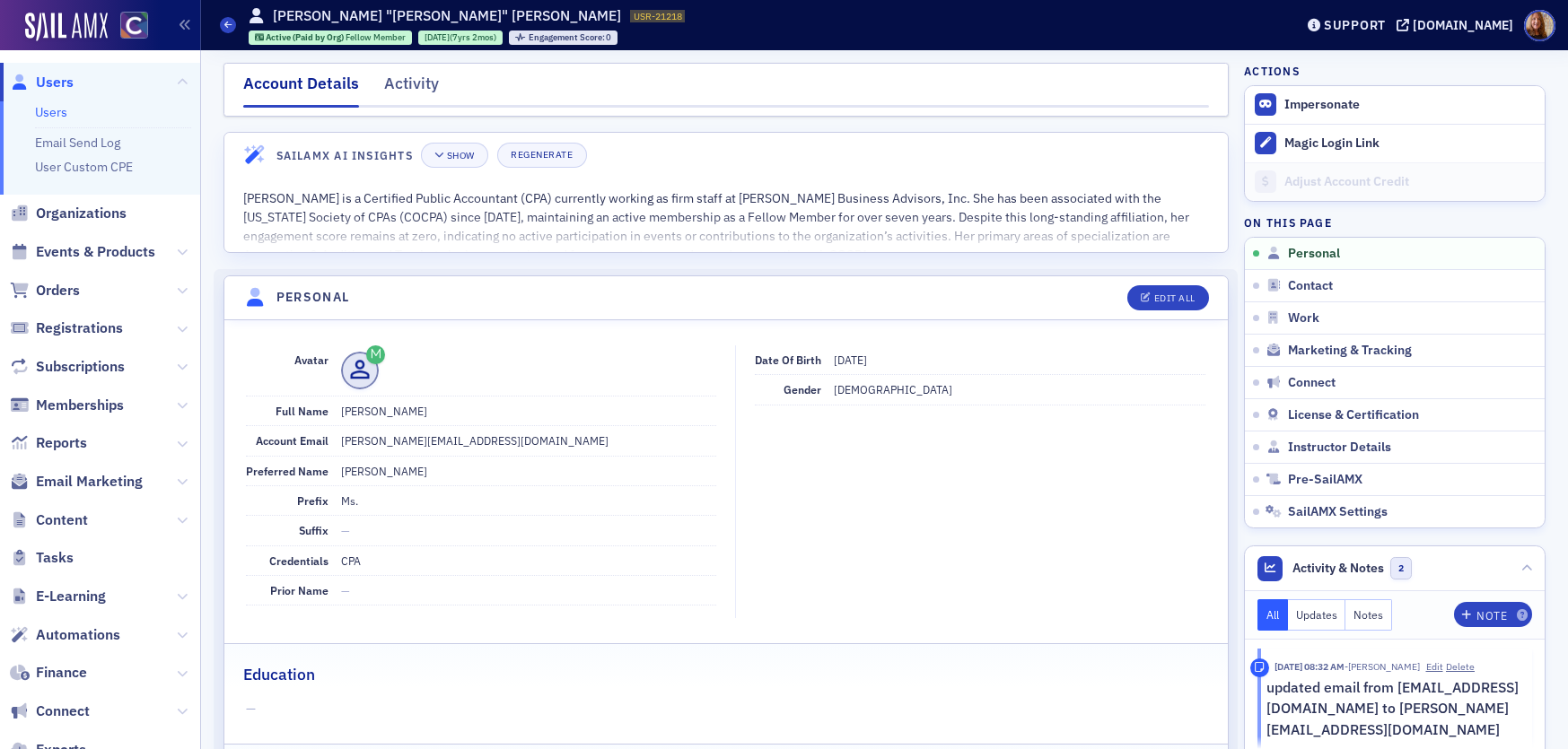
click at [47, 120] on link "Users" at bounding box center [52, 112] width 33 height 16
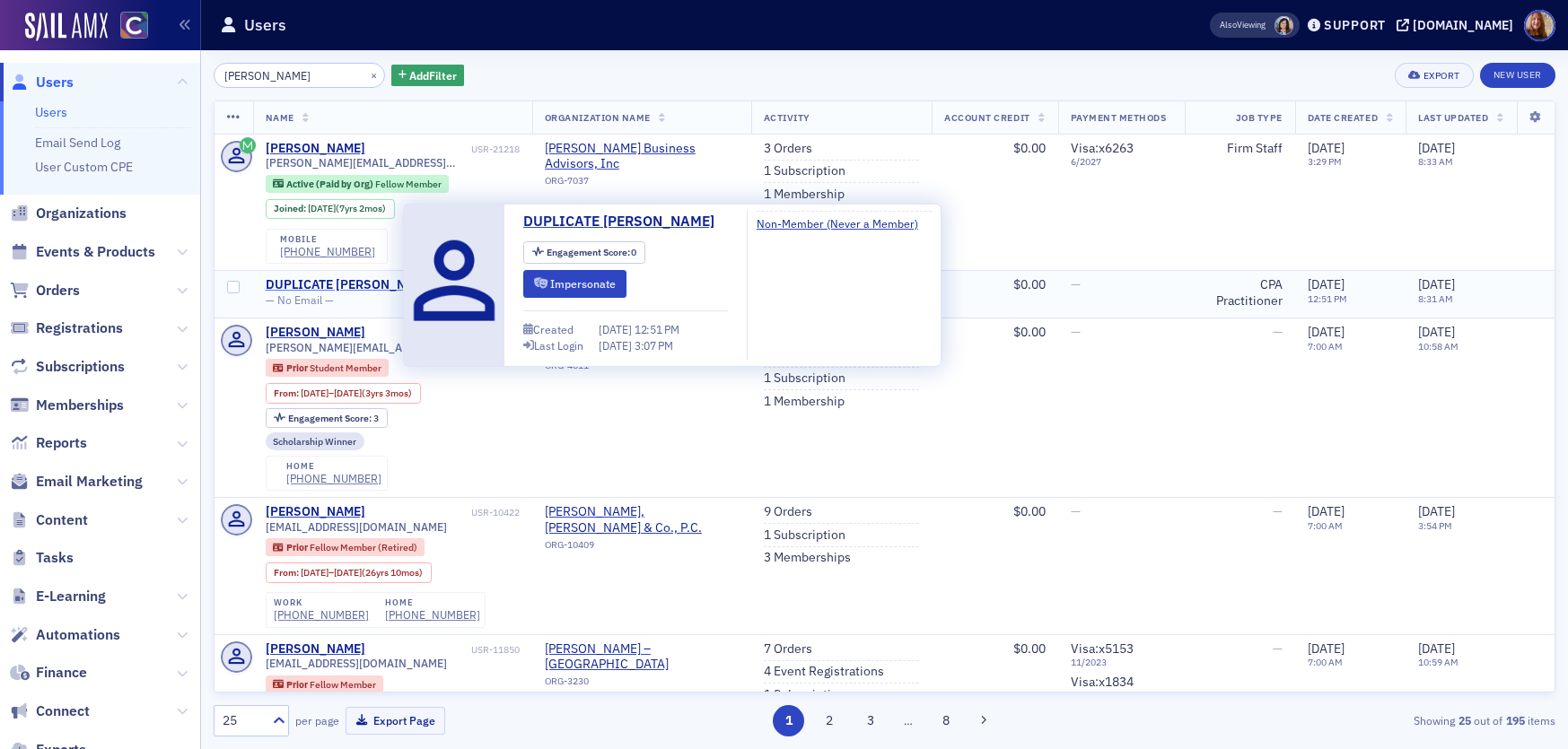
click at [366, 284] on div "DUPLICATE Kim Walton" at bounding box center [350, 284] width 170 height 16
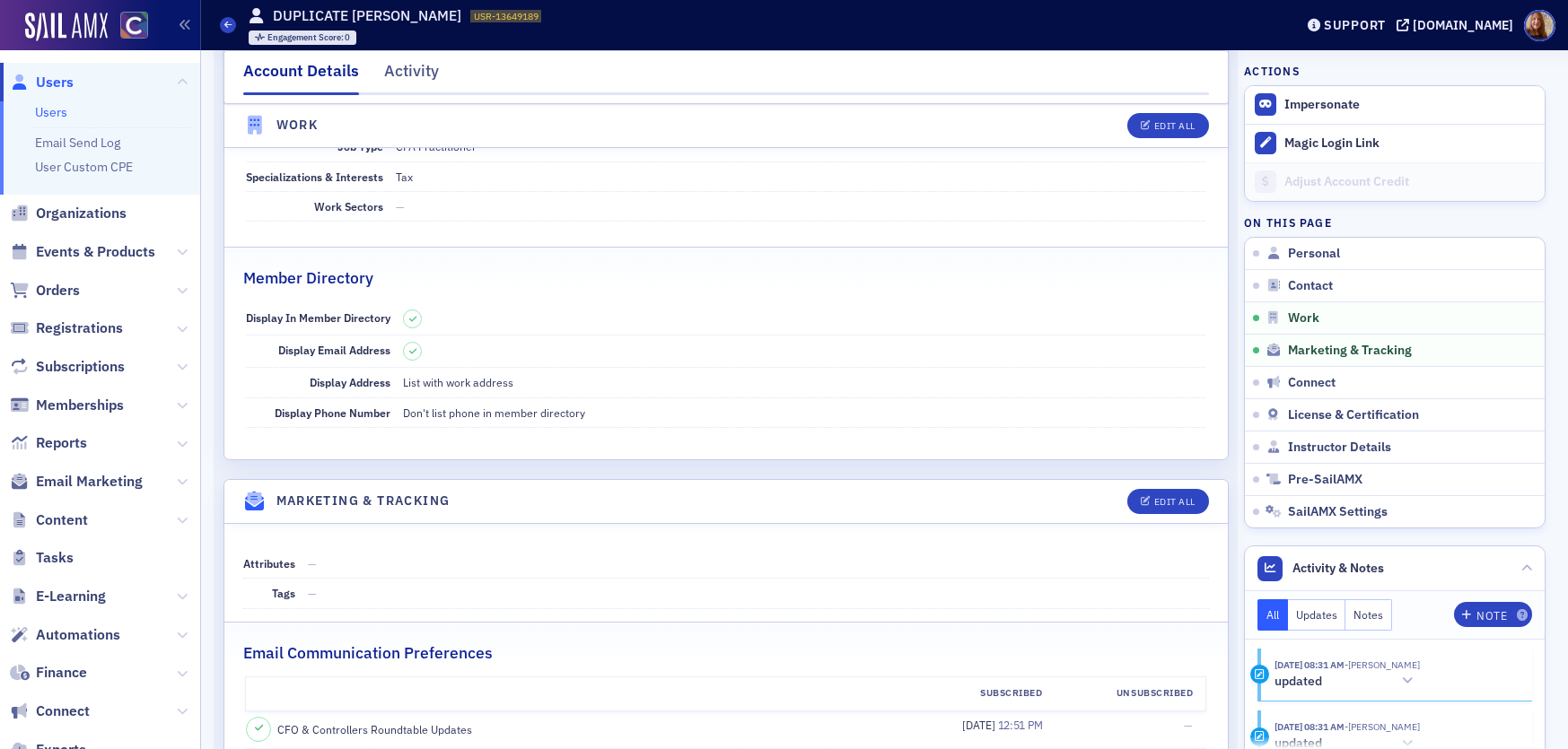
scroll to position [987, 0]
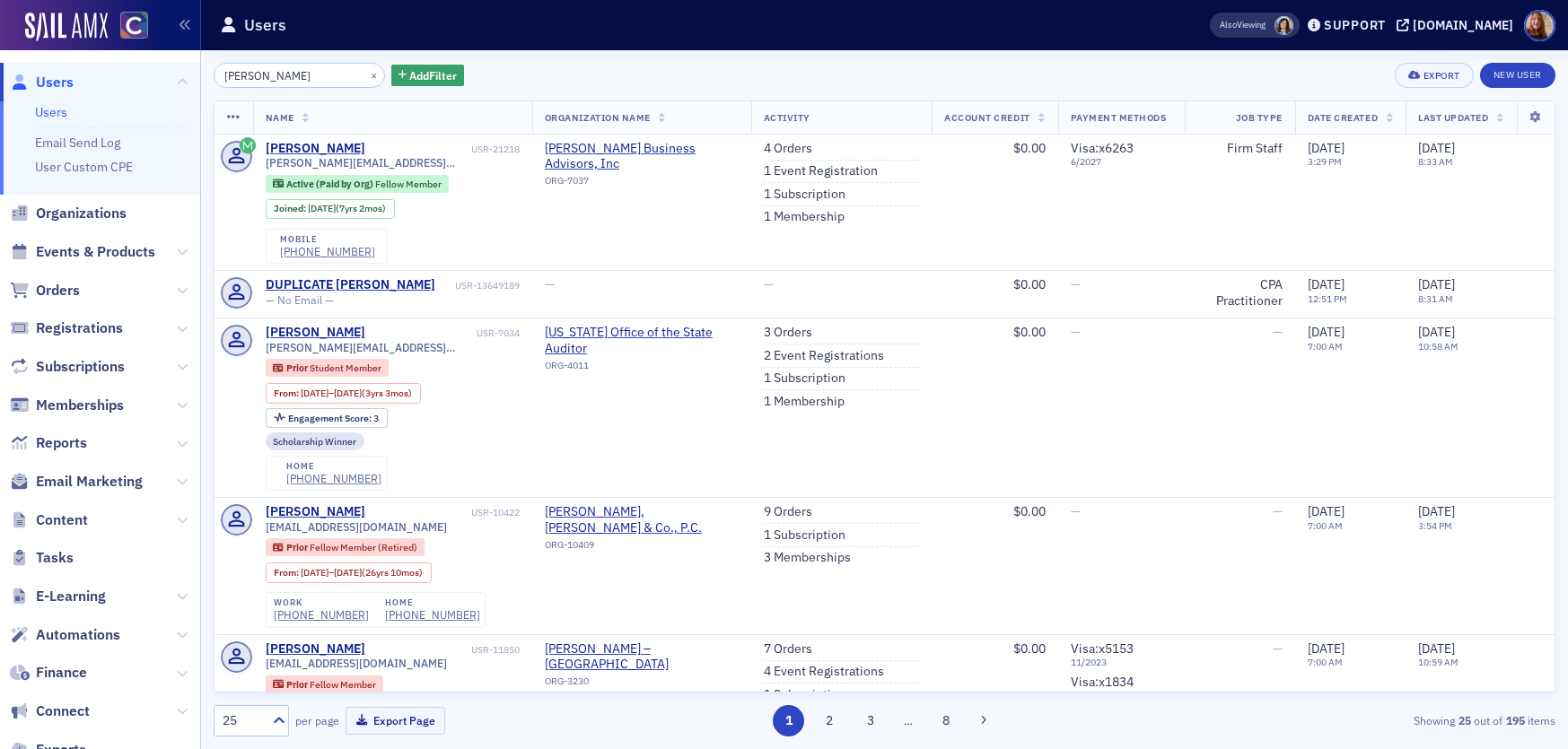
click at [66, 114] on link "Users" at bounding box center [52, 112] width 33 height 16
click at [626, 73] on div "kim walto × Add Filter Export New User" at bounding box center [885, 76] width 1342 height 25
click at [54, 111] on link "Users" at bounding box center [52, 112] width 33 height 16
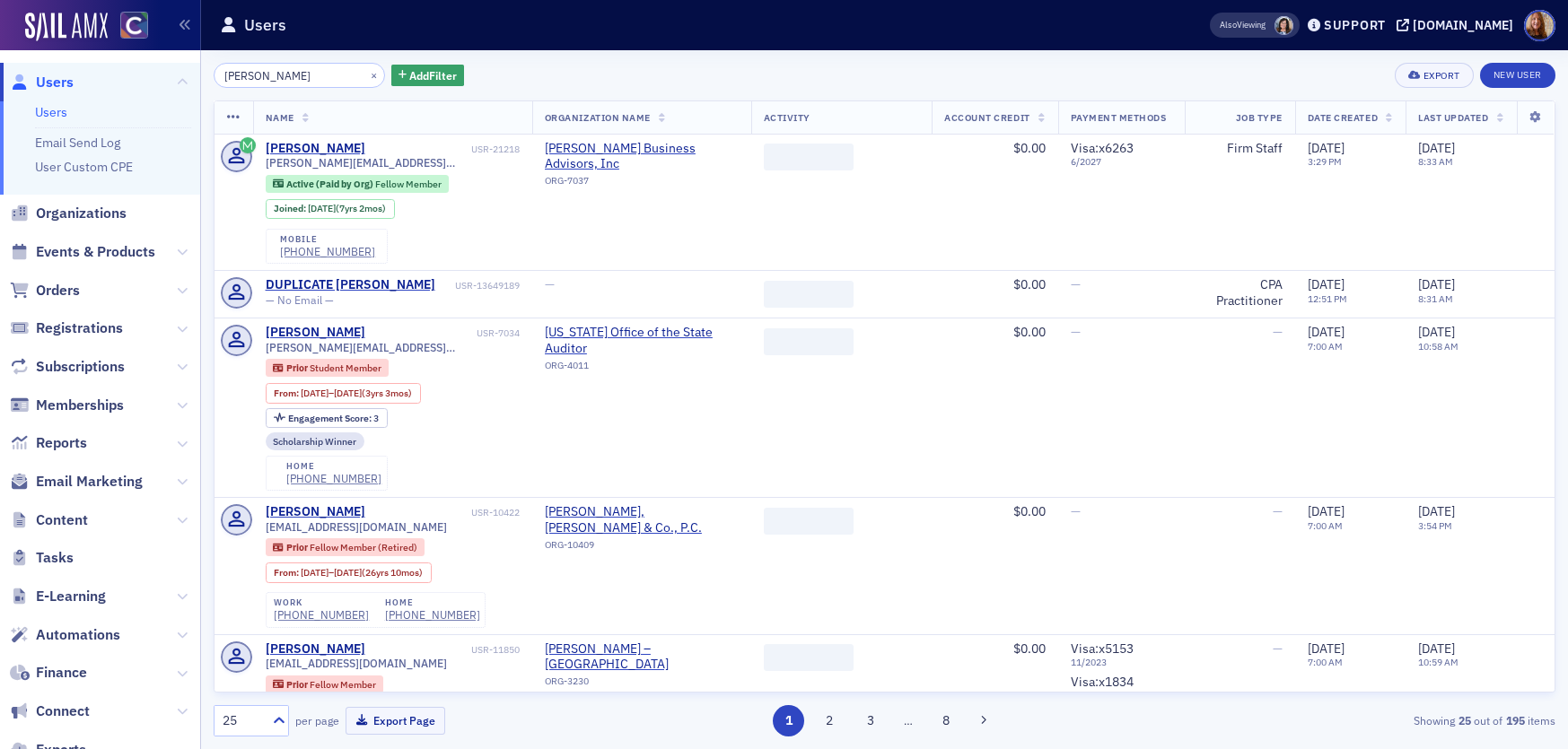
click at [254, 76] on input "kim walto" at bounding box center [299, 76] width 172 height 25
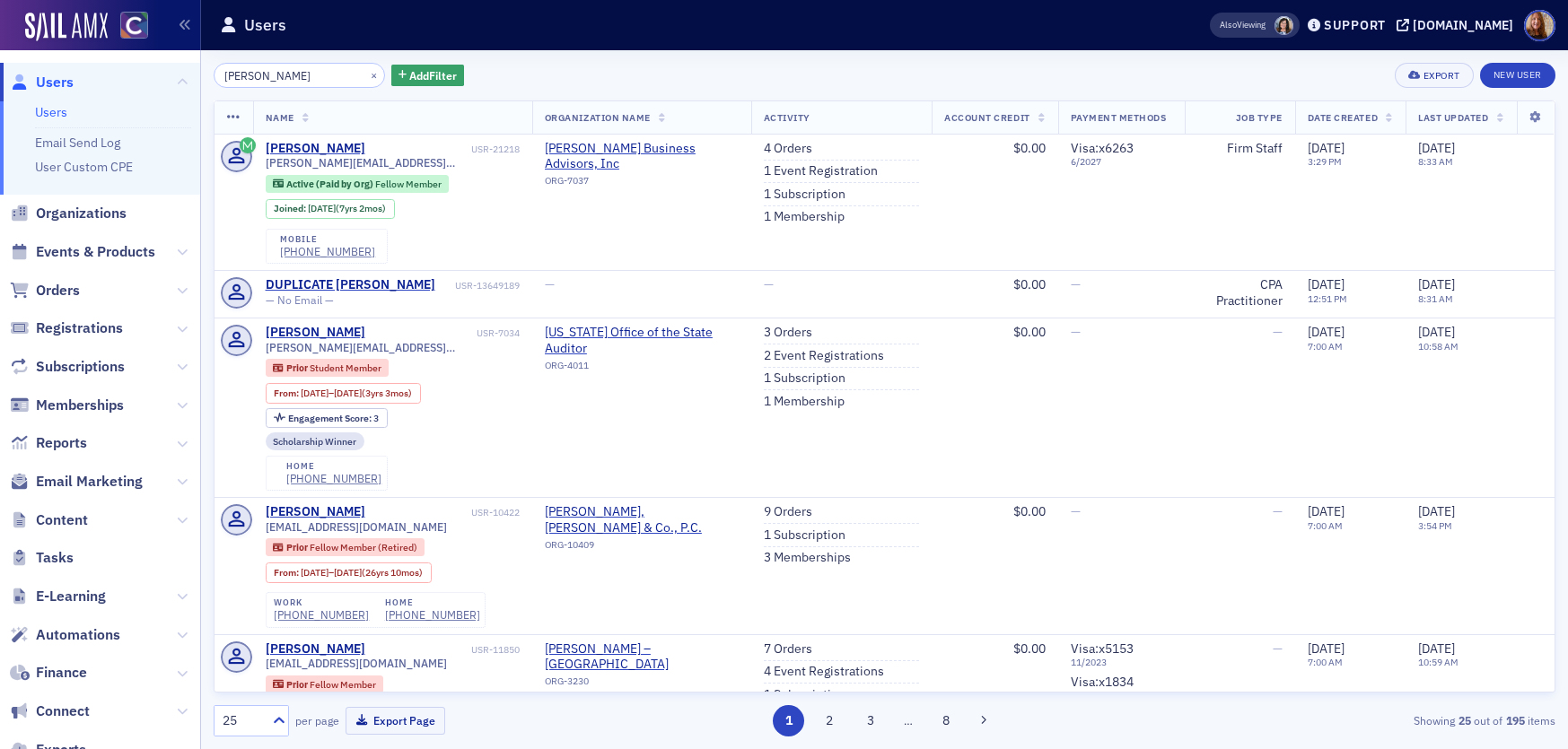
click at [254, 76] on input "kim walto" at bounding box center [299, 76] width 172 height 25
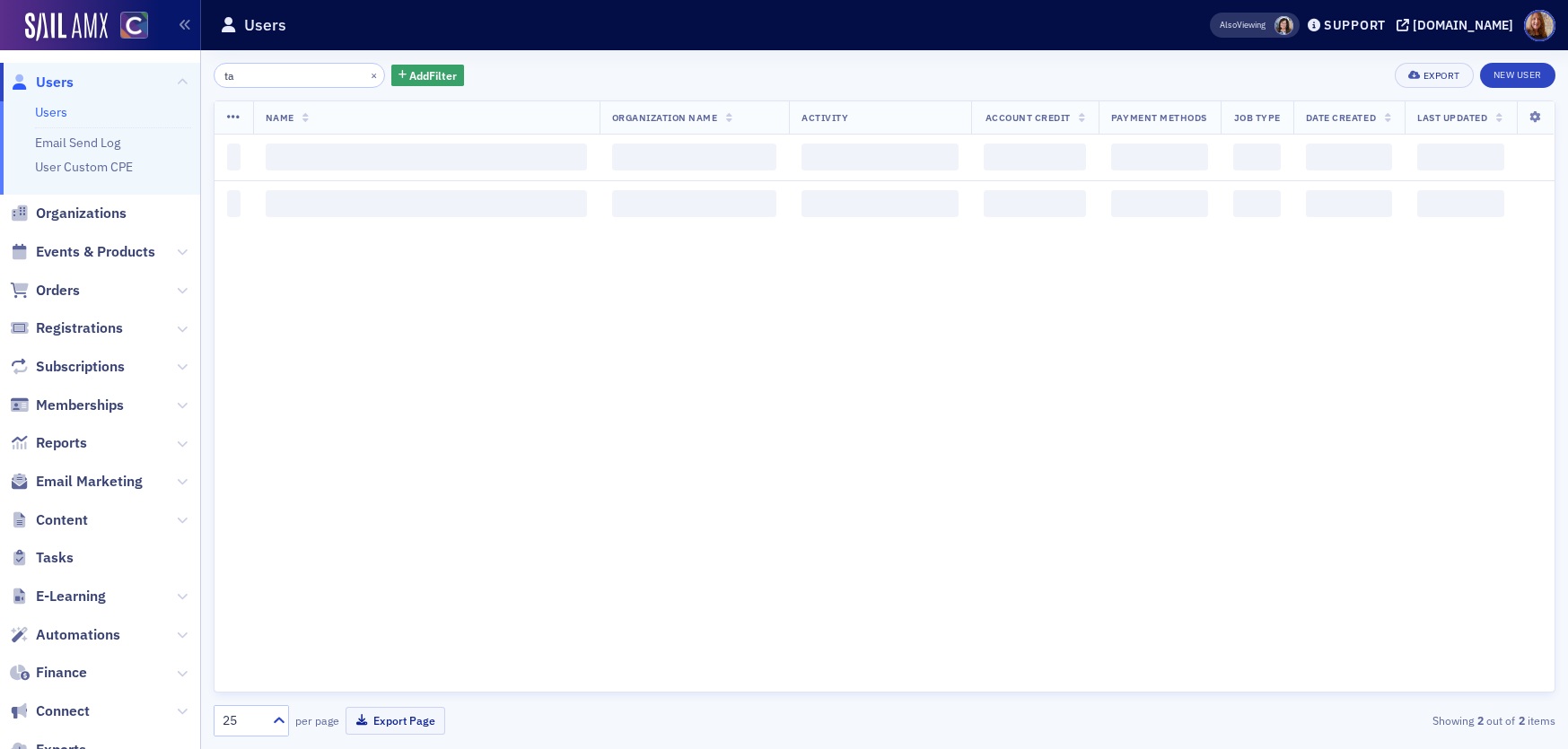
type input "t"
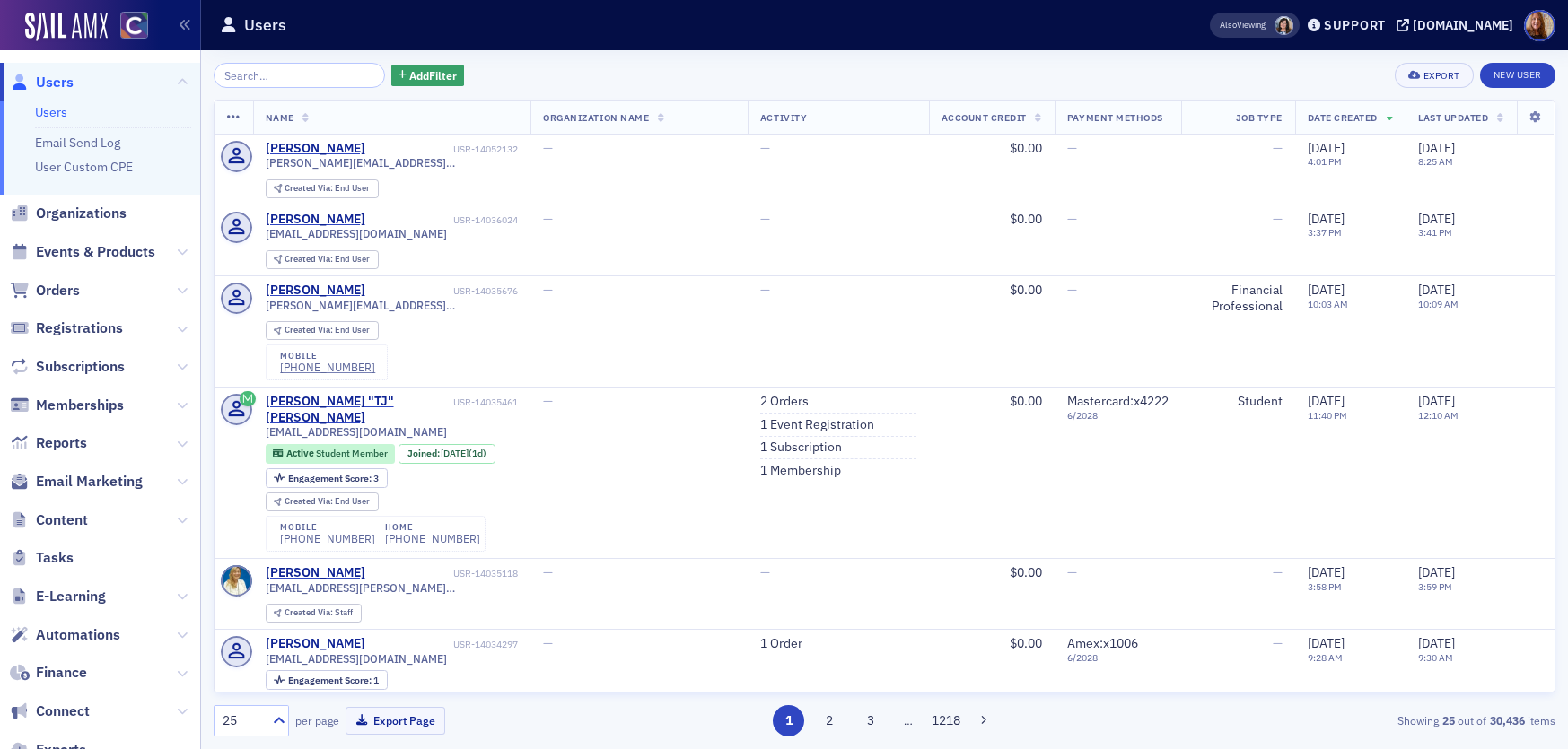
click at [793, 71] on div "Add Filter Export New User" at bounding box center [885, 76] width 1342 height 25
click at [594, 64] on div "Add Filter Export New User" at bounding box center [885, 76] width 1342 height 25
click at [62, 103] on ul "Users Email Send Log User Custom CPE" at bounding box center [100, 148] width 200 height 93
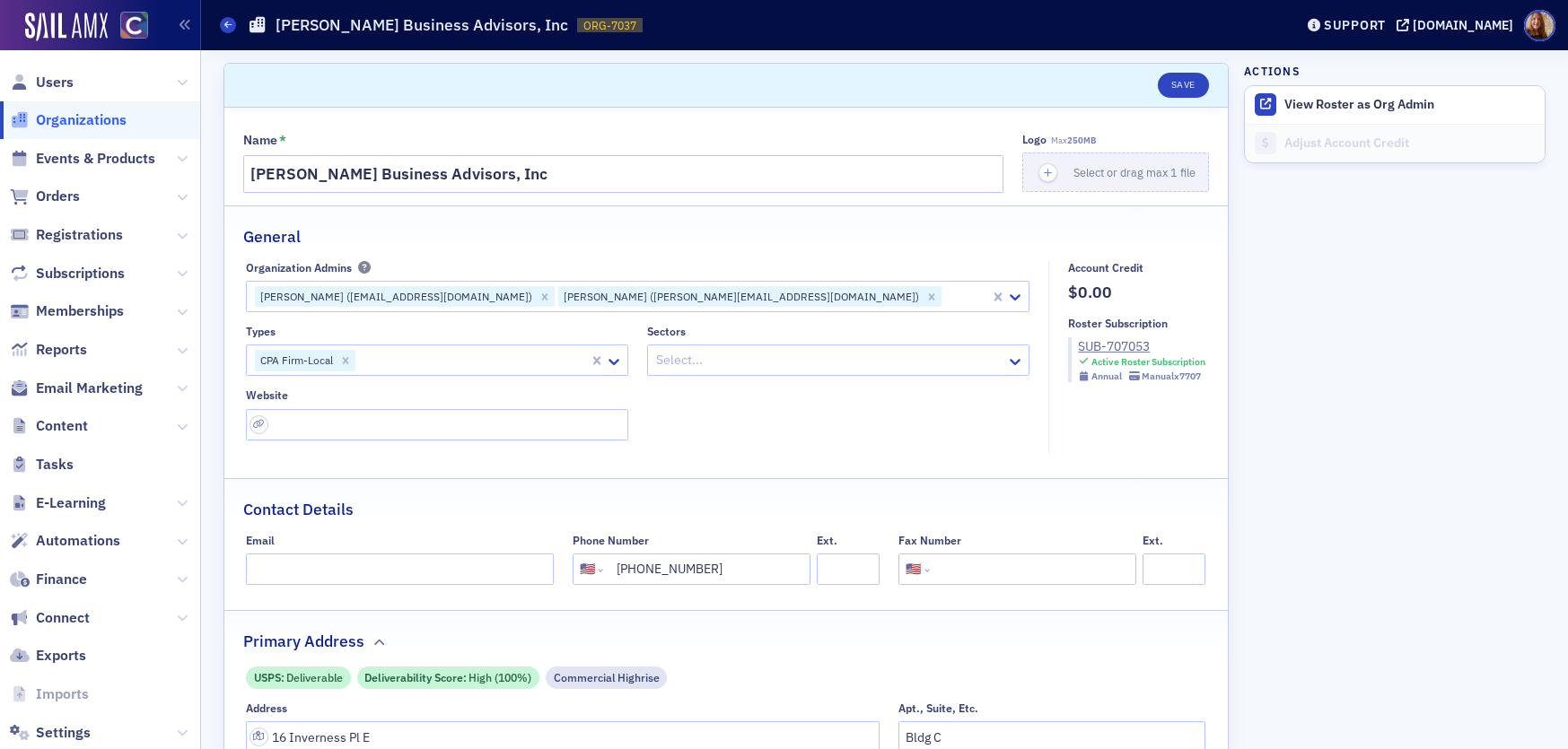
select select "US"
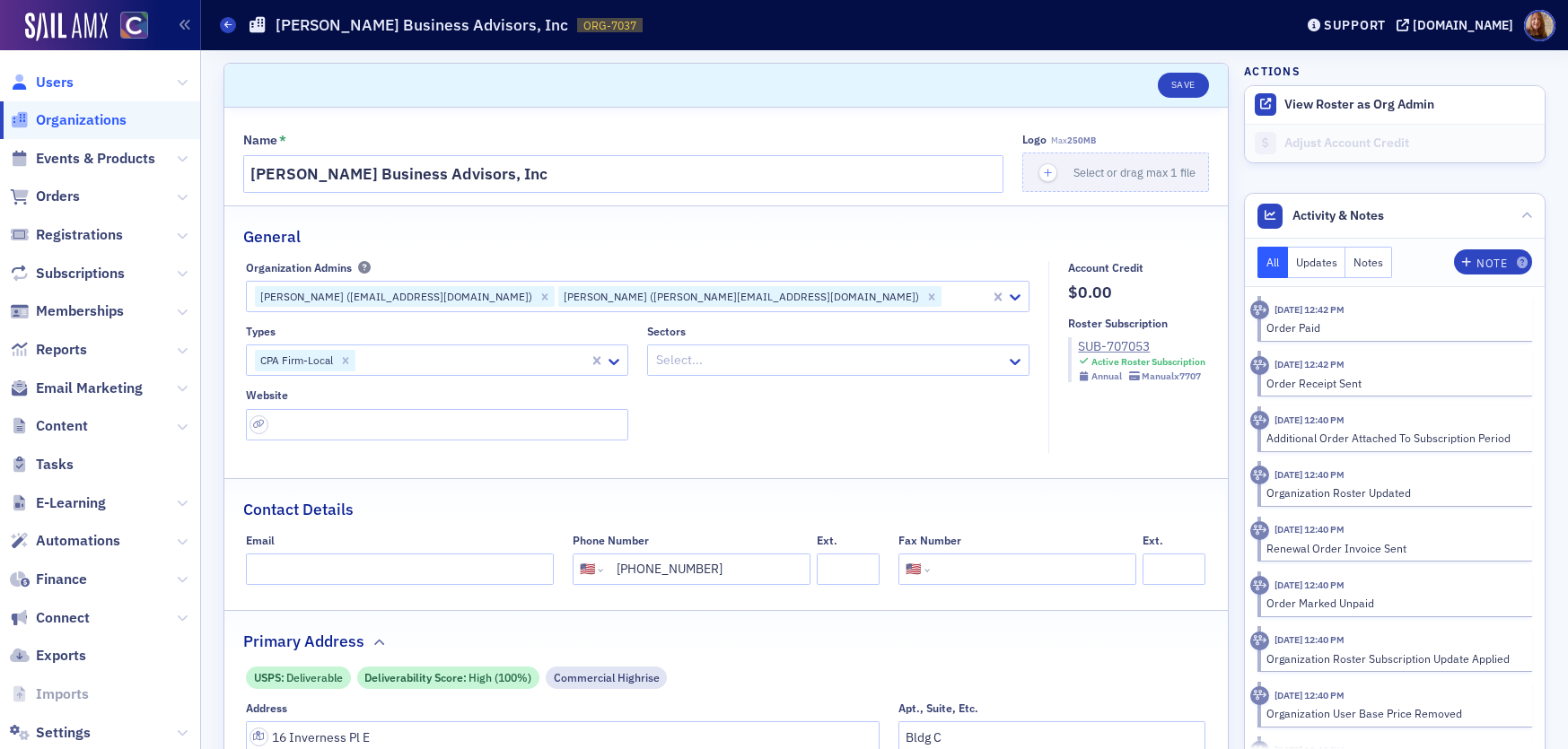
click at [68, 74] on span "Users" at bounding box center [54, 82] width 37 height 20
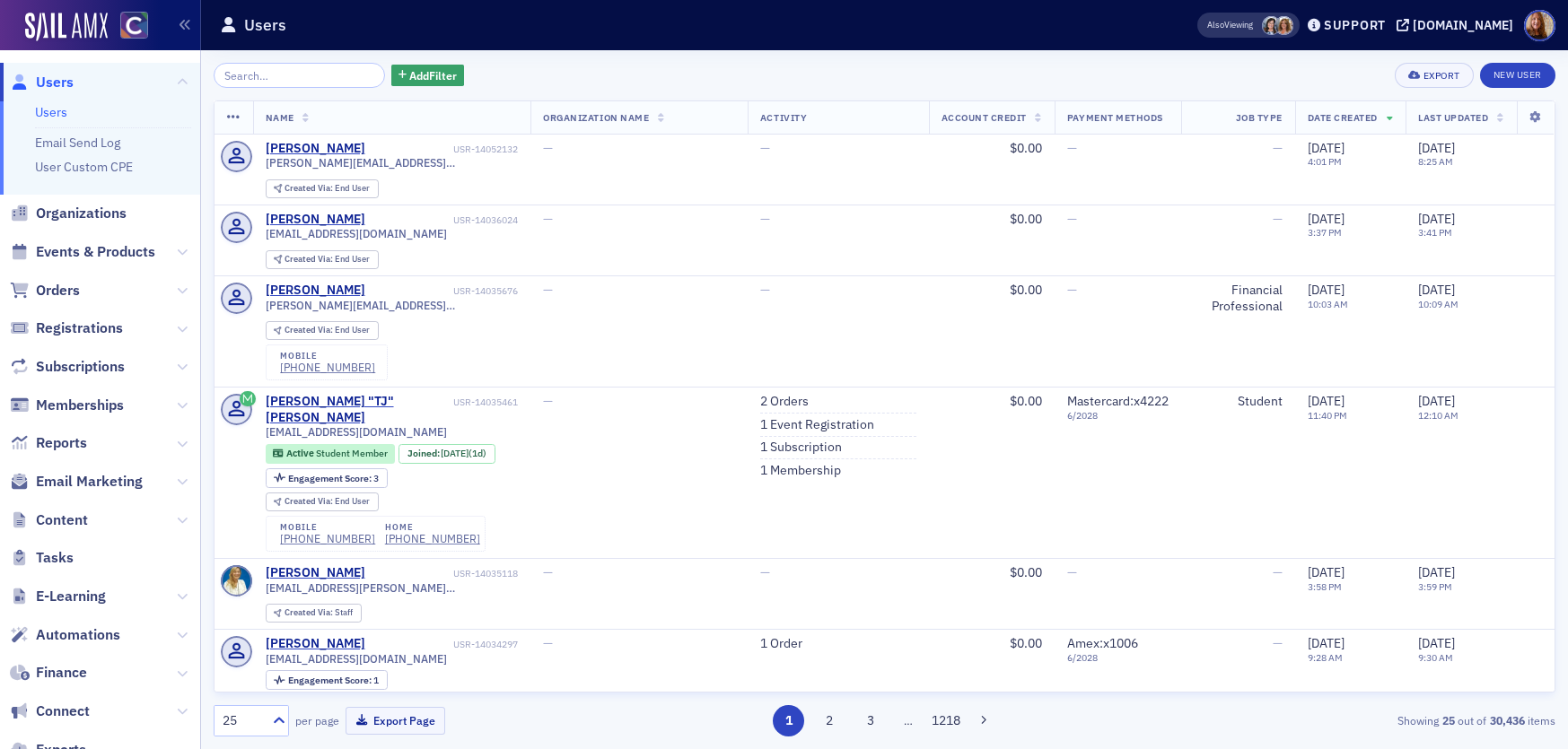
click at [51, 109] on link "Users" at bounding box center [52, 112] width 33 height 16
click at [616, 76] on div "Add Filter Export New User" at bounding box center [885, 76] width 1342 height 25
click at [50, 108] on link "Users" at bounding box center [52, 112] width 33 height 16
click at [276, 69] on input "search" at bounding box center [299, 76] width 172 height 25
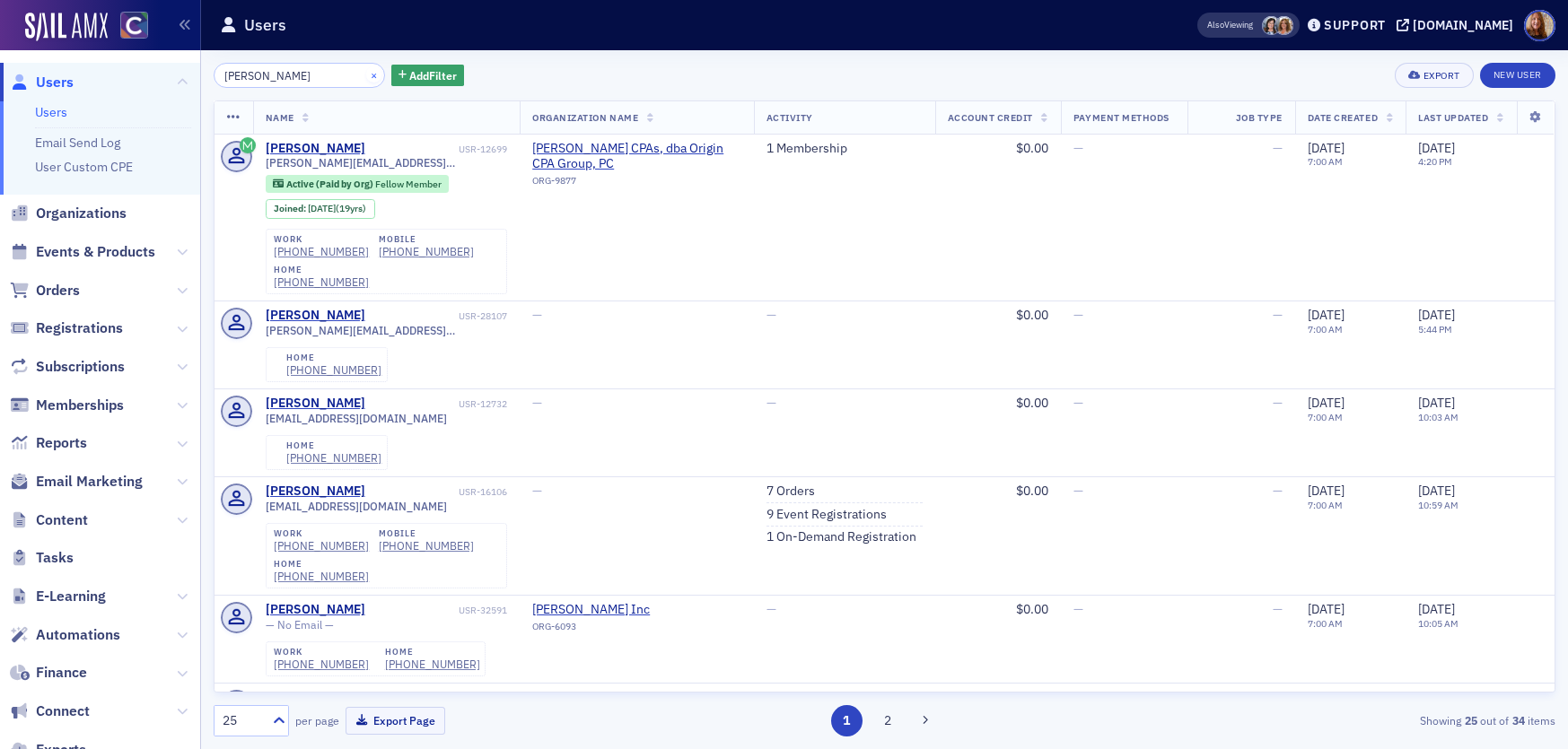
type input "tamara davidson"
click at [366, 75] on button "×" at bounding box center [374, 74] width 16 height 16
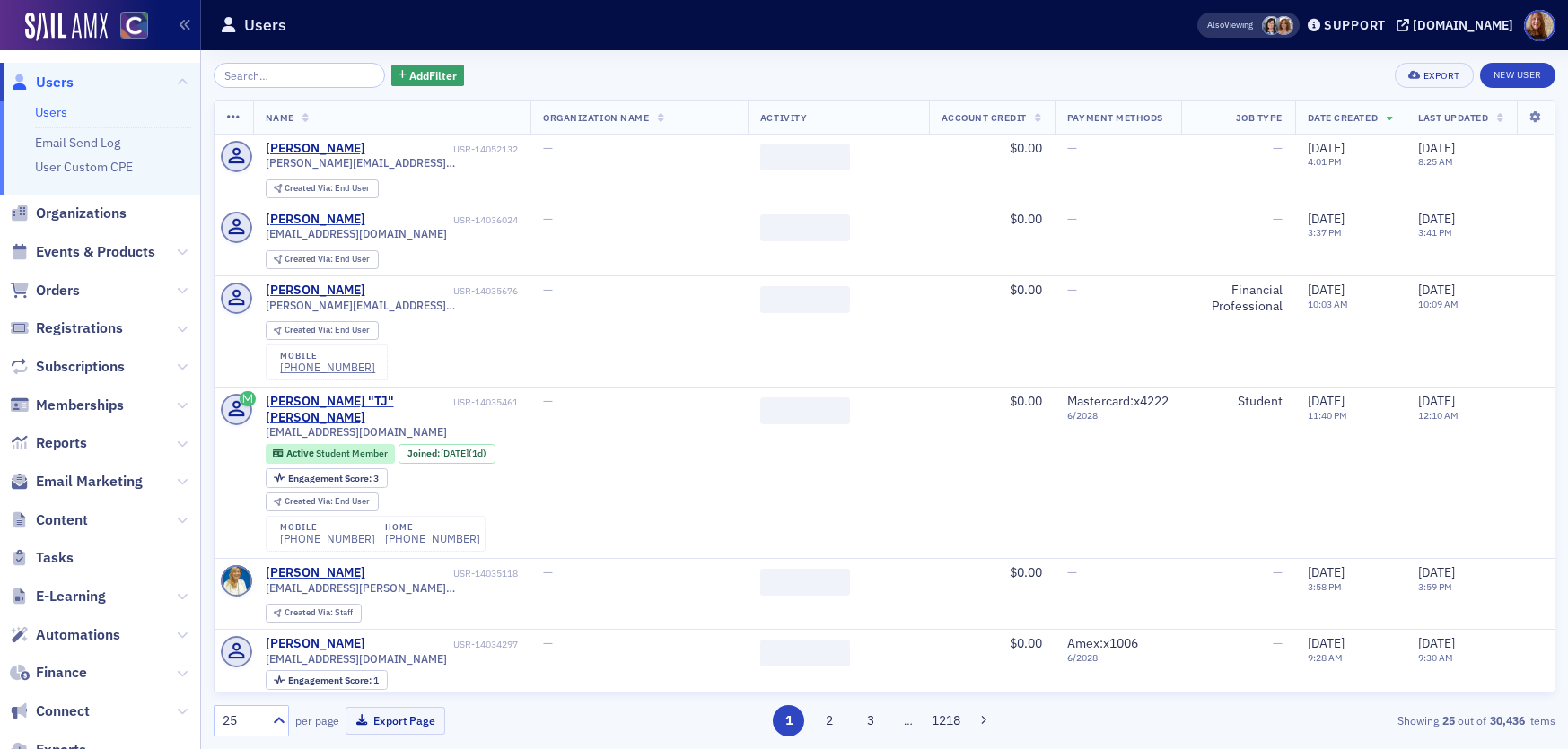
click at [551, 86] on div "Add Filter Export New User" at bounding box center [885, 76] width 1342 height 25
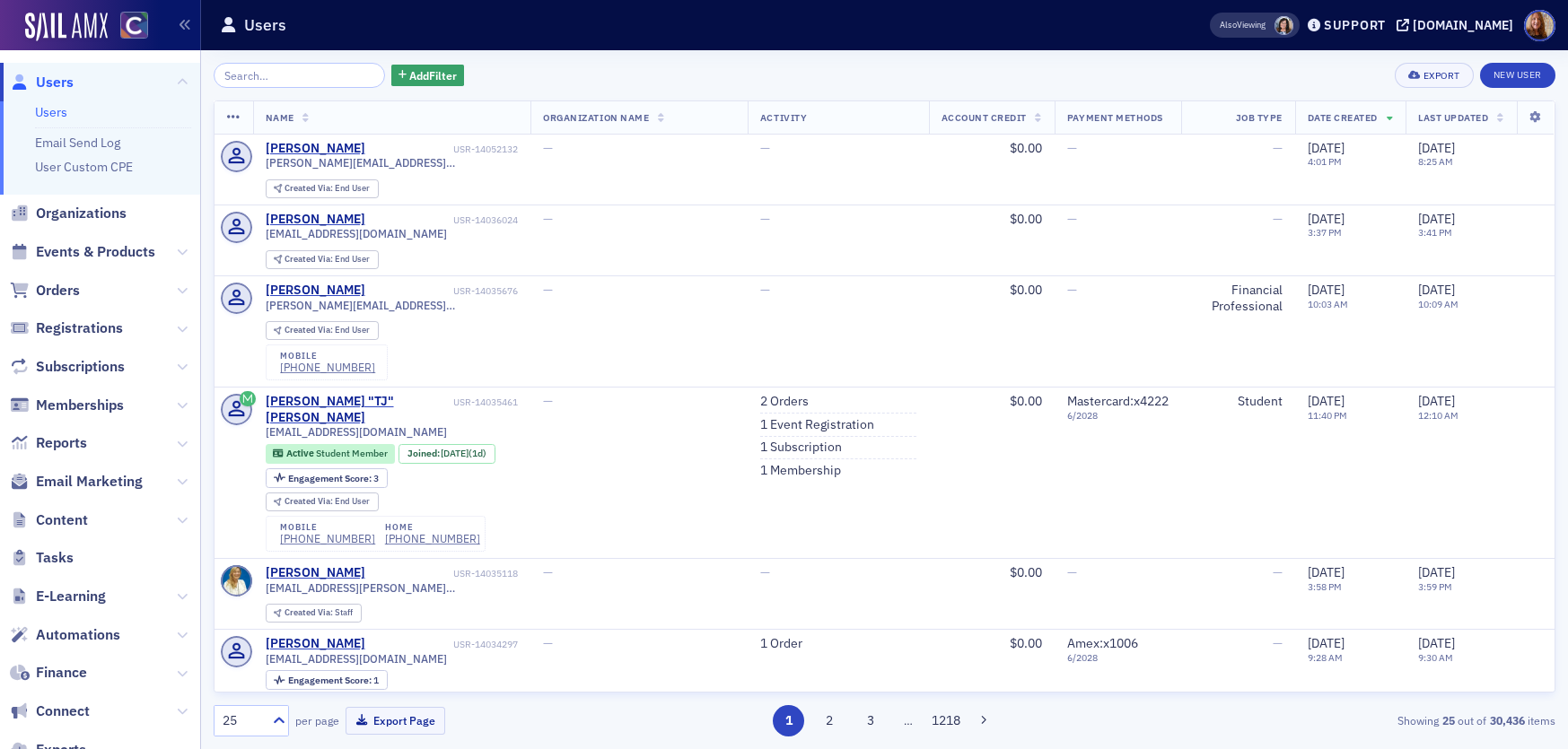
click at [601, 63] on div "Add Filter Export New User" at bounding box center [885, 76] width 1342 height 25
click at [49, 109] on link "Users" at bounding box center [52, 112] width 33 height 16
click at [67, 211] on span "Organizations" at bounding box center [81, 214] width 91 height 20
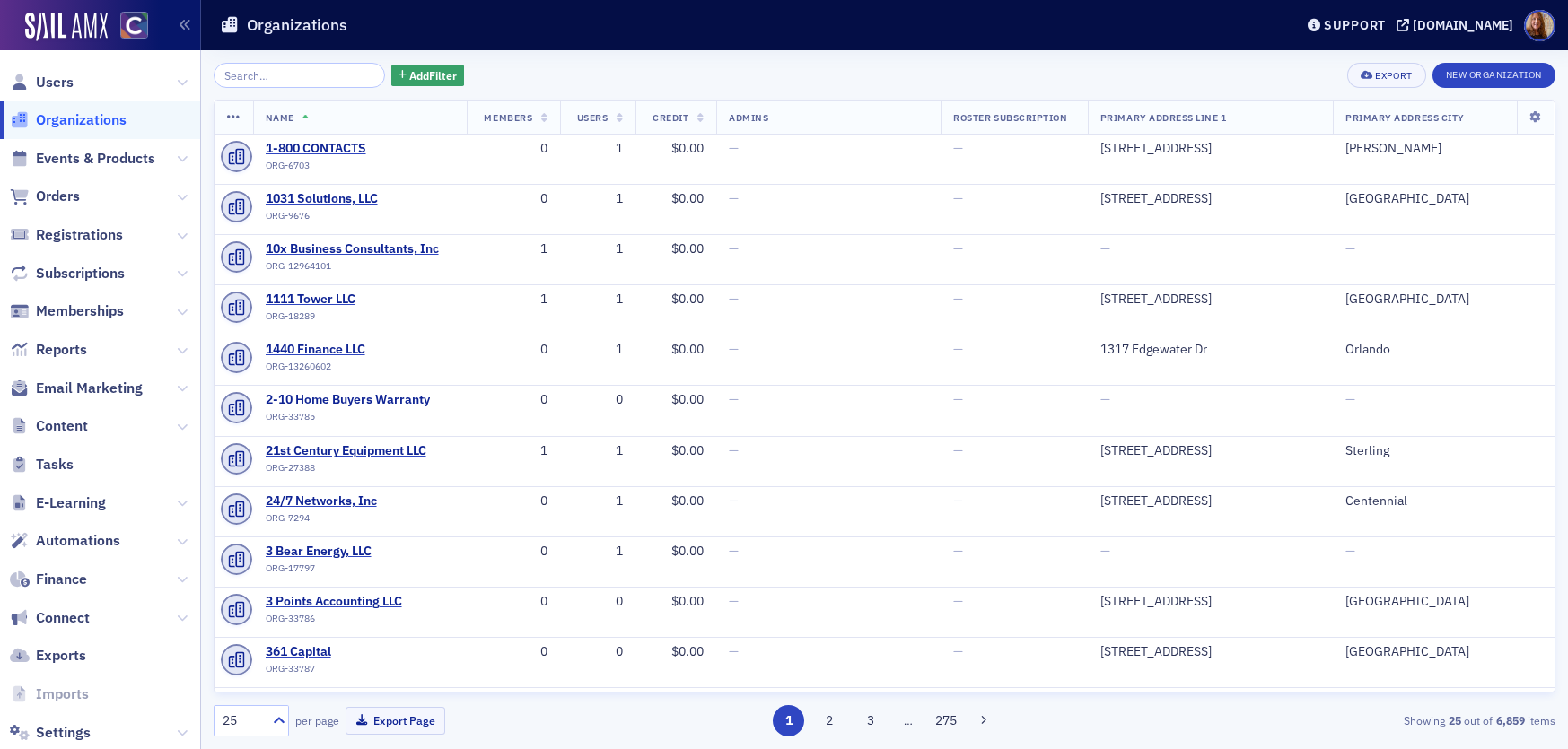
click at [290, 79] on input "search" at bounding box center [299, 76] width 172 height 25
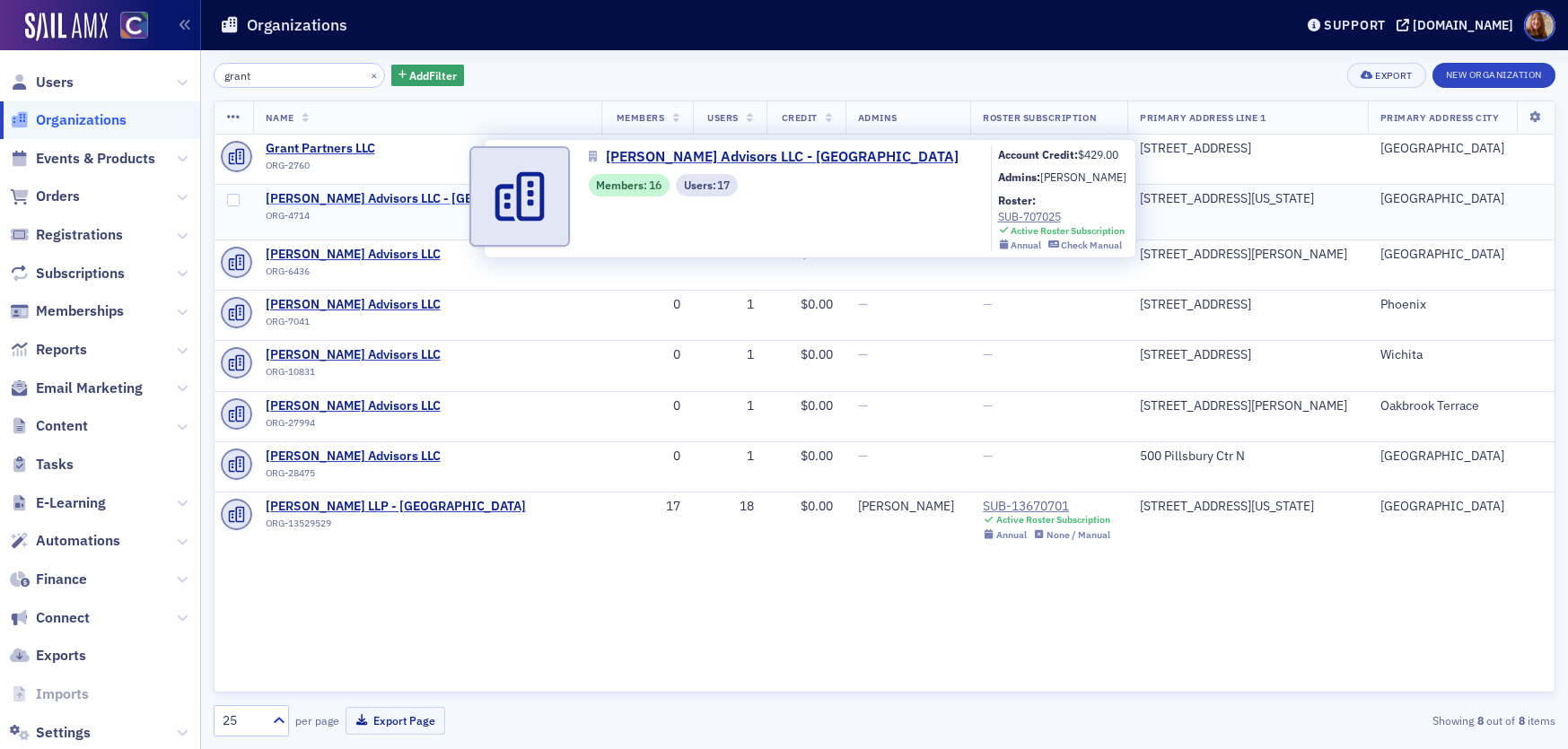
type input "grant"
click at [375, 200] on span "[PERSON_NAME] Advisors LLC - [GEOGRAPHIC_DATA]" at bounding box center [422, 199] width 312 height 16
select select "US"
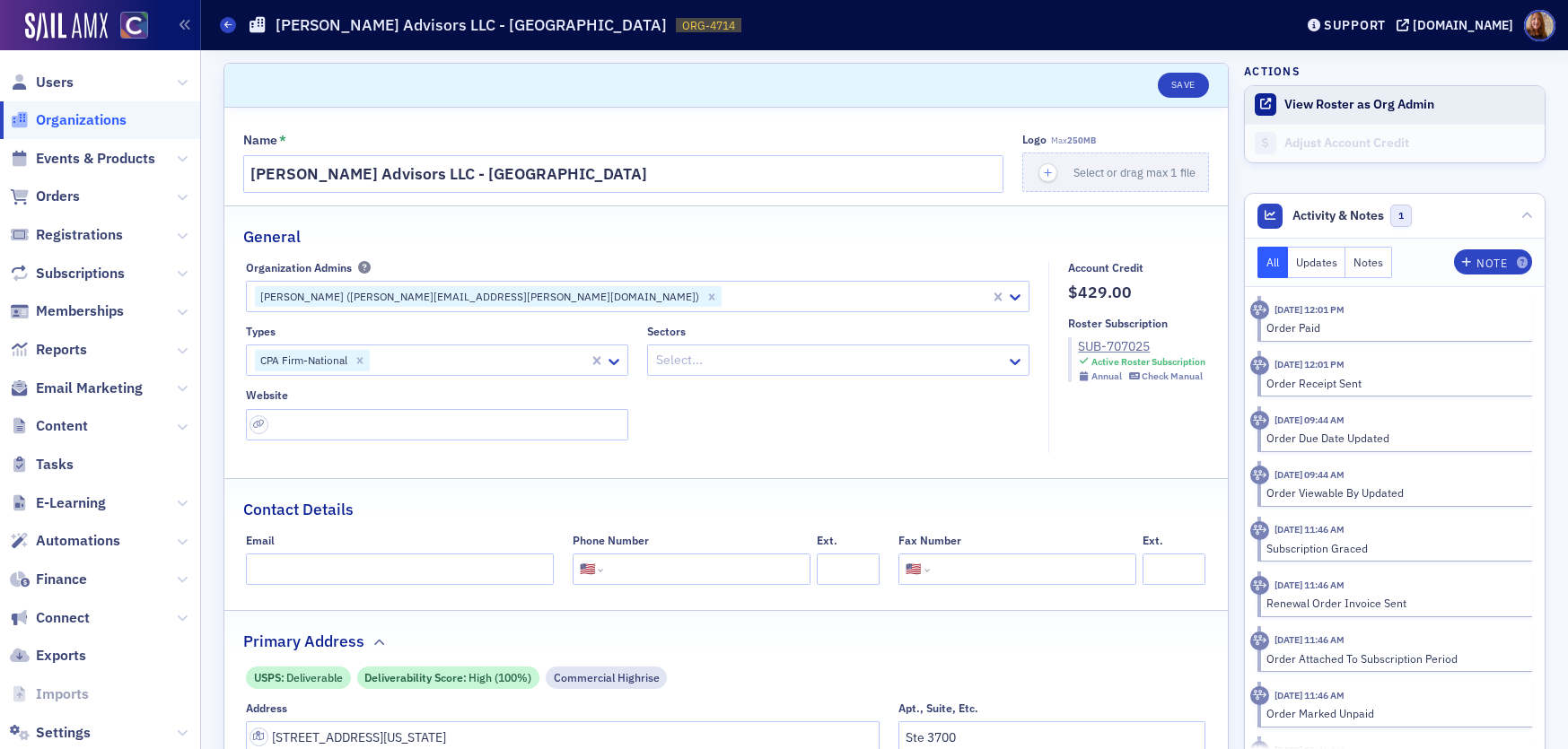
click at [1361, 106] on button "View Roster as Org Admin" at bounding box center [1359, 104] width 150 height 16
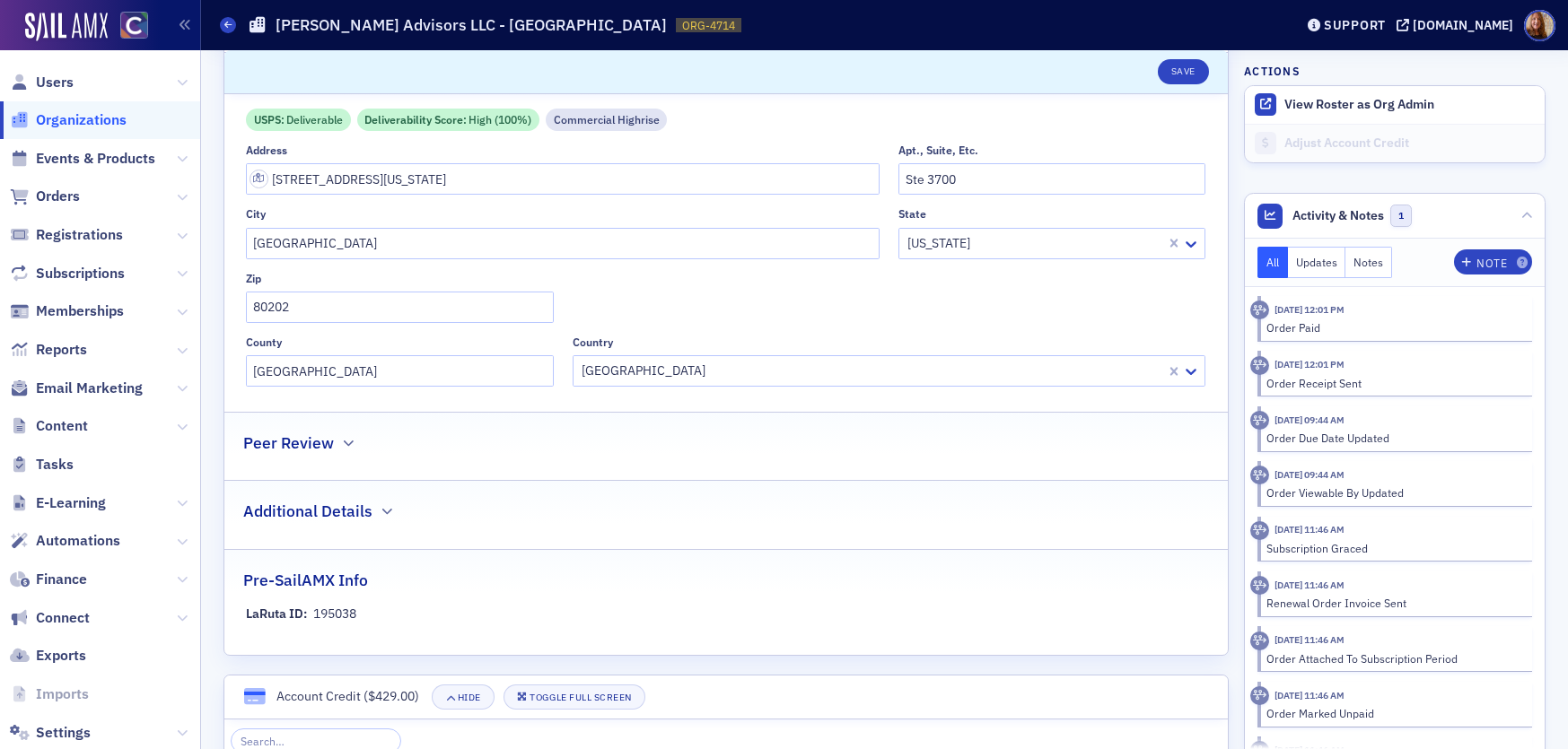
scroll to position [1160, 0]
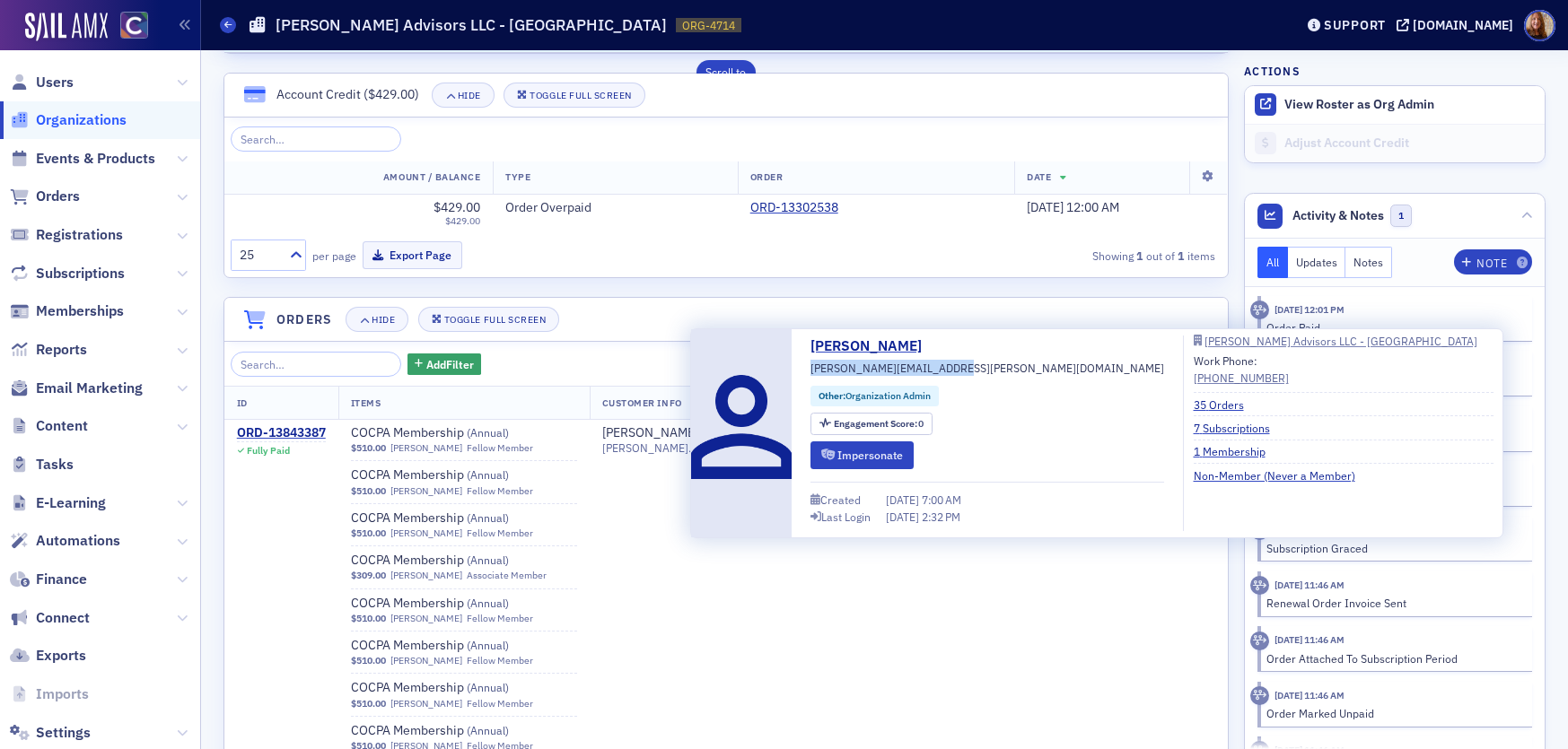
drag, startPoint x: 943, startPoint y: 369, endPoint x: 812, endPoint y: 368, distance: 131.0
click at [812, 368] on span "danelle.jackson@us.gt.com" at bounding box center [987, 368] width 354 height 16
copy span "danelle.jackson@us.gt.com"
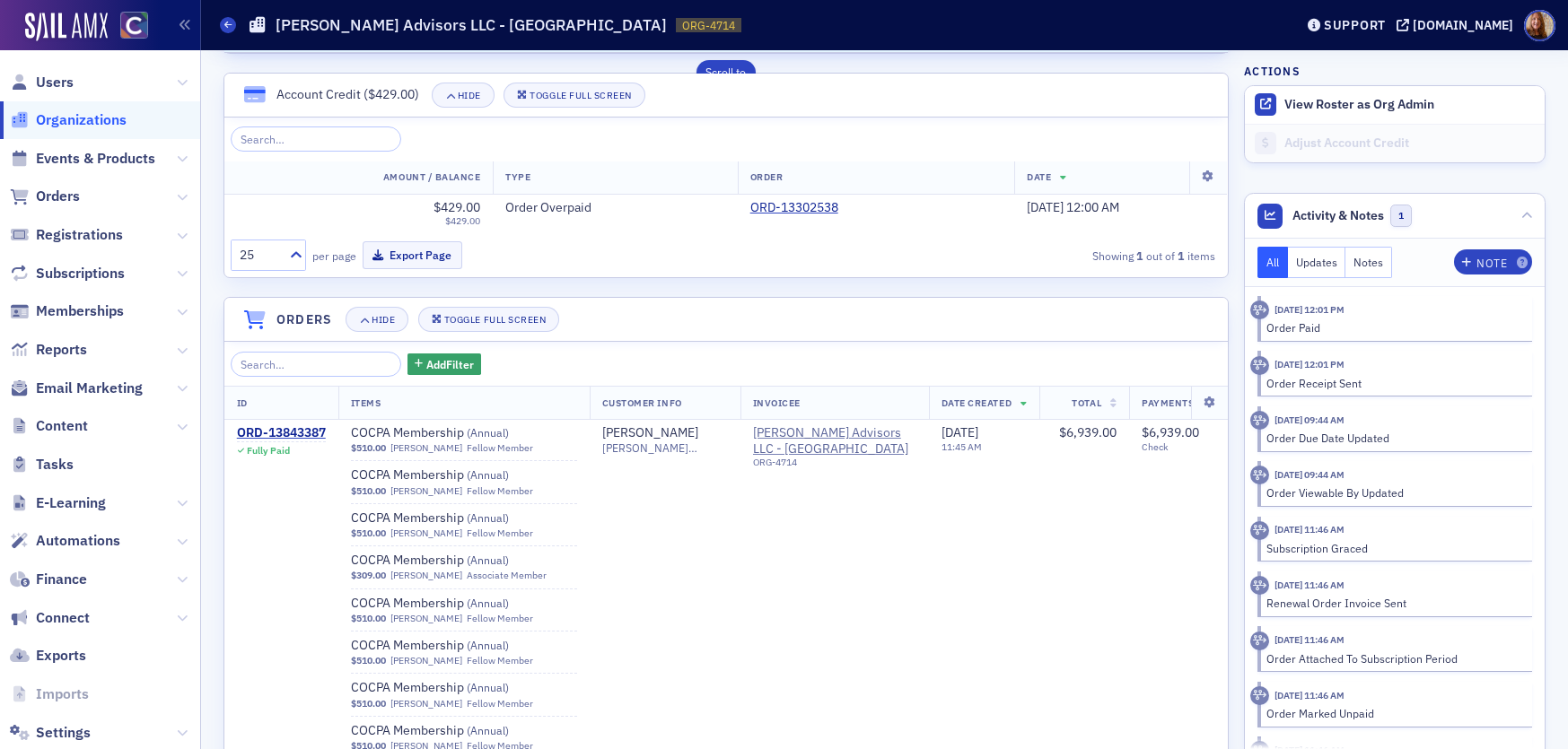
scroll to position [40, 0]
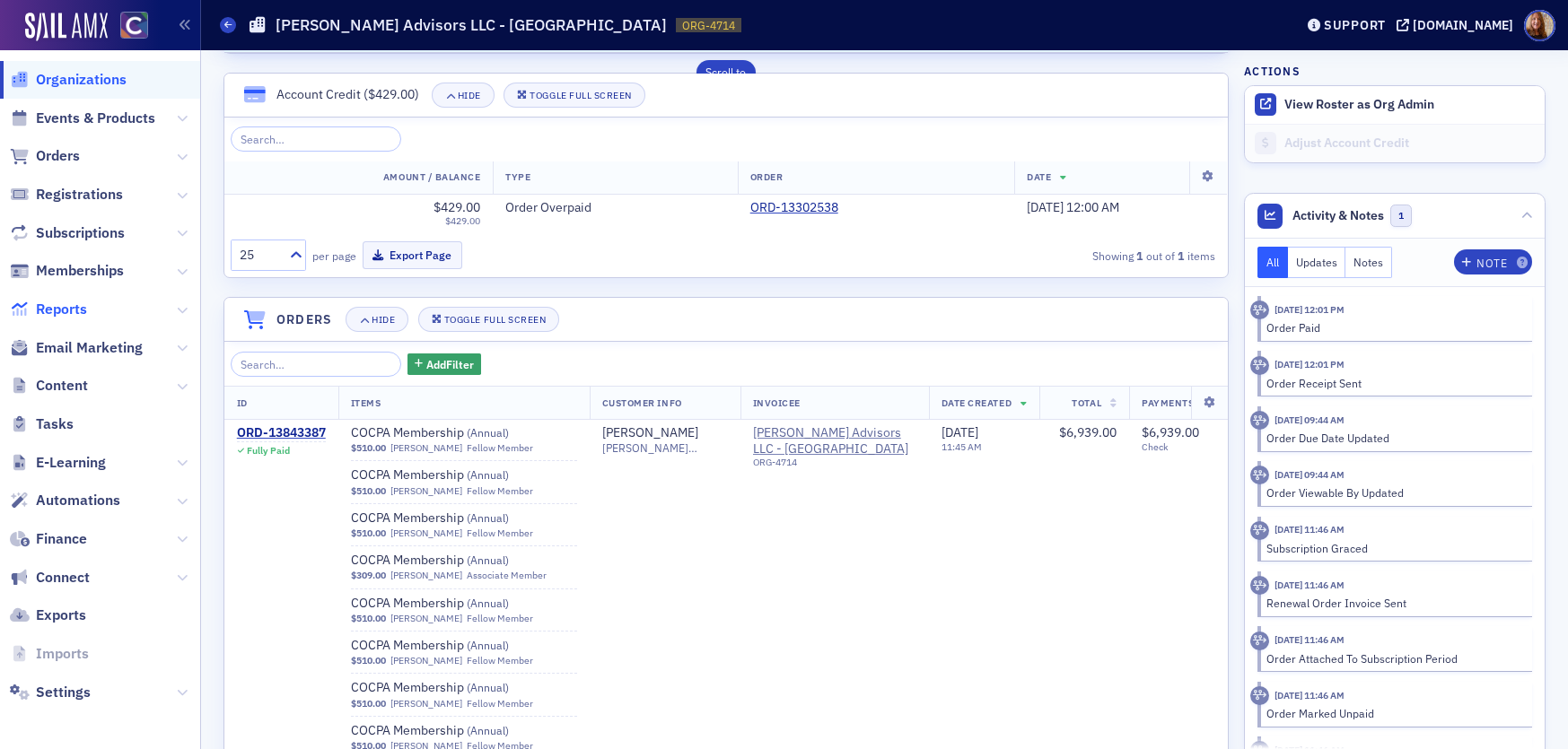
click at [53, 310] on span "Reports" at bounding box center [60, 309] width 51 height 20
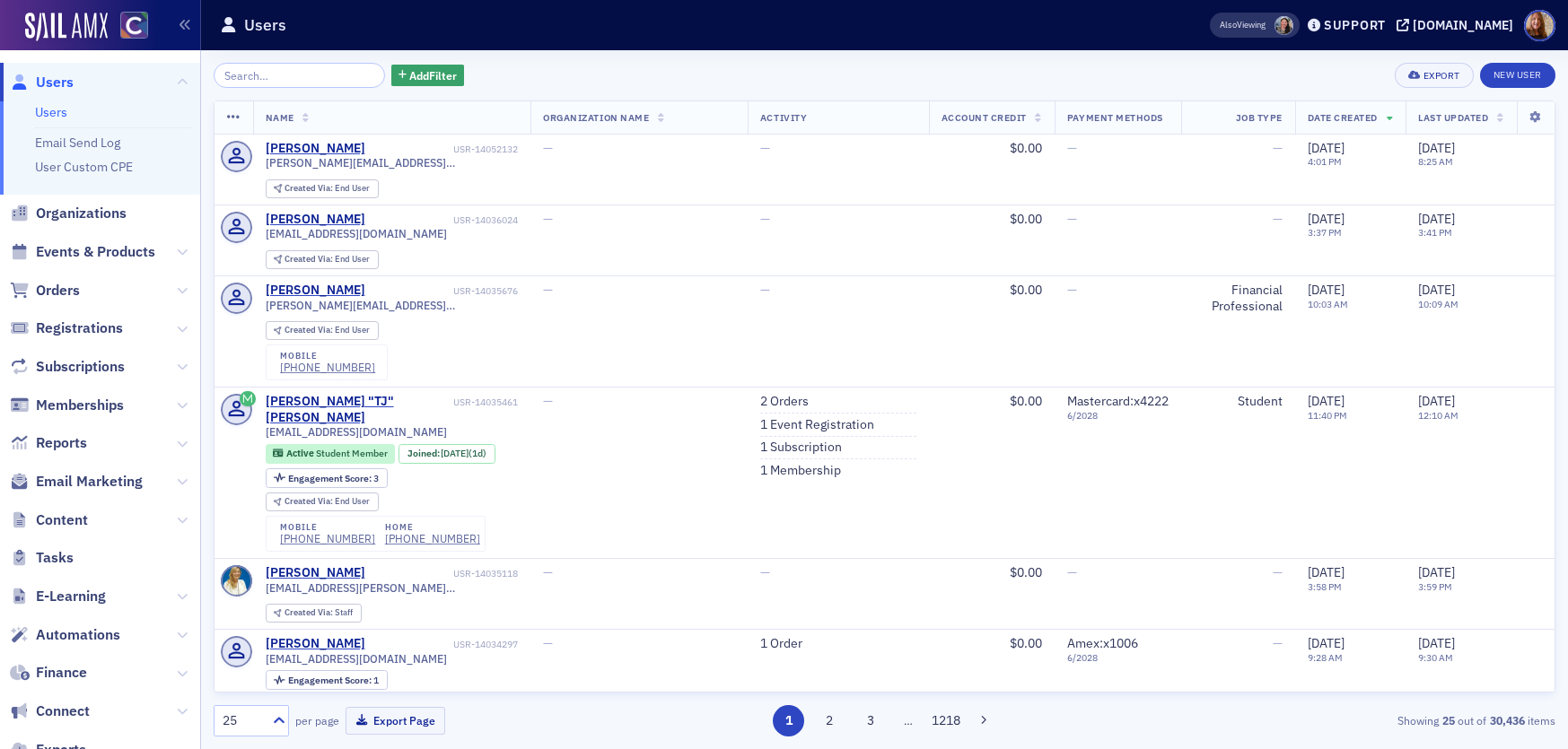
click at [50, 108] on link "Users" at bounding box center [52, 112] width 33 height 16
click at [271, 79] on input "search" at bounding box center [299, 76] width 172 height 25
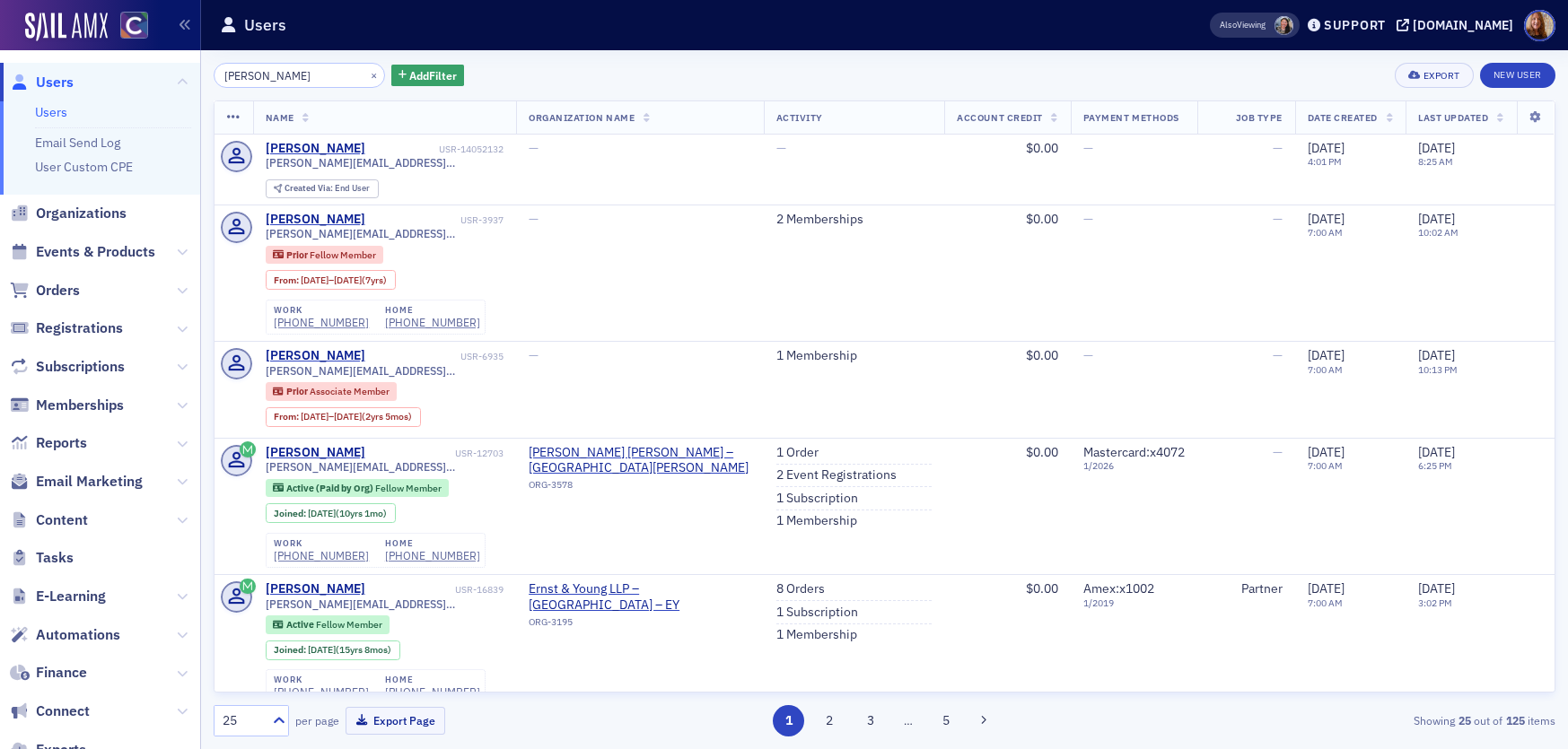
type input "[PERSON_NAME]"
click at [639, 66] on div "[PERSON_NAME] × Add Filter Export New User" at bounding box center [885, 76] width 1342 height 25
